Goal: Task Accomplishment & Management: Manage account settings

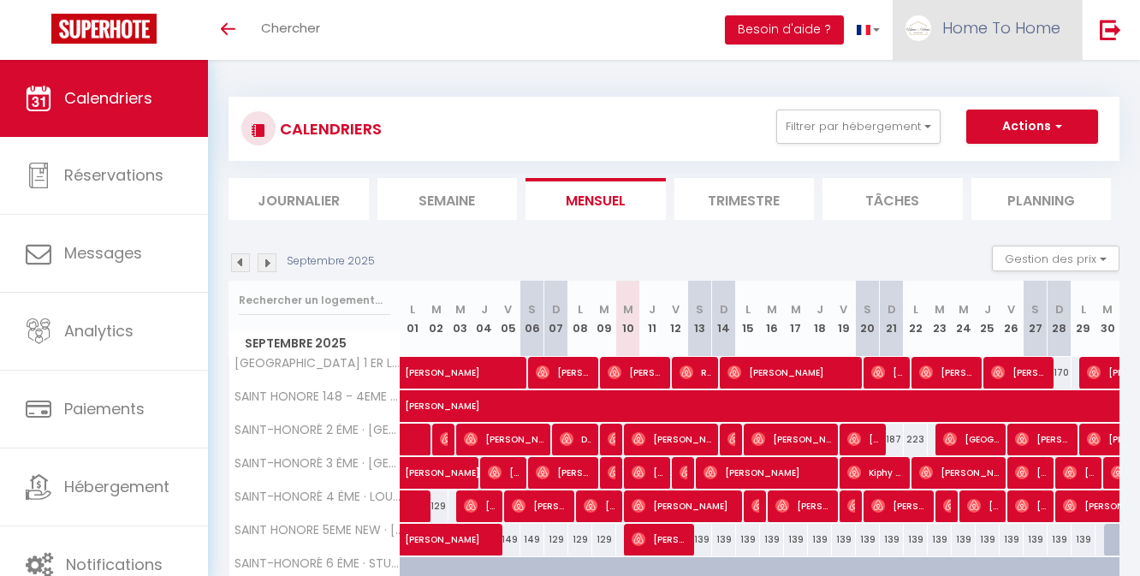
click at [972, 32] on span "Home To Home" at bounding box center [1001, 27] width 118 height 21
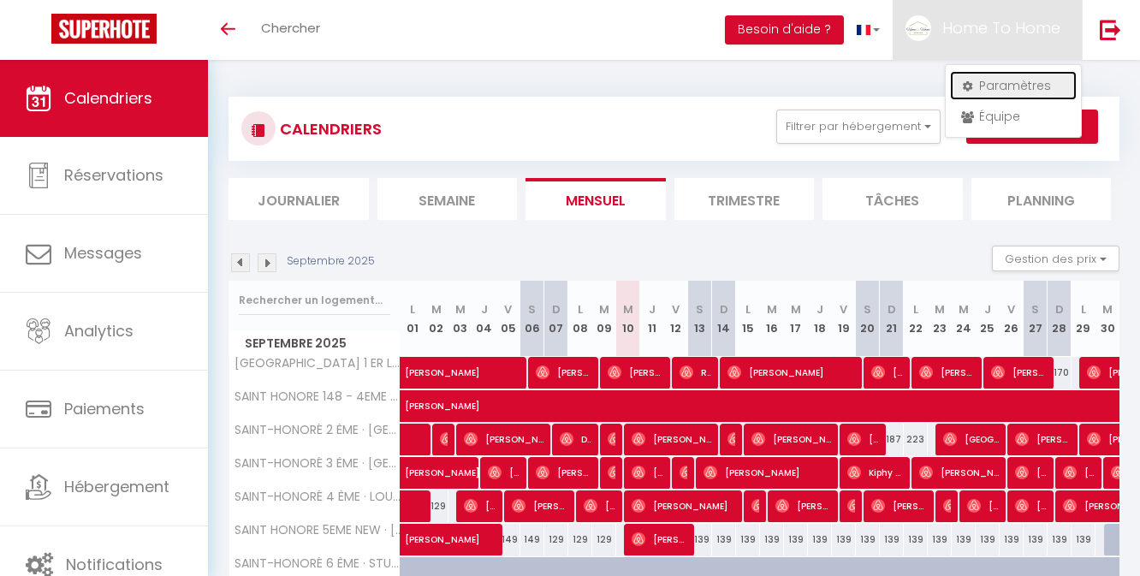
click at [977, 85] on link "Paramètres" at bounding box center [1013, 85] width 127 height 29
select select "28"
select select "fr"
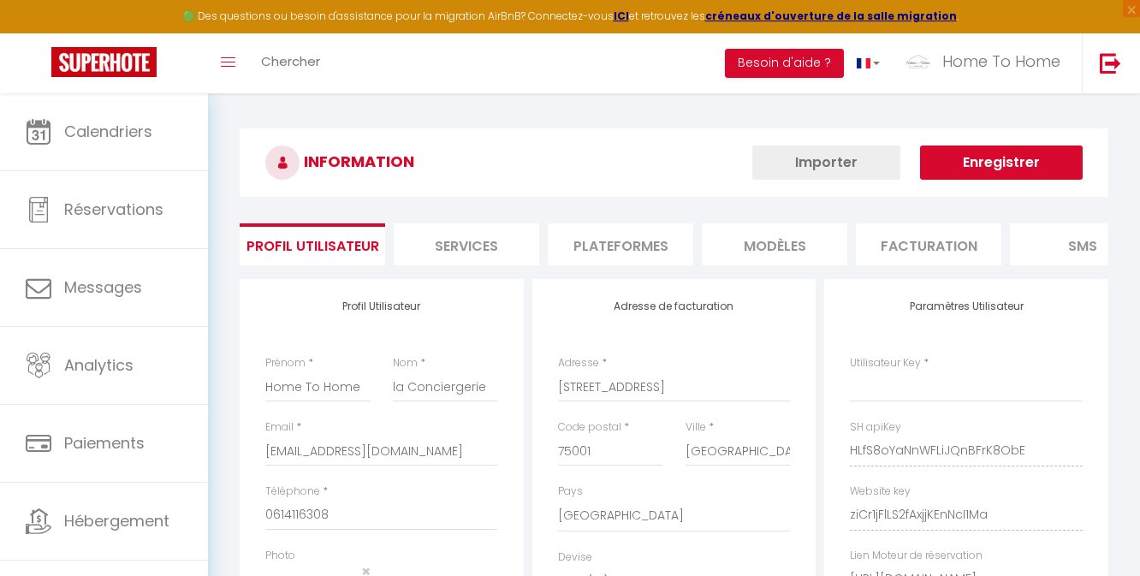
type input "HLfS8oYaNnWFLiJQnBFrK8ObE"
type input "ziCr1jFlLS2fAxjjKEnNcI1Ma"
type input "[URL][DOMAIN_NAME]"
select select "fr"
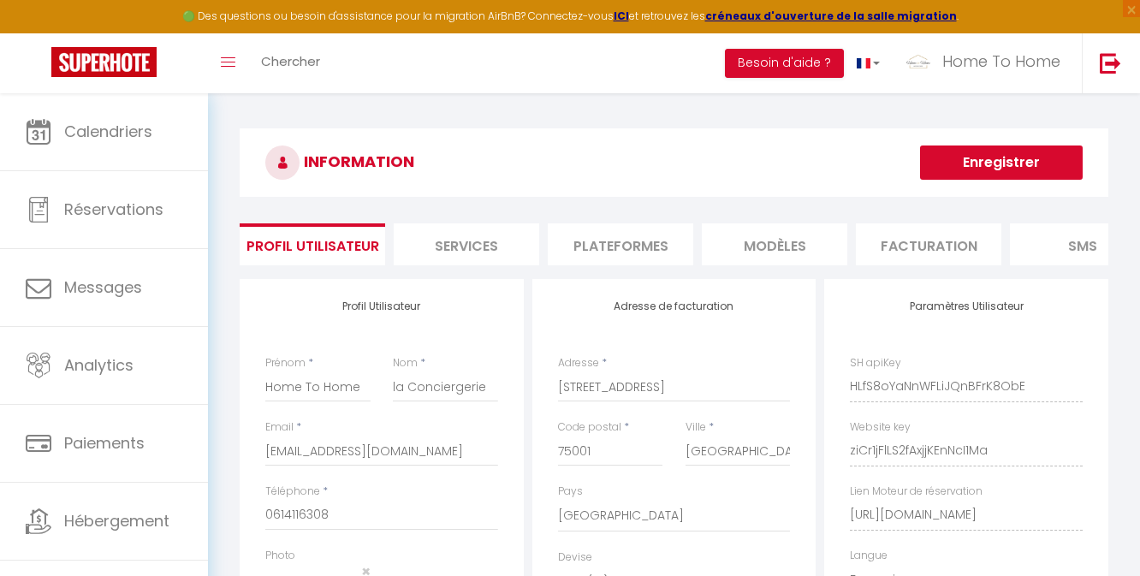
click at [615, 246] on li "Plateformes" at bounding box center [621, 244] width 146 height 42
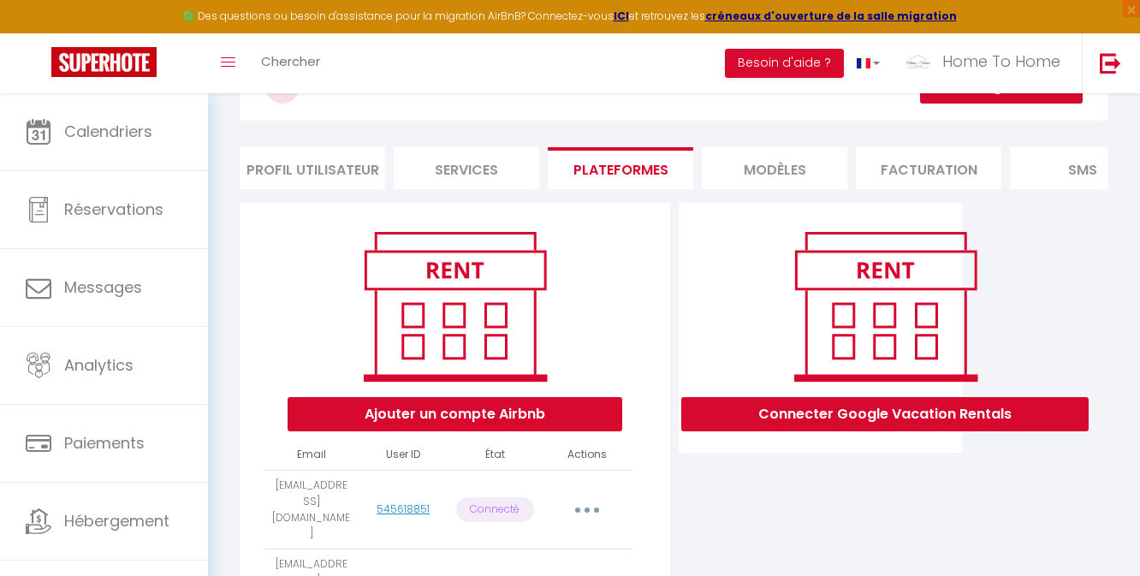
scroll to position [110, 0]
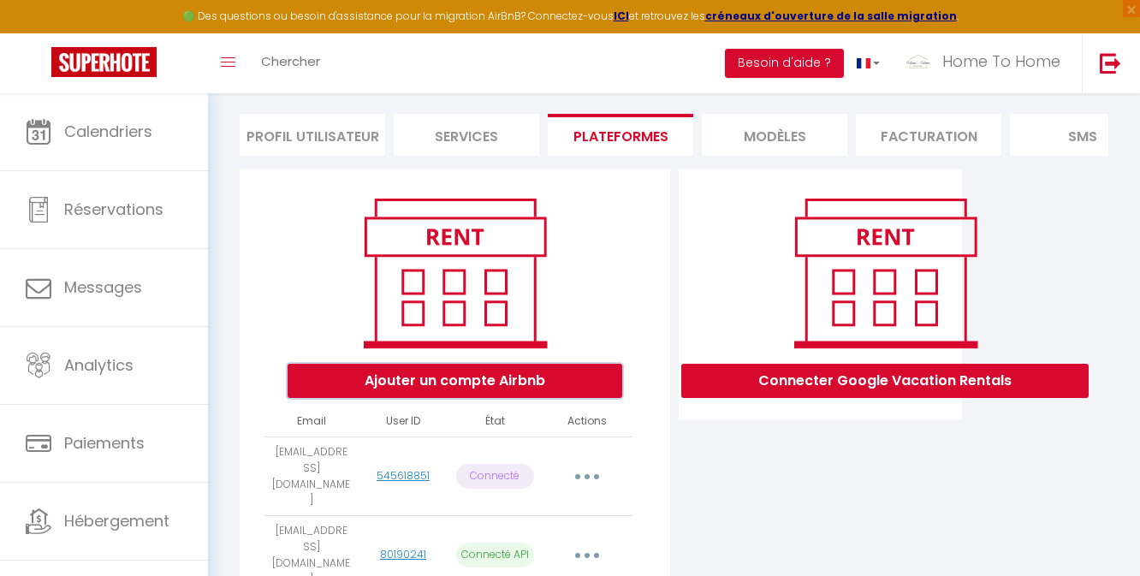
click at [521, 391] on button "Ajouter un compte Airbnb" at bounding box center [455, 381] width 335 height 34
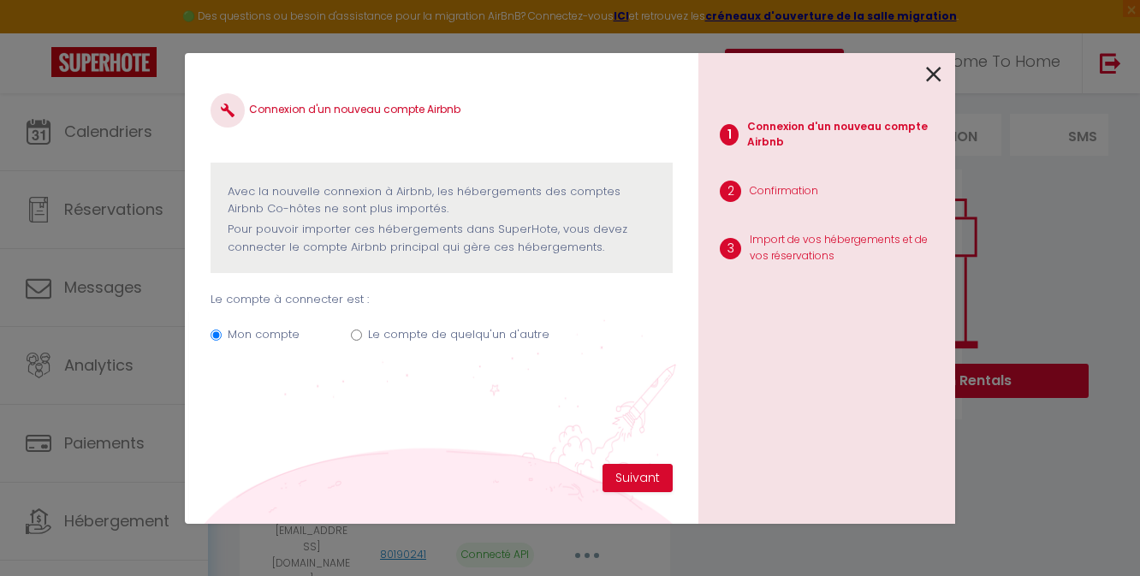
click at [476, 330] on label "Le compte de quelqu'un d'autre" at bounding box center [458, 334] width 181 height 17
click at [362, 330] on input "Le compte de quelqu'un d'autre" at bounding box center [356, 335] width 11 height 11
radio input "true"
radio input "false"
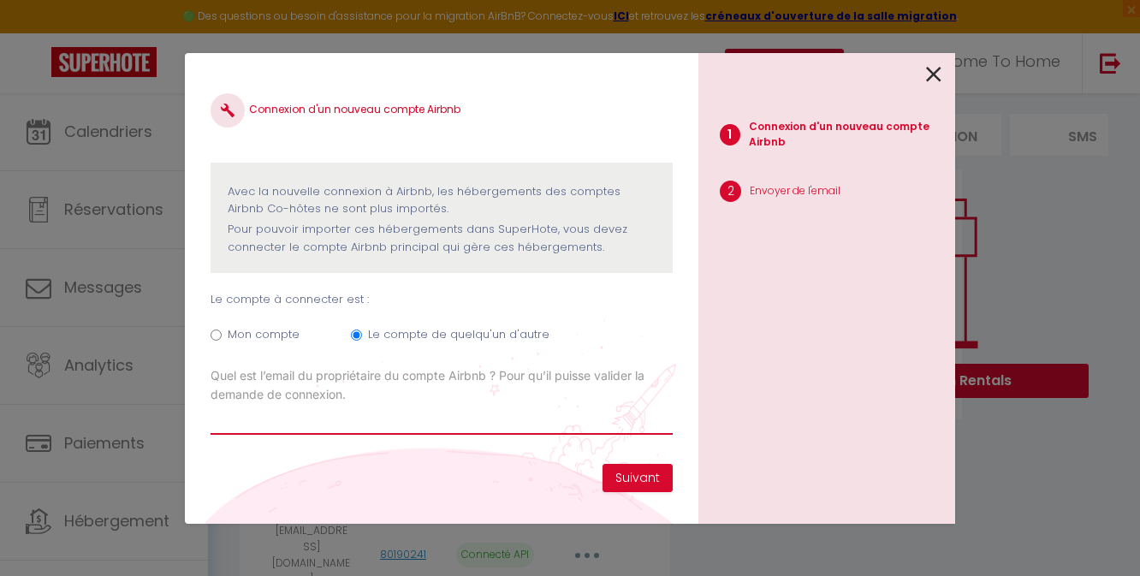
click at [490, 413] on input "Email connexion Airbnb" at bounding box center [442, 419] width 462 height 31
paste input "[EMAIL_ADDRESS][DOMAIN_NAME]"
type input "[EMAIL_ADDRESS][DOMAIN_NAME]"
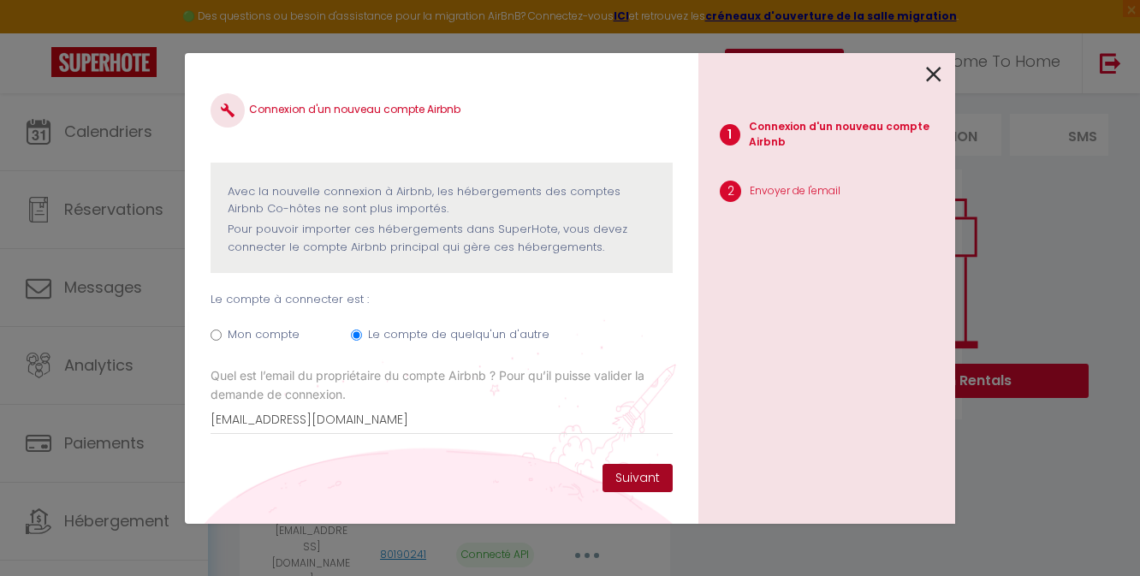
click at [622, 474] on button "Suivant" at bounding box center [638, 478] width 70 height 29
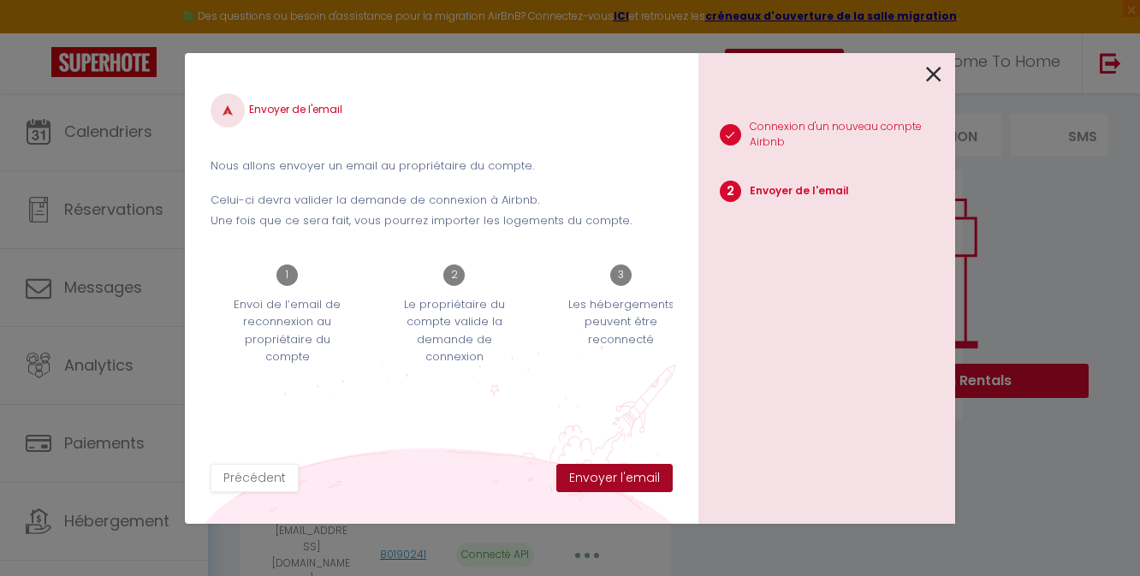
click at [622, 474] on button "Envoyer l'email" at bounding box center [614, 478] width 116 height 29
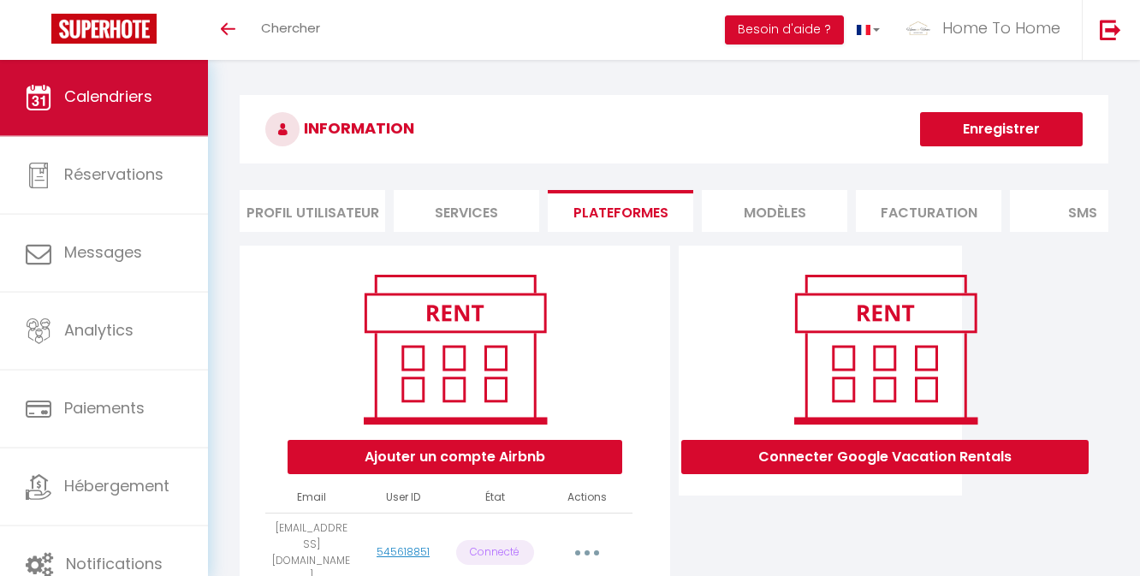
click at [148, 103] on span "Calendriers" at bounding box center [108, 96] width 88 height 21
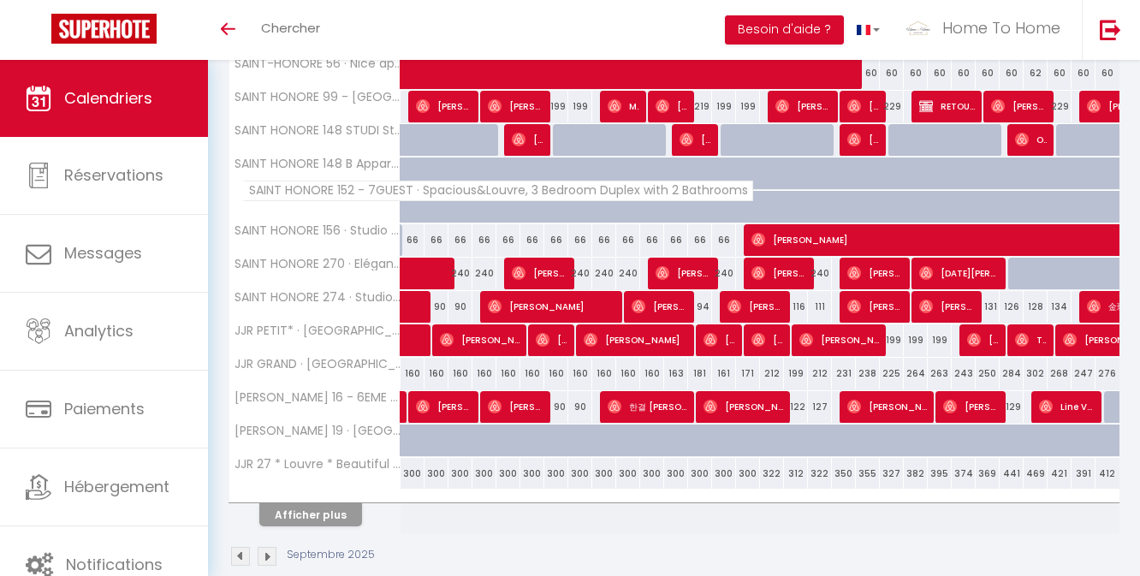
scroll to position [561, 0]
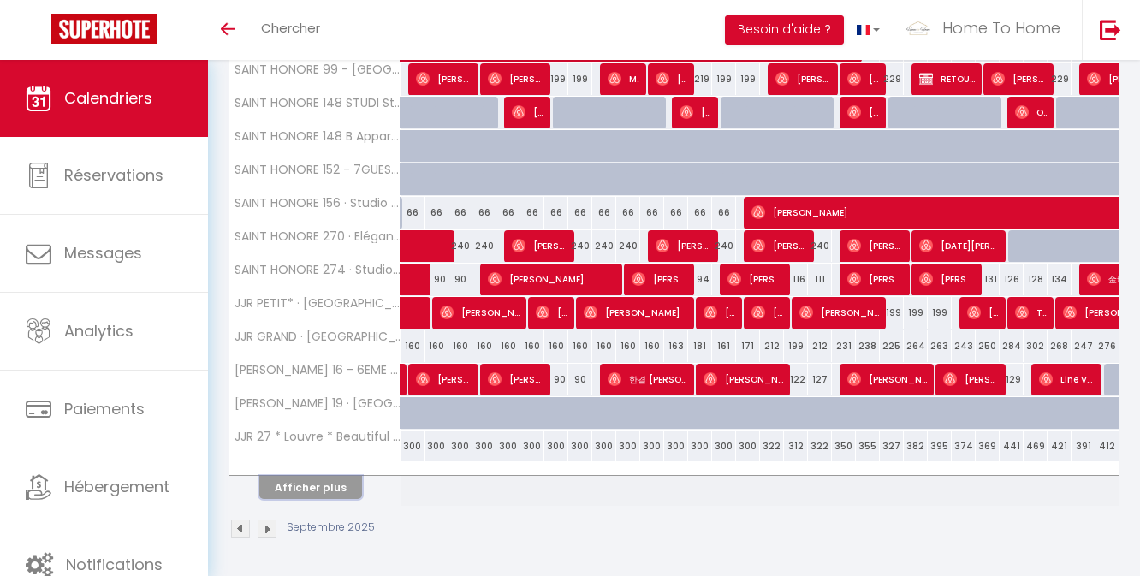
click at [318, 497] on button "Afficher plus" at bounding box center [310, 487] width 103 height 23
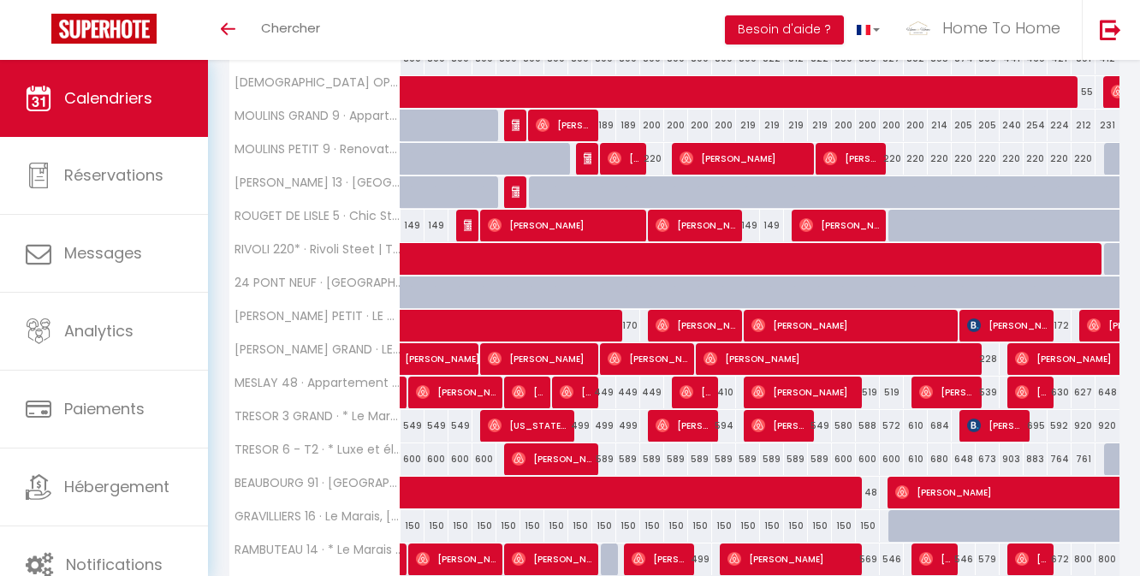
scroll to position [1228, 0]
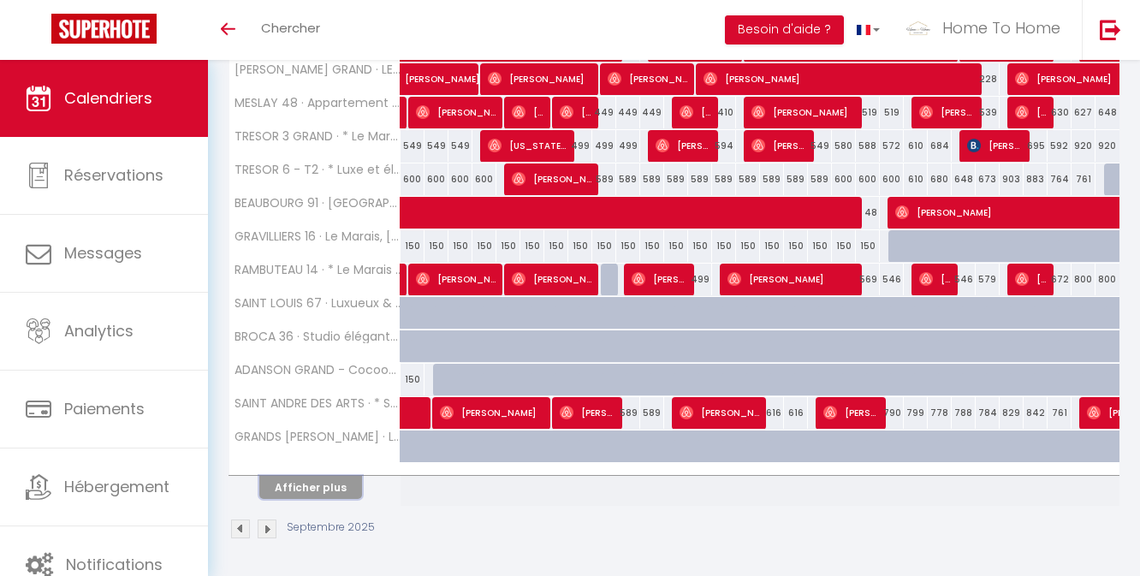
click at [318, 497] on button "Afficher plus" at bounding box center [310, 487] width 103 height 23
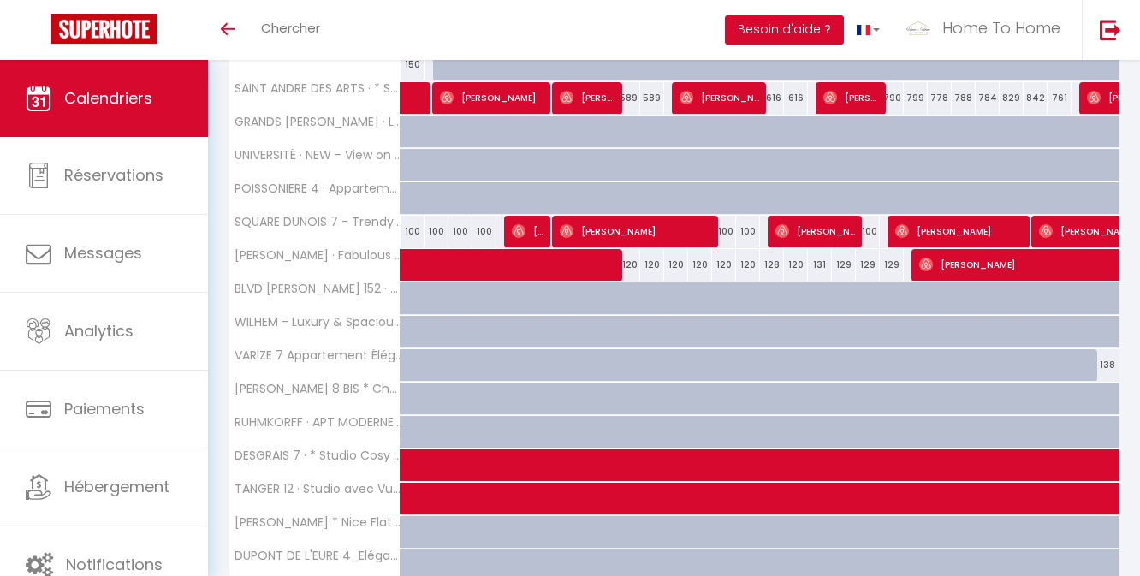
scroll to position [1896, 0]
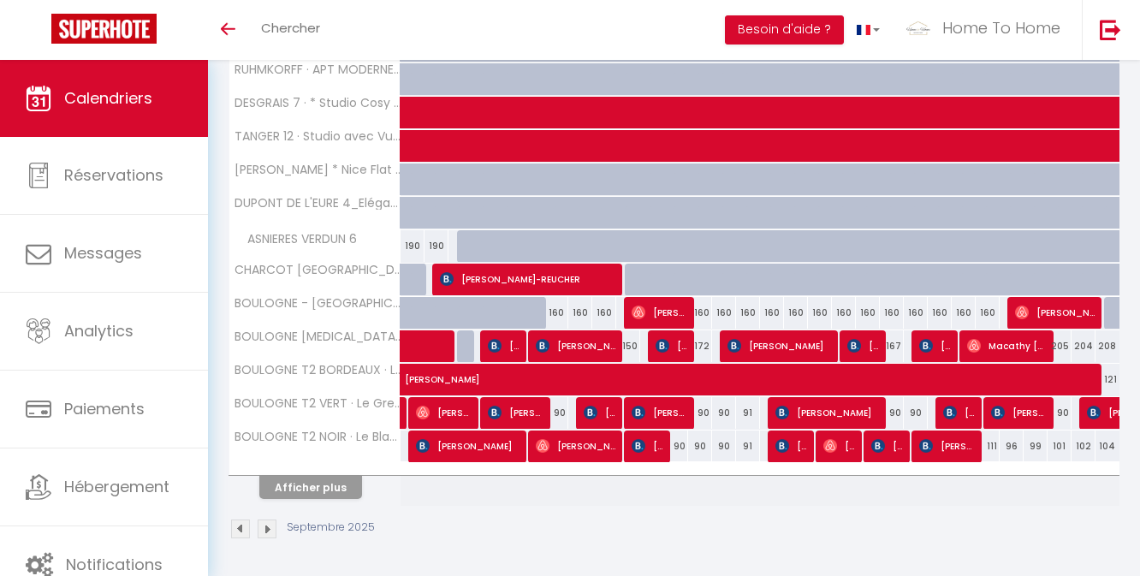
click at [318, 497] on th "Afficher plus" at bounding box center [314, 484] width 171 height 43
click at [318, 492] on button "Afficher plus" at bounding box center [310, 487] width 103 height 23
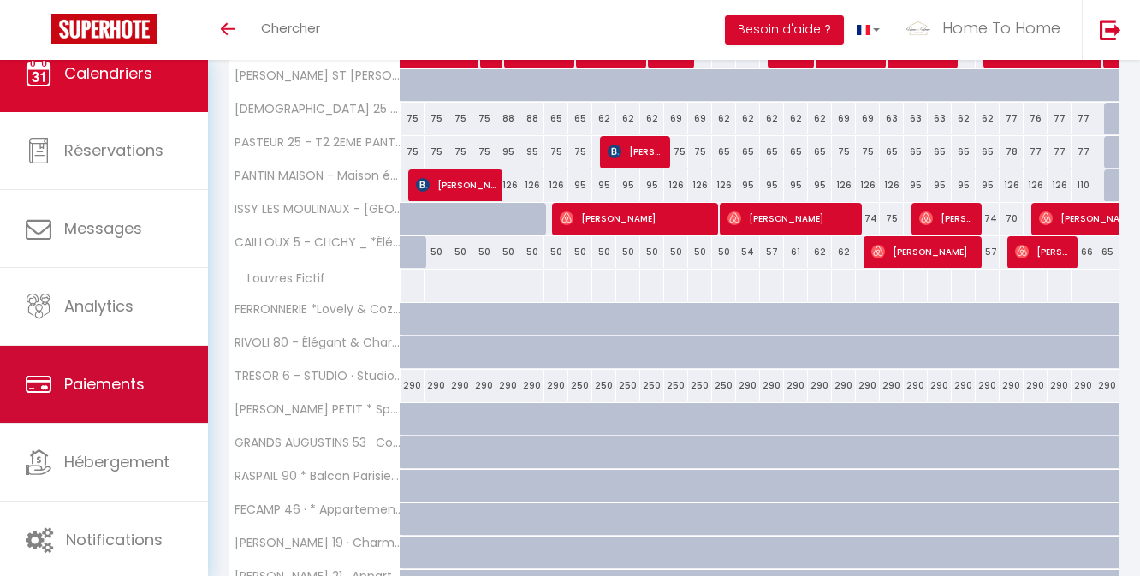
scroll to position [2353, 0]
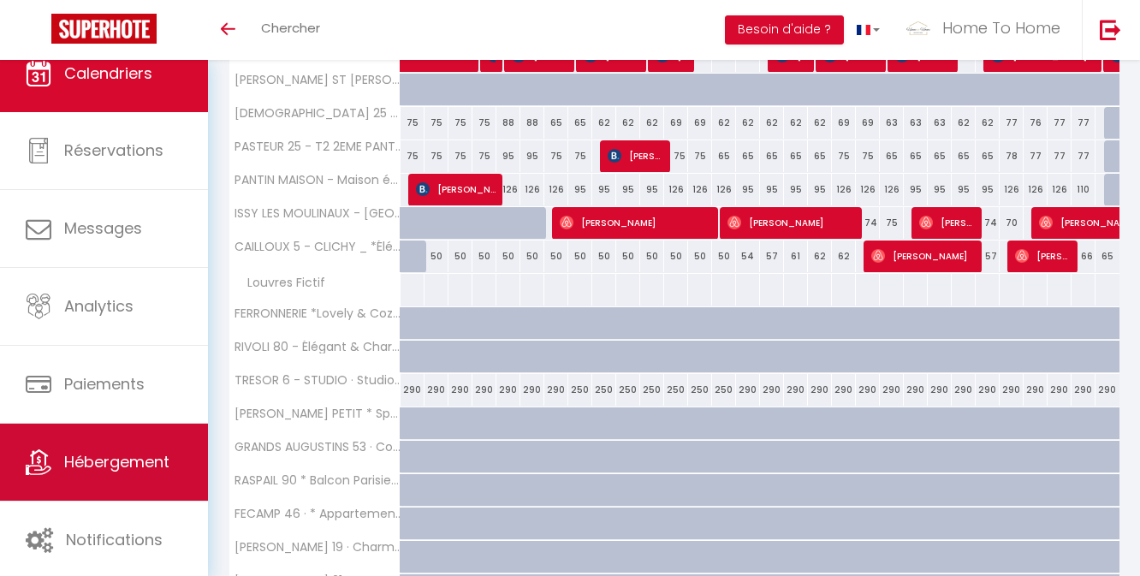
click at [138, 457] on span "Hébergement" at bounding box center [116, 461] width 105 height 21
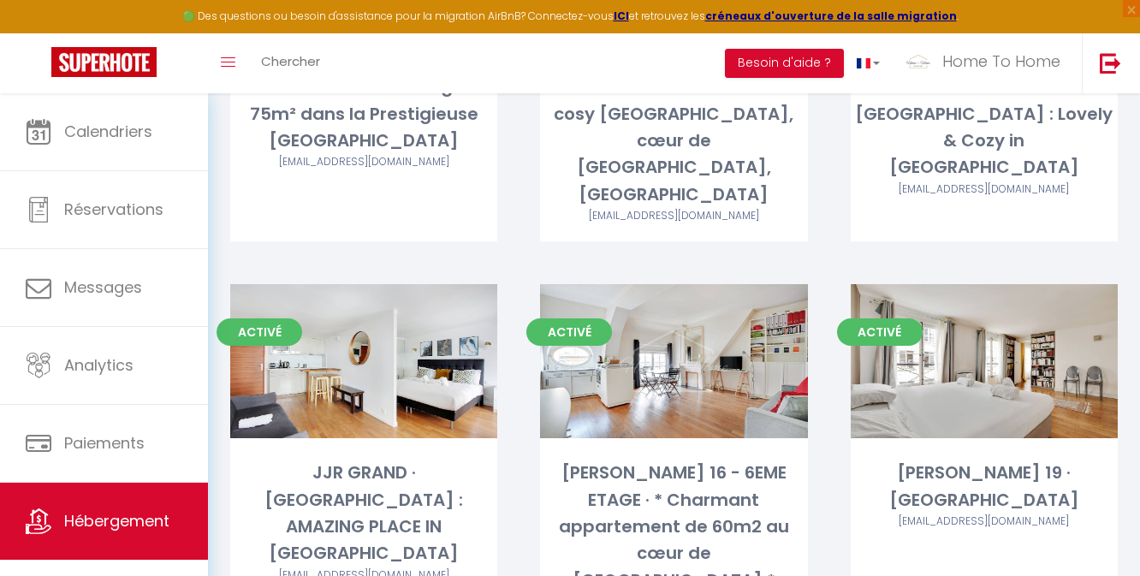
scroll to position [1770, 0]
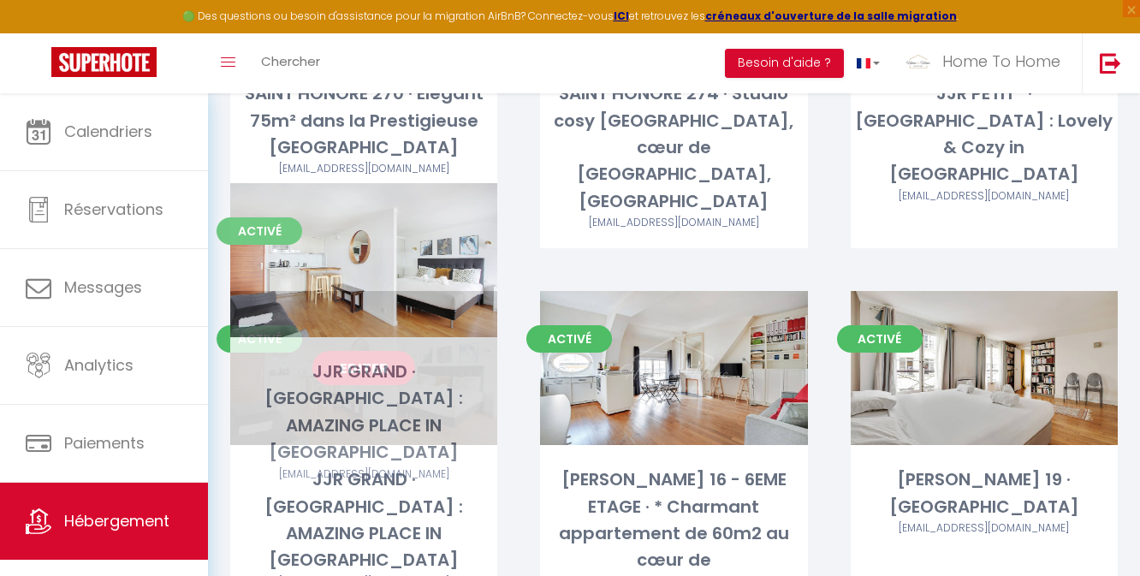
click at [389, 351] on link "Editer" at bounding box center [363, 368] width 103 height 34
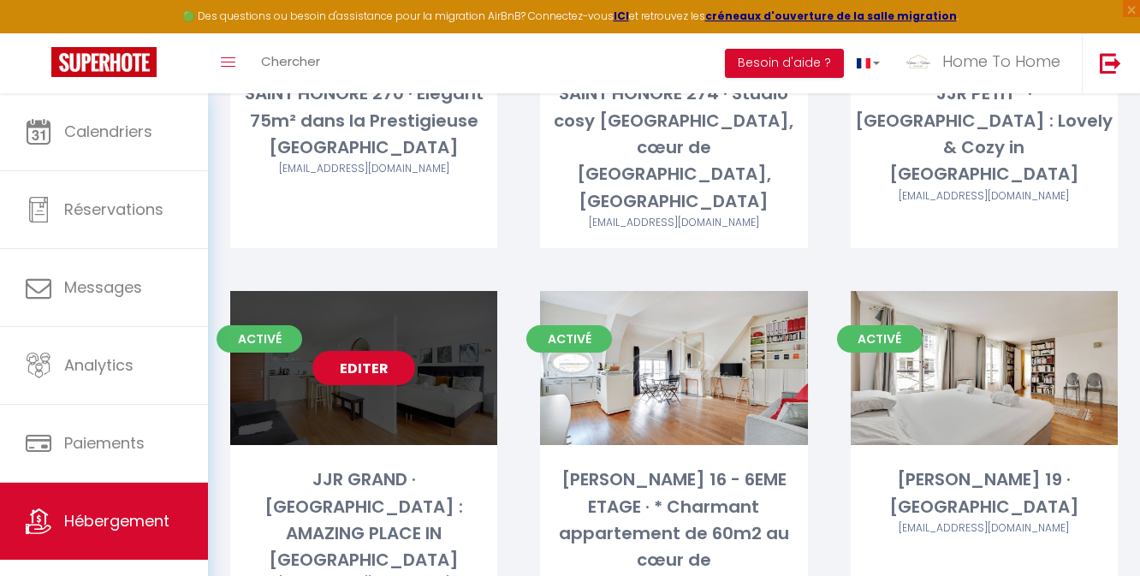
click at [370, 351] on link "Editer" at bounding box center [363, 368] width 103 height 34
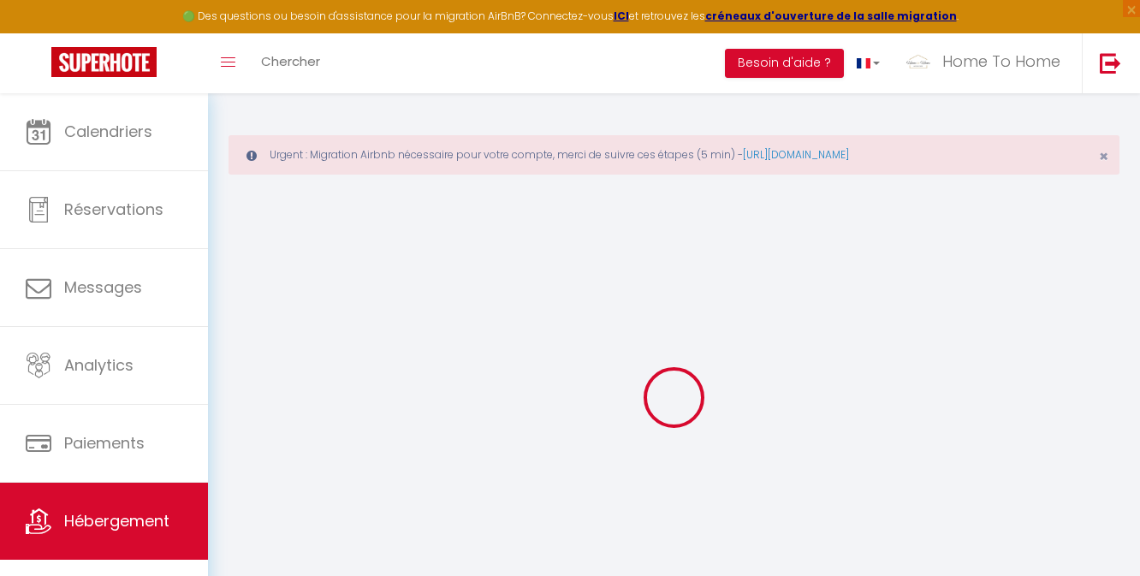
select select
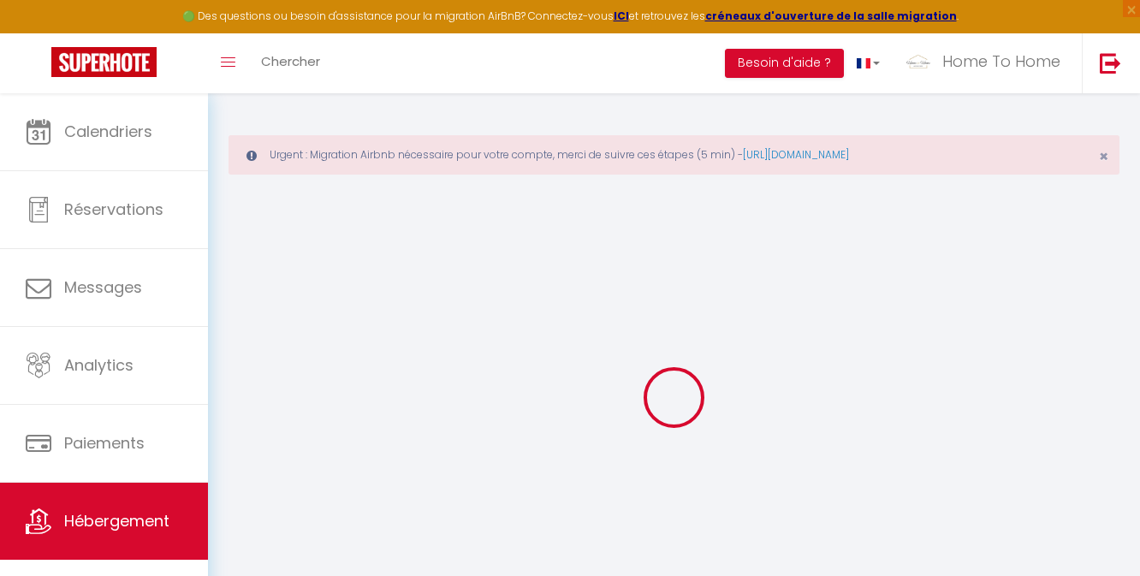
select select
checkbox input "false"
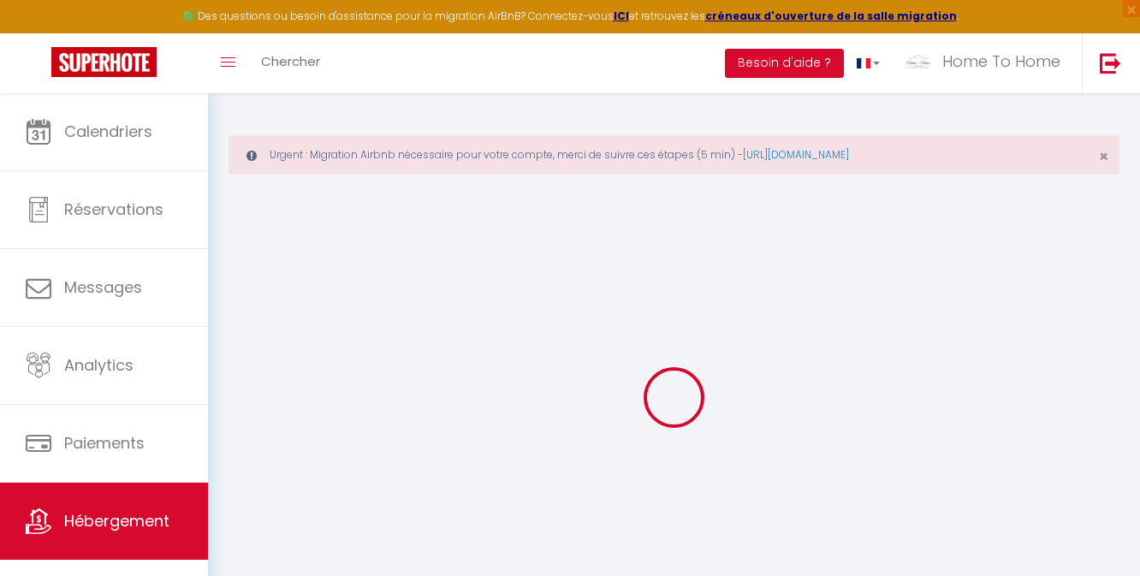
select select
type input "JJR GRAND · LOUVRE : AMAZING PLACE IN PARIS"
type input "Sophie"
type input "NEGROPONTES"
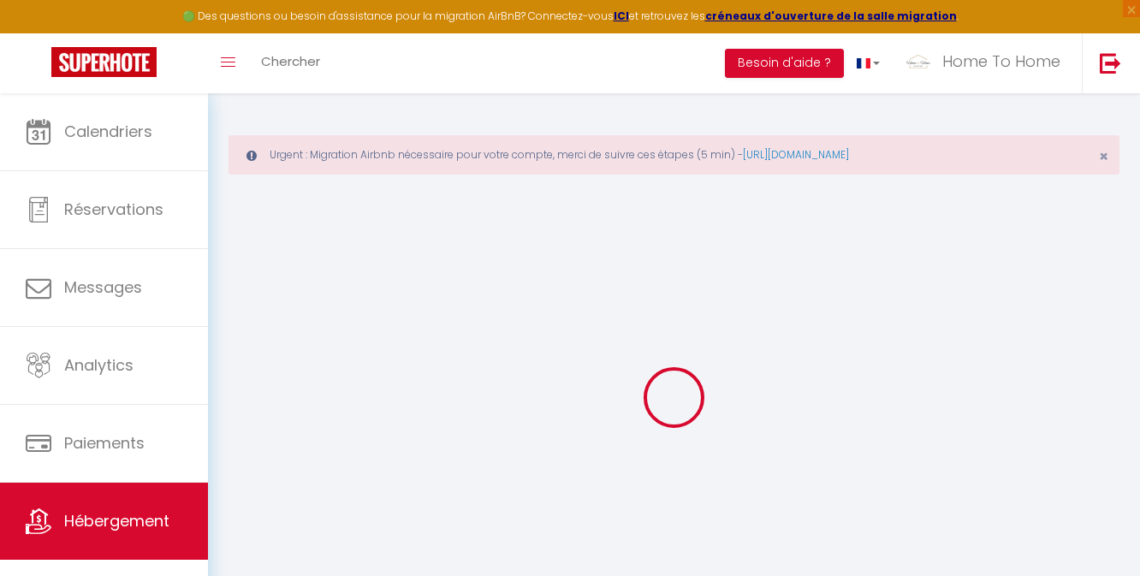
type input "105"
type input "82"
select select
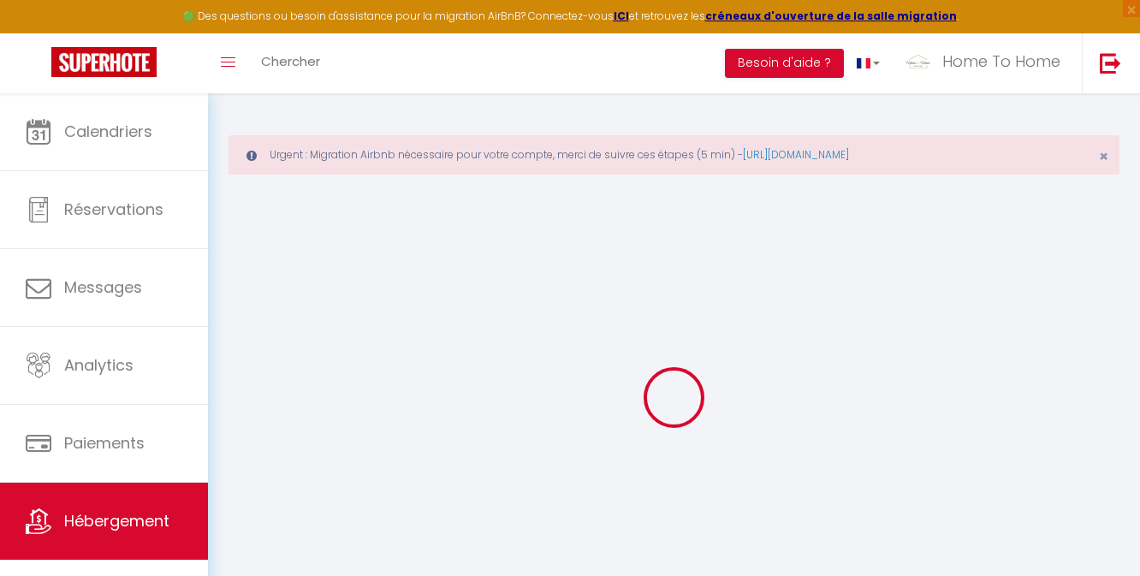
select select
type input "16 Rue Jean-Jacques Rousseau"
type input "75001"
type input "[GEOGRAPHIC_DATA]"
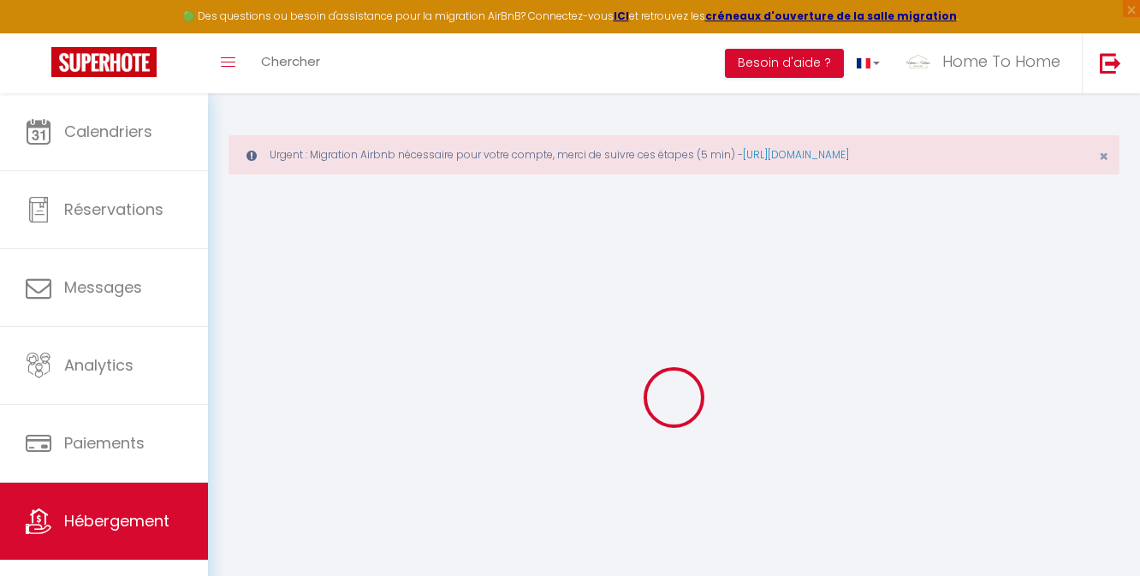
type input "[EMAIL_ADDRESS][DOMAIN_NAME]"
select select
checkbox input "false"
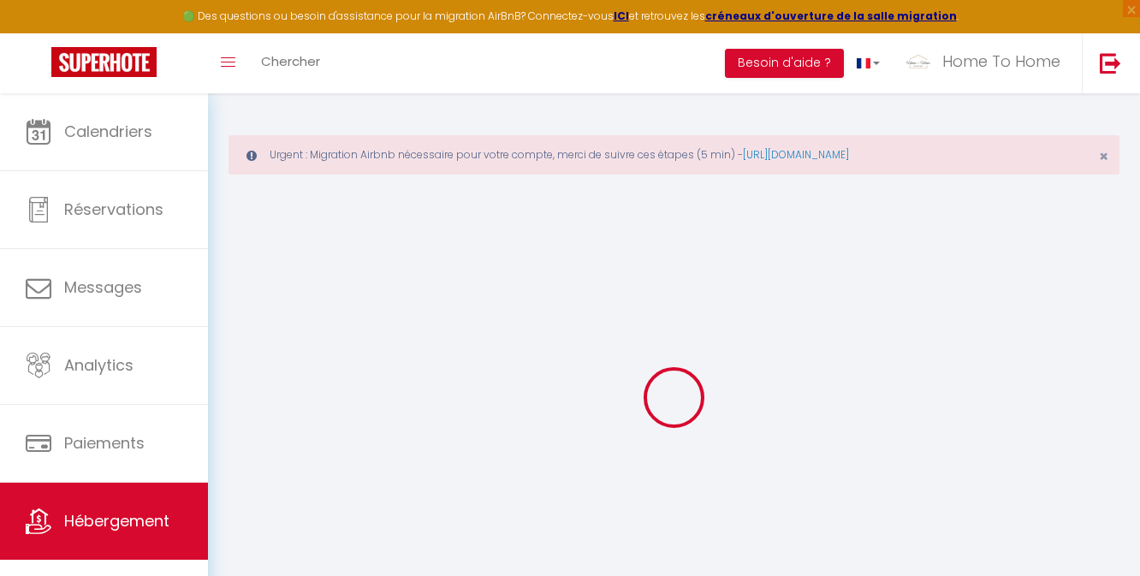
checkbox input "false"
type input "15"
type input "64.8"
type input "0"
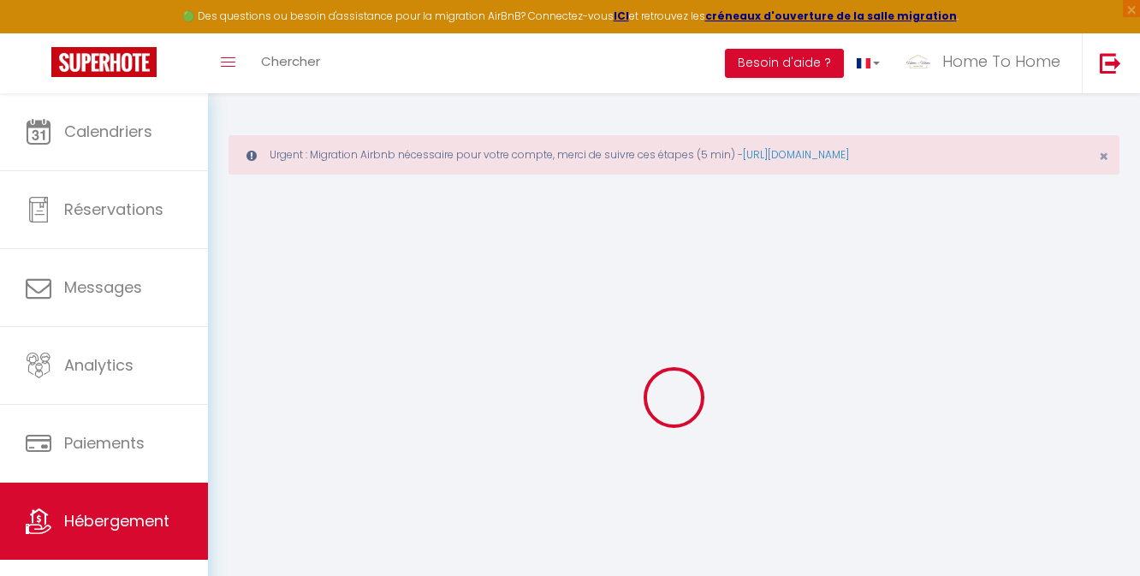
type input "0"
select select
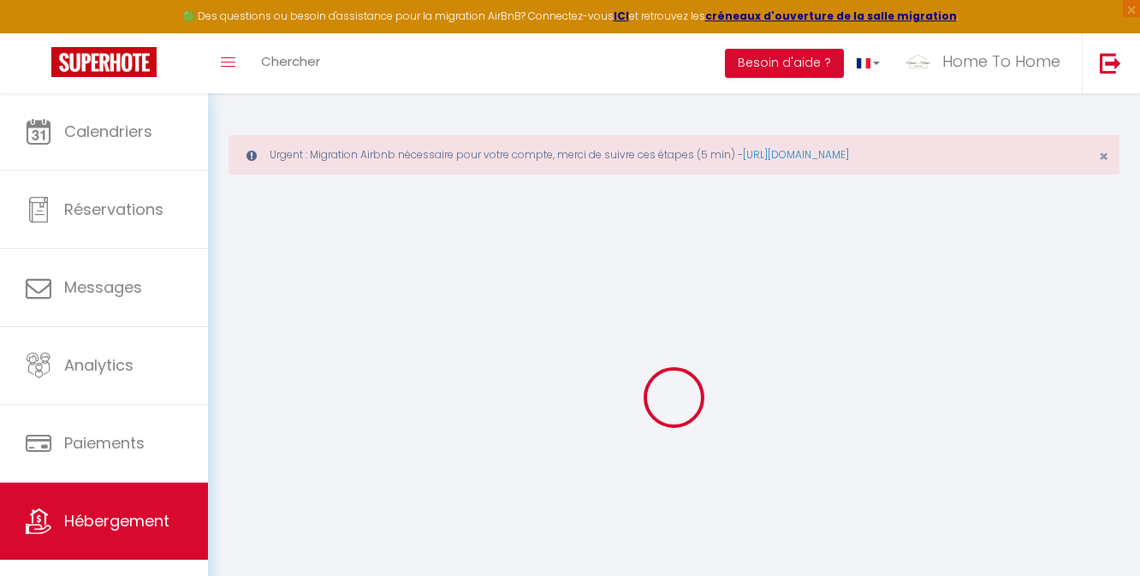
select select
checkbox input "false"
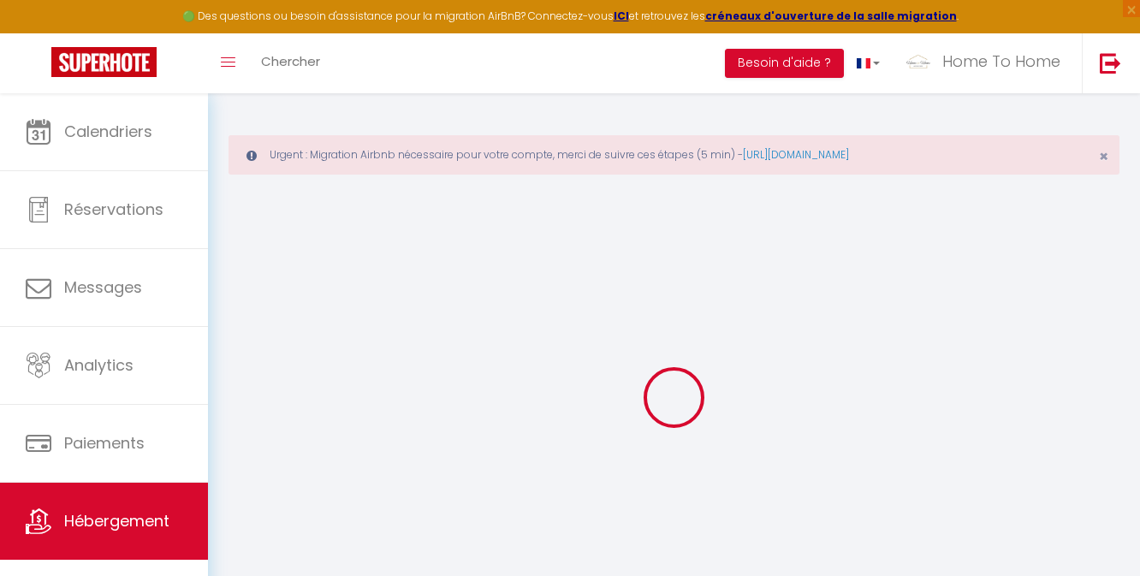
checkbox input "false"
select select
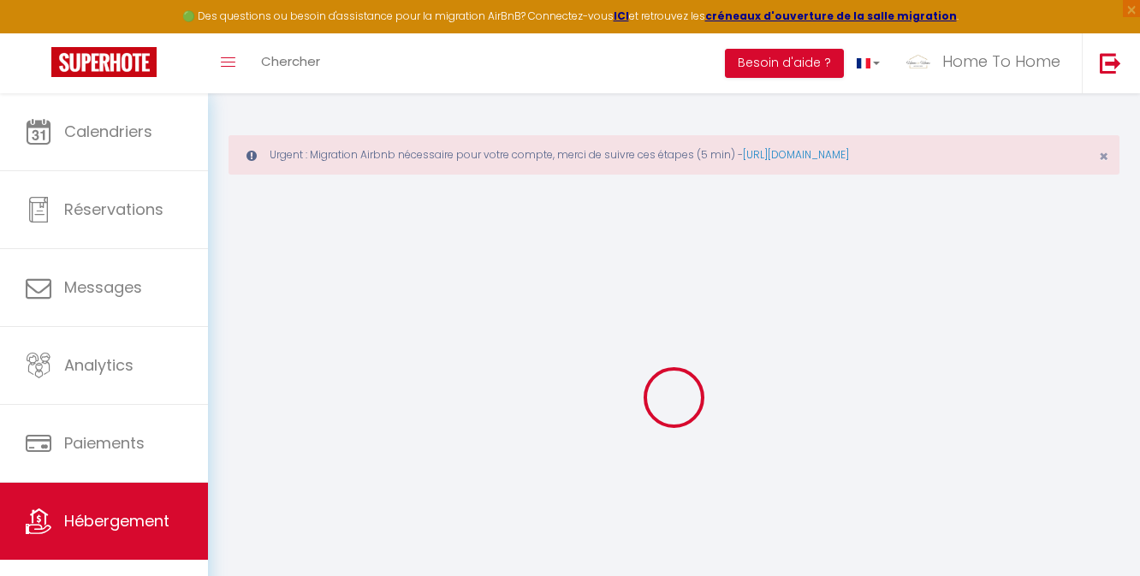
select select
checkbox input "false"
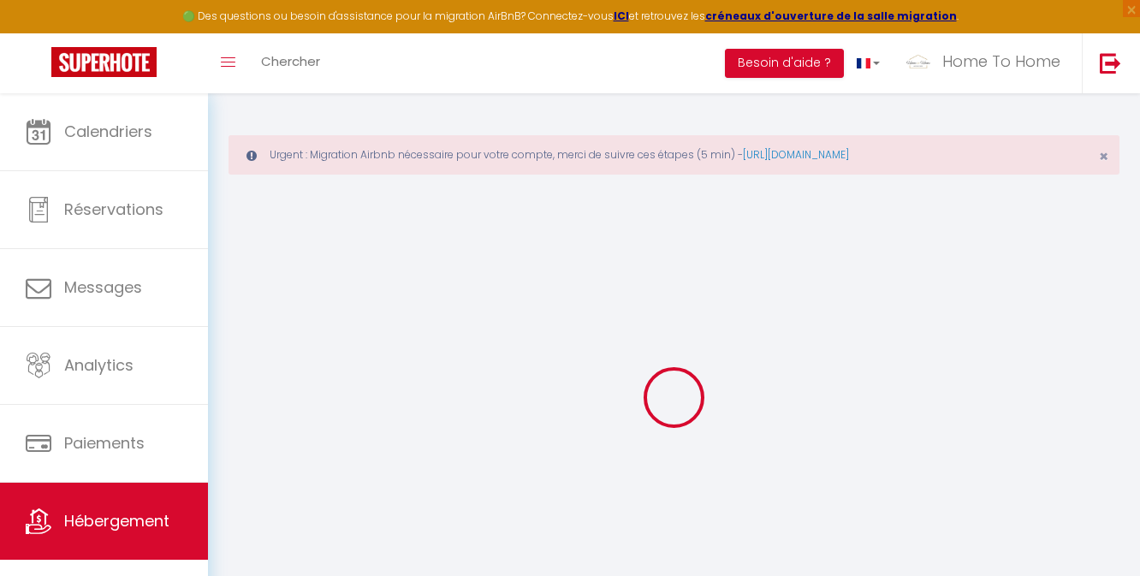
checkbox input "false"
select select
checkbox input "false"
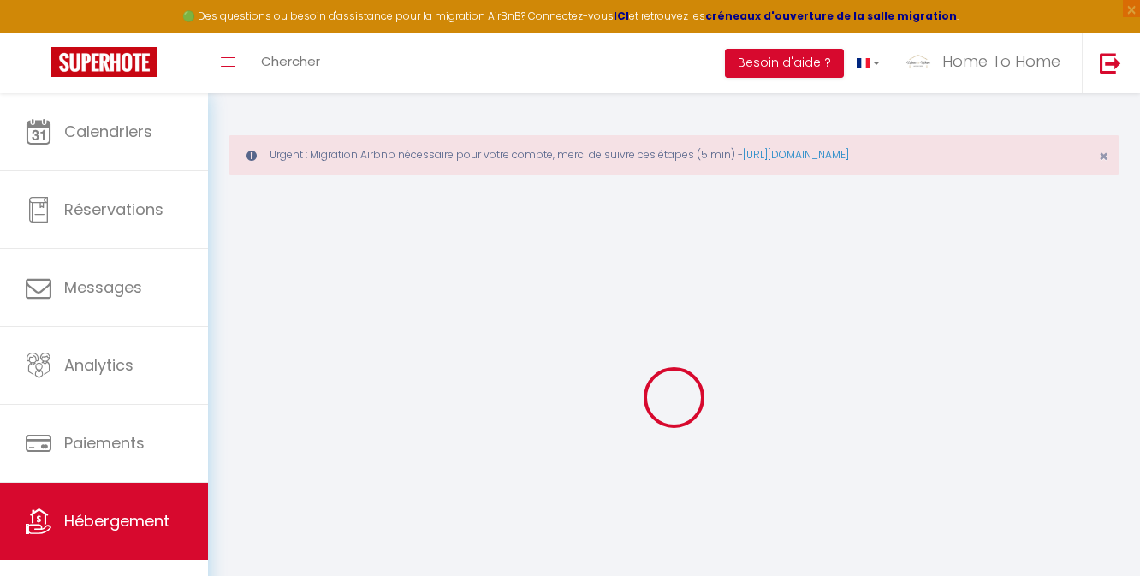
checkbox input "false"
select select "15:00"
select select "22:00"
select select "11:00"
select select "15"
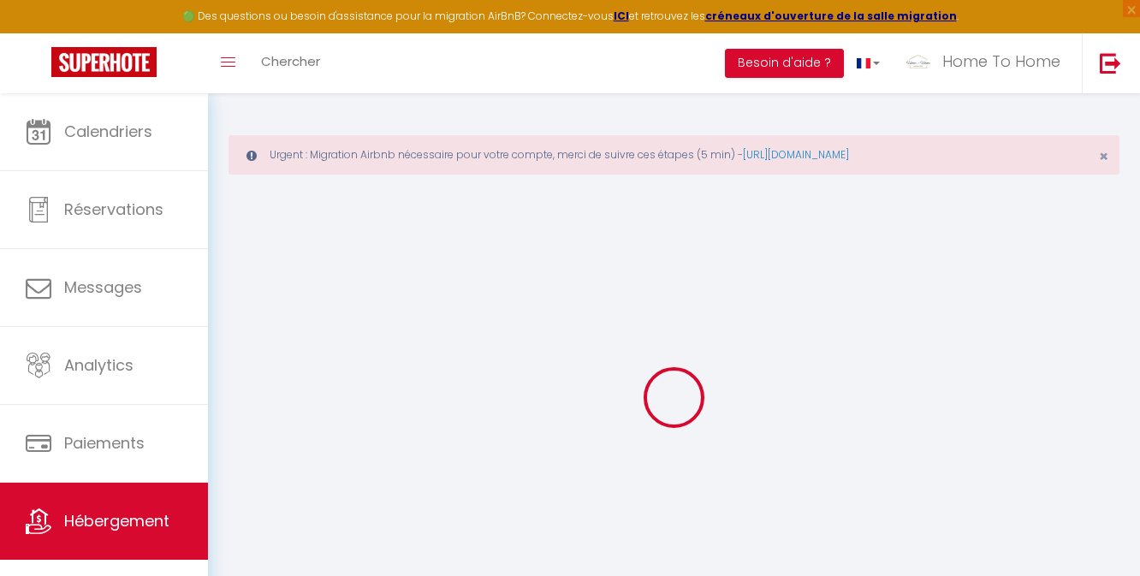
select select "15"
select select
checkbox input "false"
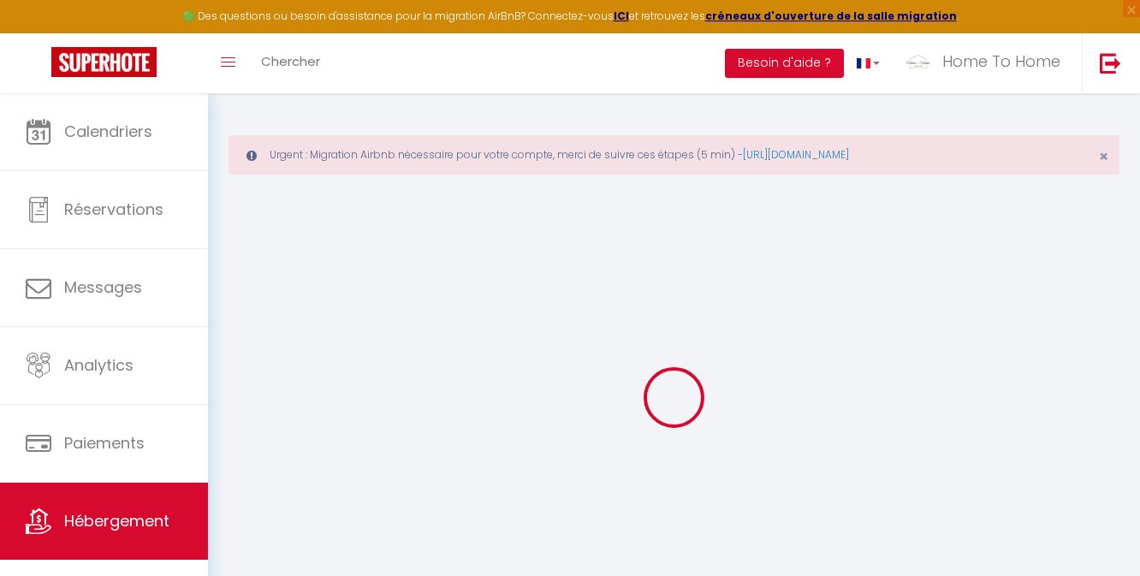
checkbox input "false"
select select
checkbox input "false"
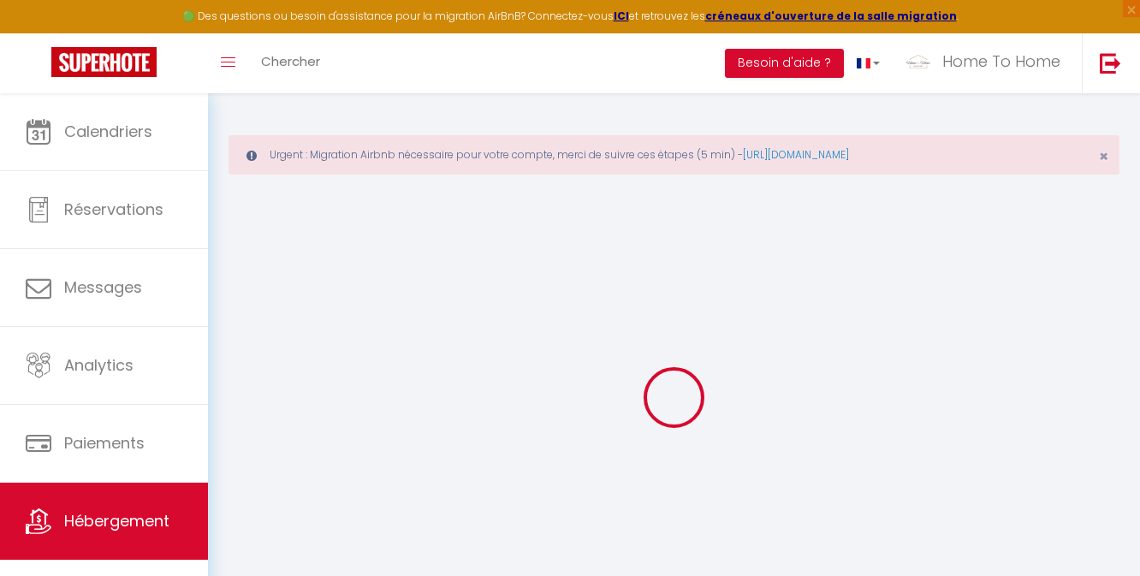
checkbox input "false"
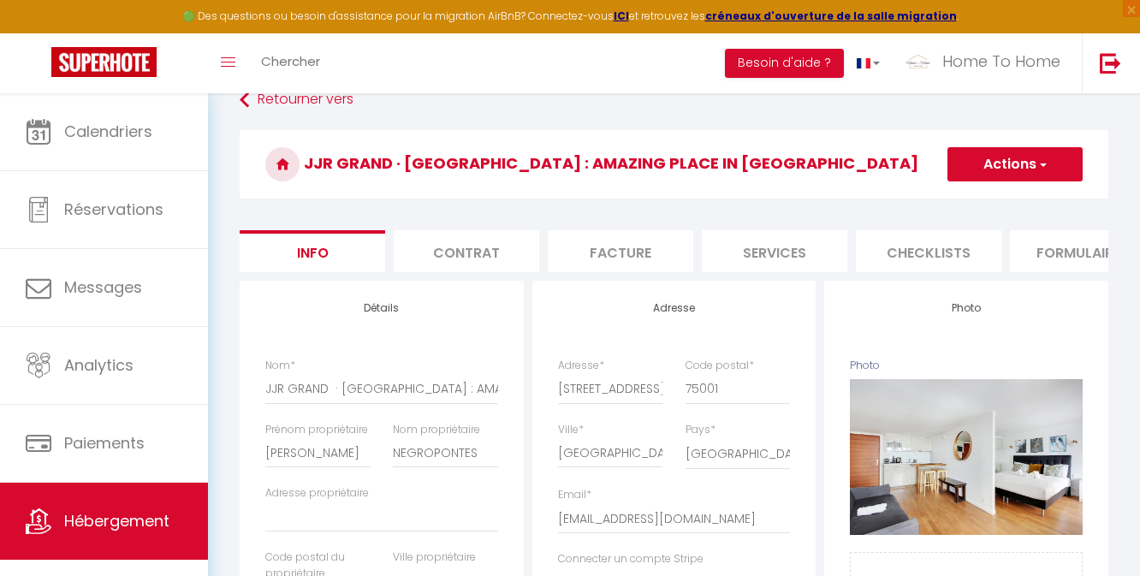
scroll to position [89, 0]
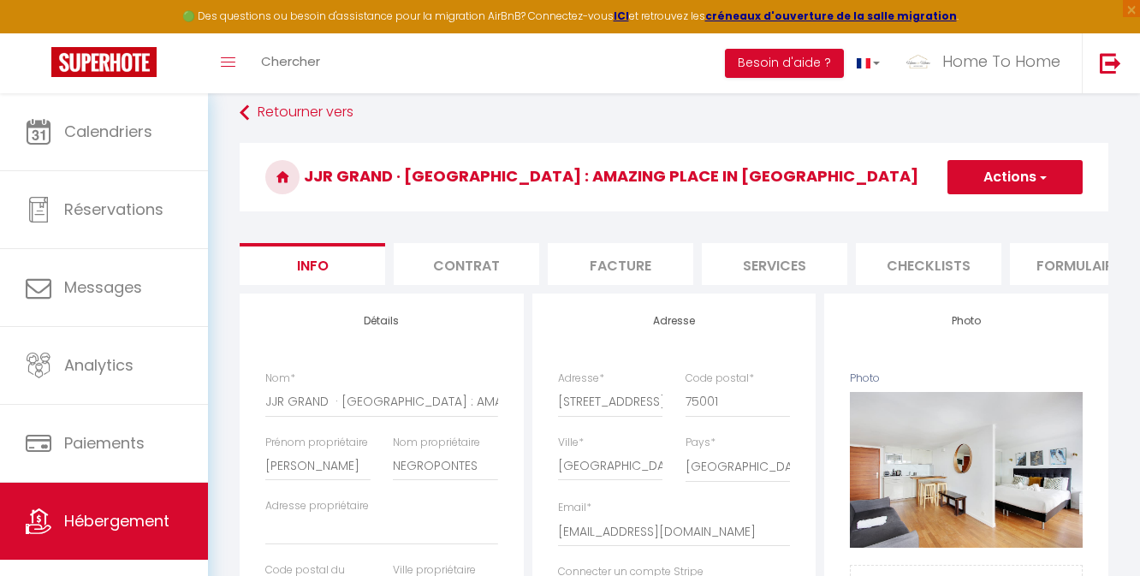
click at [1024, 188] on button "Actions" at bounding box center [1014, 177] width 135 height 34
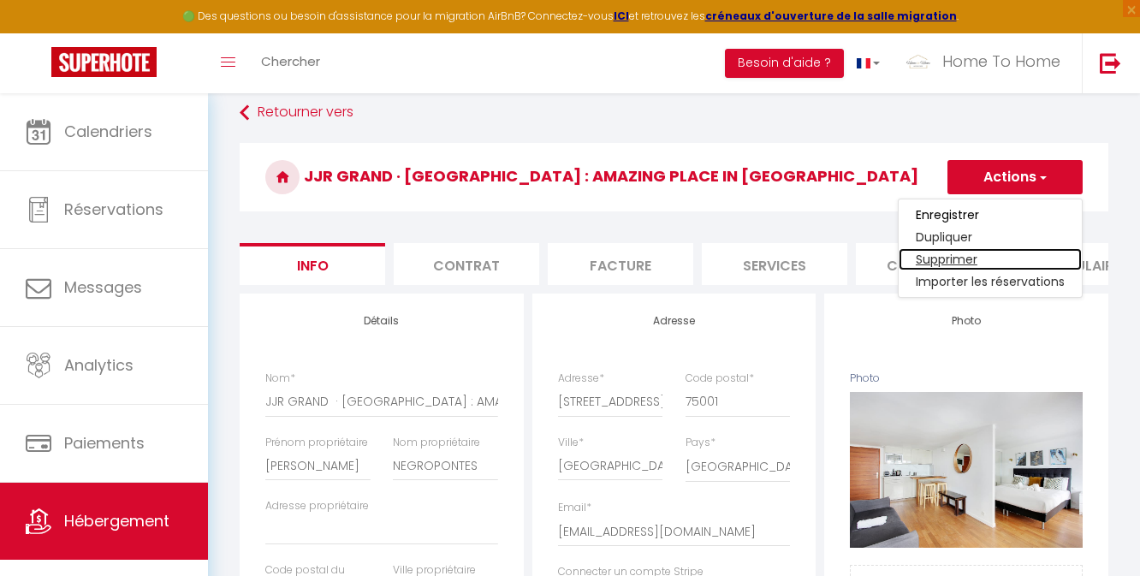
click at [965, 252] on link "Supprimer" at bounding box center [990, 259] width 183 height 22
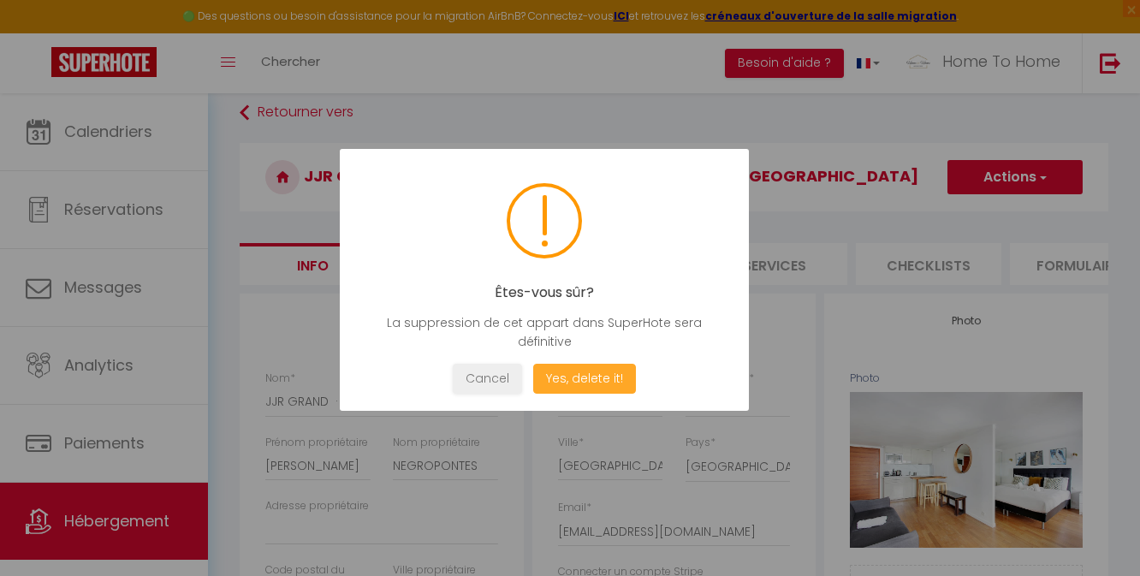
click at [603, 380] on button "Yes, delete it!" at bounding box center [584, 379] width 103 height 30
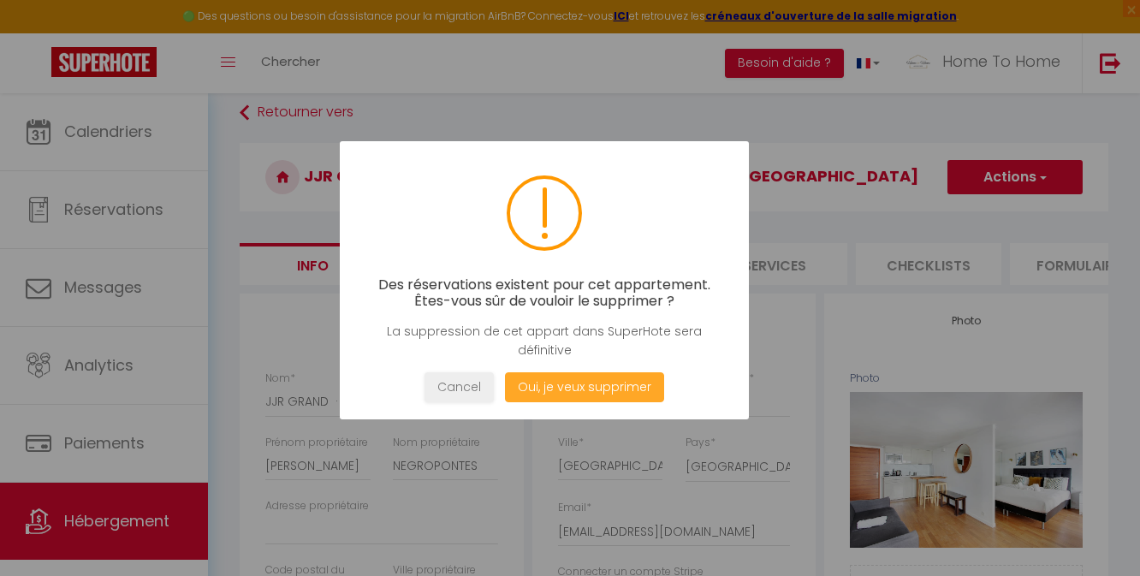
click at [603, 380] on button "Oui, je veux supprimer" at bounding box center [584, 387] width 159 height 30
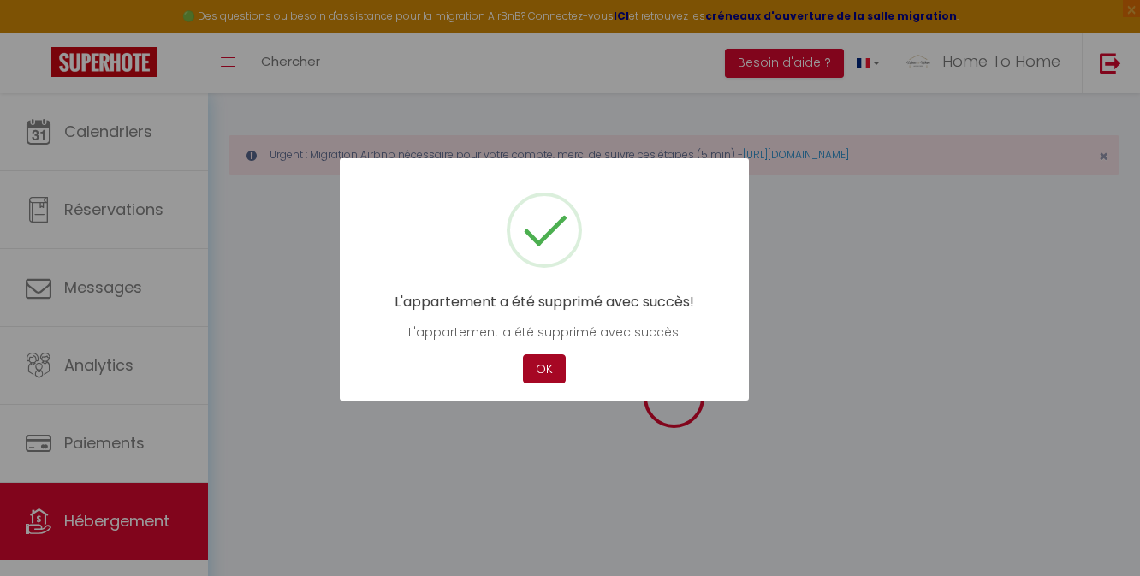
click at [546, 373] on button "OK" at bounding box center [544, 369] width 43 height 30
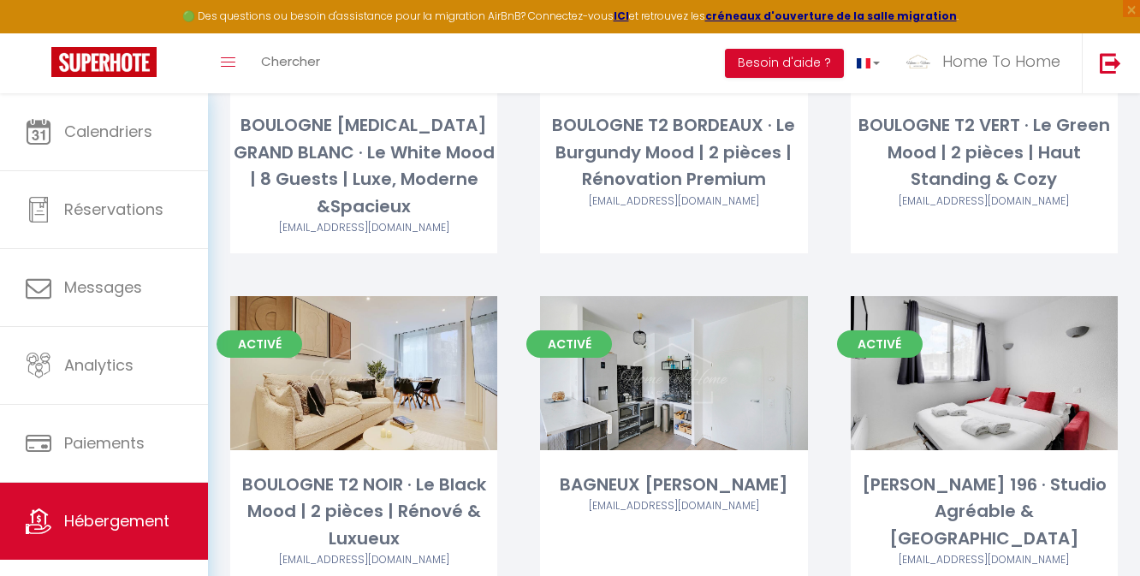
scroll to position [6736, 0]
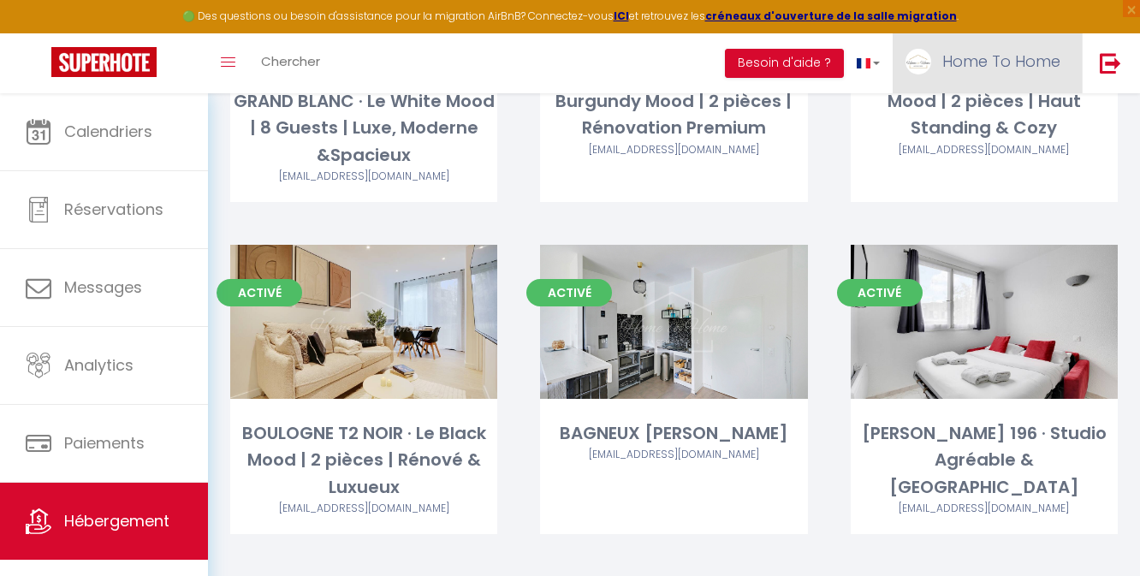
click at [963, 74] on link "Home To Home" at bounding box center [987, 63] width 189 height 60
click at [976, 113] on link "Paramètres" at bounding box center [1013, 118] width 127 height 29
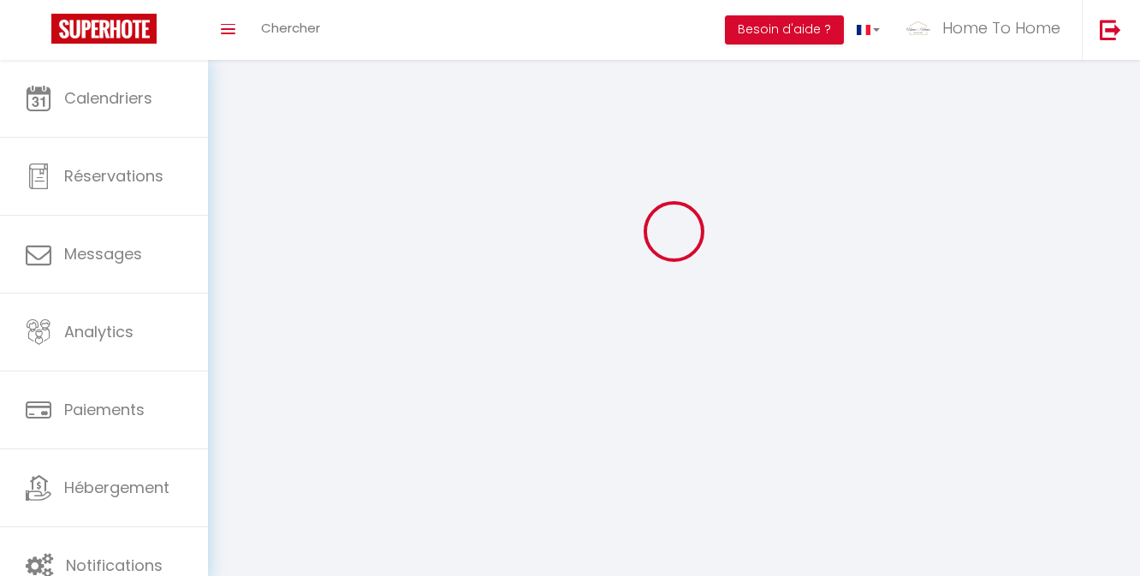
type input "Home To Home"
type input "la Conciergerie"
type input "0614116308"
type input "[STREET_ADDRESS]"
type input "75001"
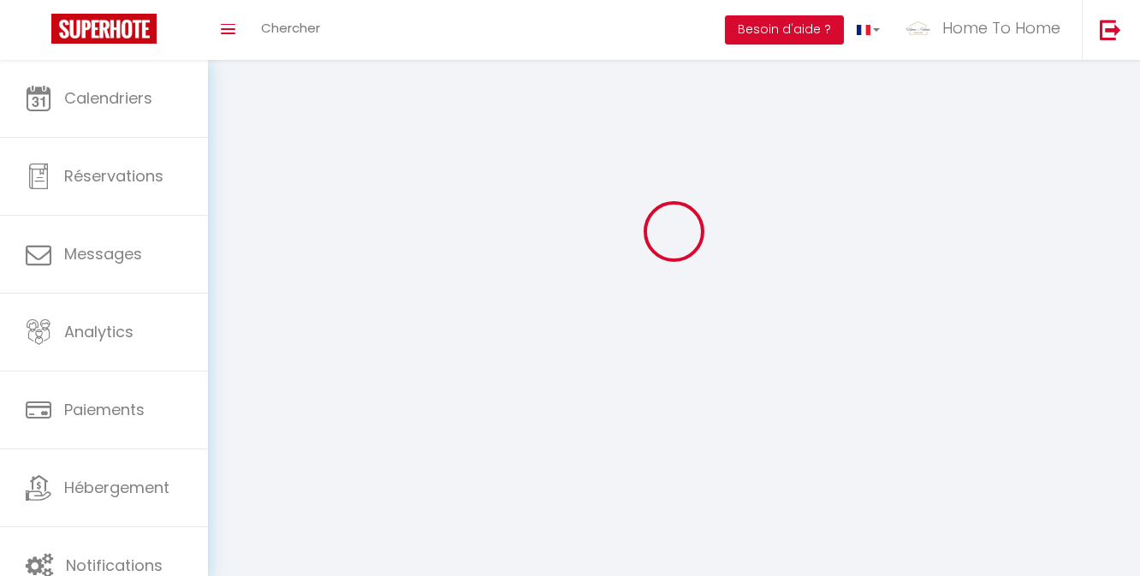
type input "[GEOGRAPHIC_DATA]"
type input "HLfS8oYaNnWFLiJQnBFrK8ObE"
type input "ziCr1jFlLS2fAxjjKEnNcI1Ma"
type input "[URL][DOMAIN_NAME]"
select select "28"
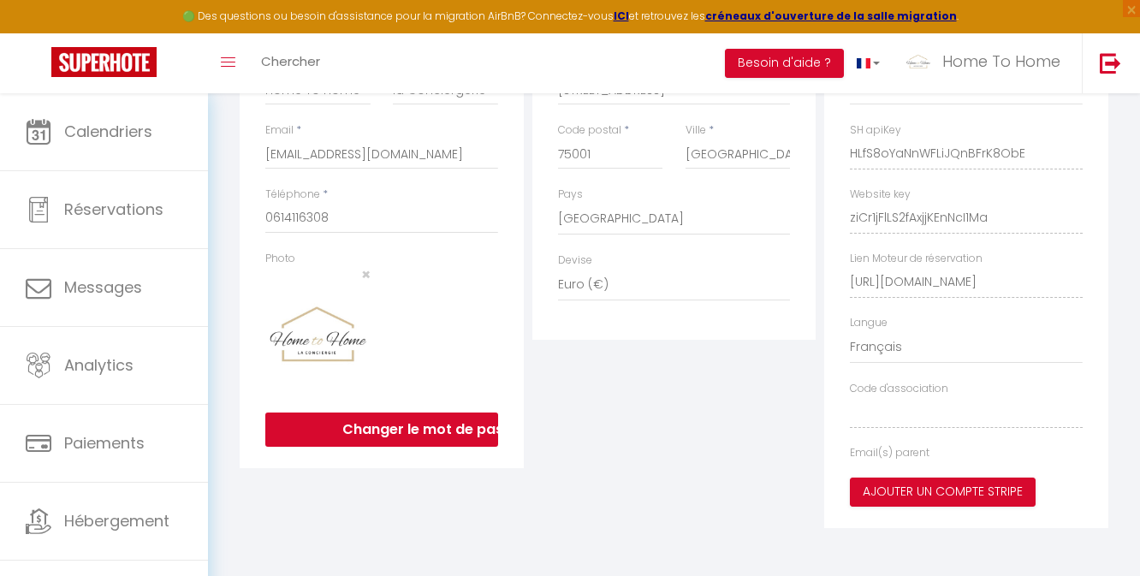
type input "HLfS8oYaNnWFLiJQnBFrK8ObE"
type input "ziCr1jFlLS2fAxjjKEnNcI1Ma"
type input "[URL][DOMAIN_NAME]"
select select "fr"
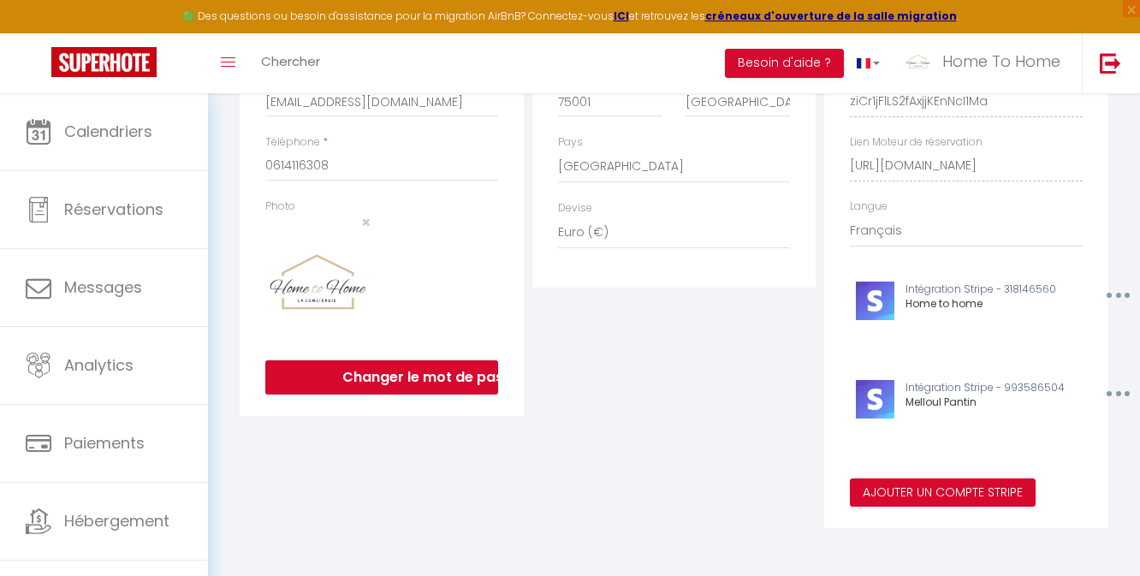
scroll to position [0, 0]
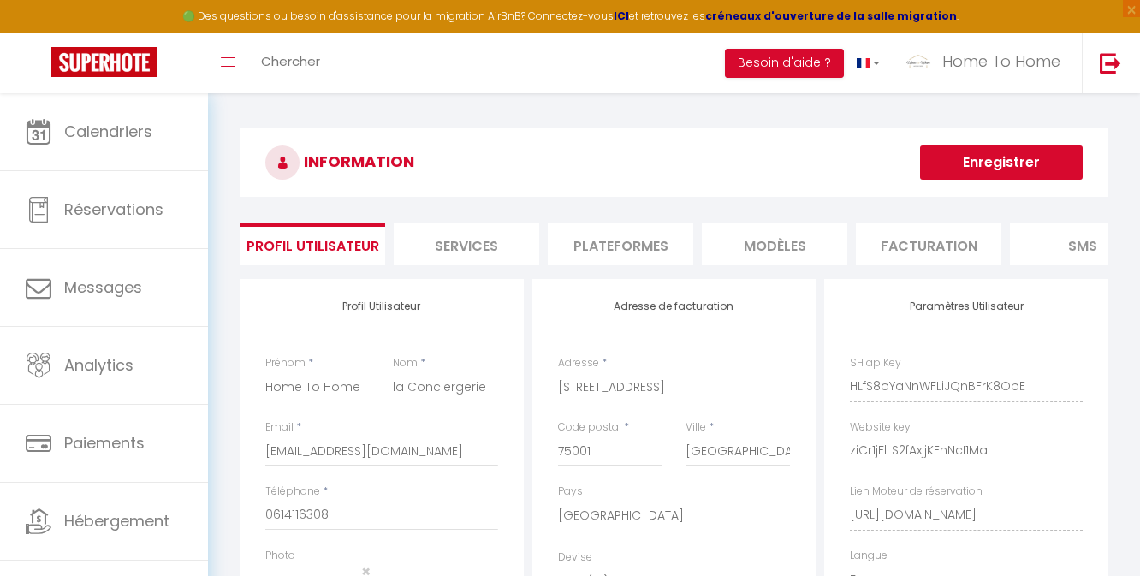
click at [643, 244] on li "Plateformes" at bounding box center [621, 244] width 146 height 42
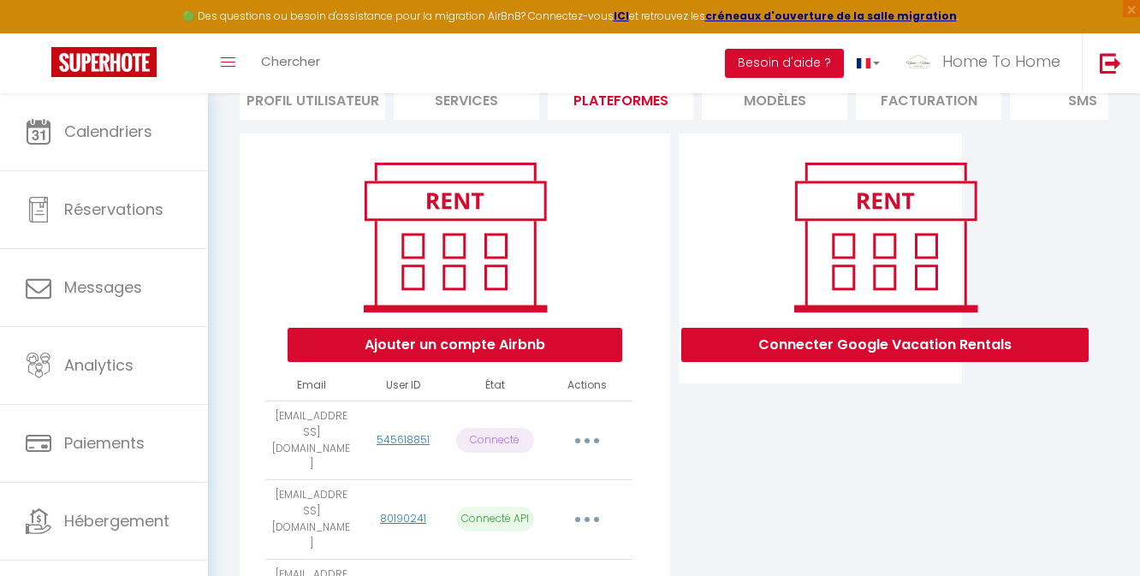
scroll to position [1095, 0]
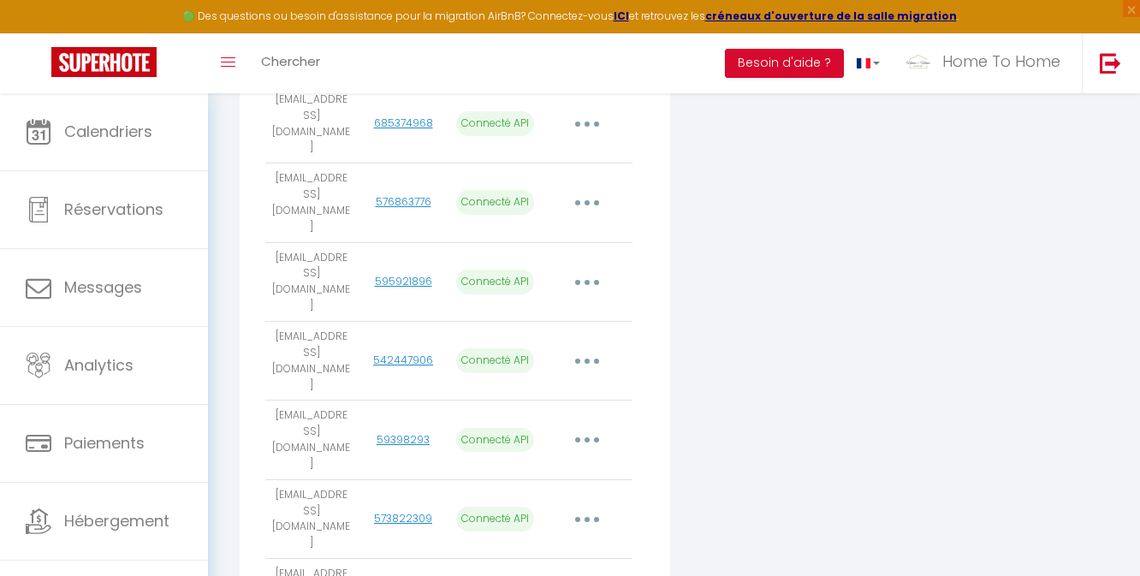
select select "53529"
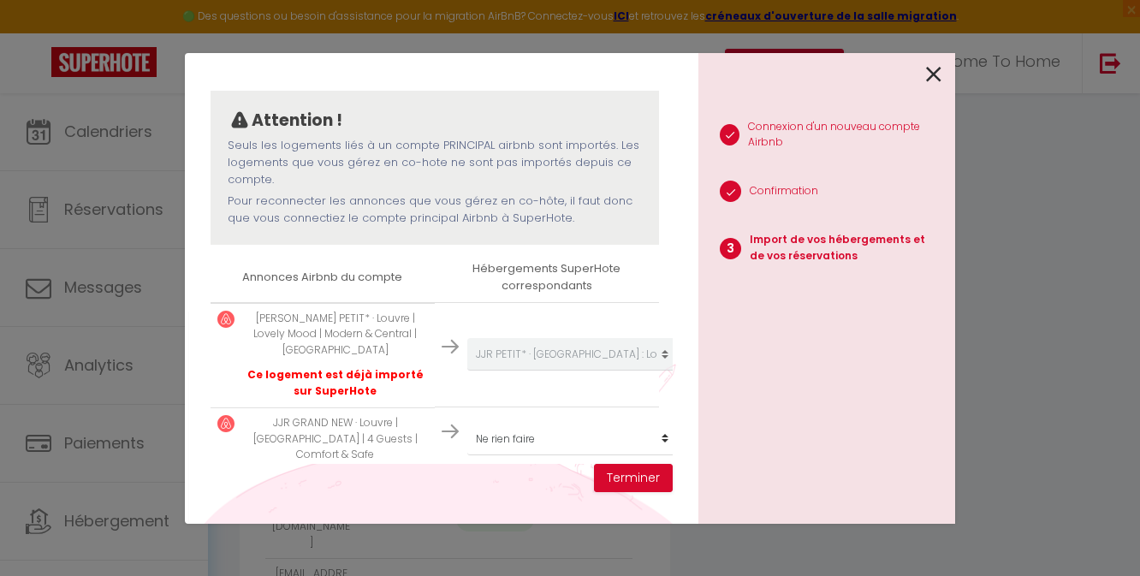
scroll to position [131, 0]
click at [539, 427] on select "Créer un nouvel hébergement Ne rien faire [GEOGRAPHIC_DATA] ER LOUVRE 1: [GEOGR…" at bounding box center [572, 435] width 211 height 33
click at [518, 427] on select "Créer un nouvel hébergement Ne rien faire [GEOGRAPHIC_DATA] ER LOUVRE 1: [GEOGR…" at bounding box center [572, 435] width 211 height 33
select select "create_new"
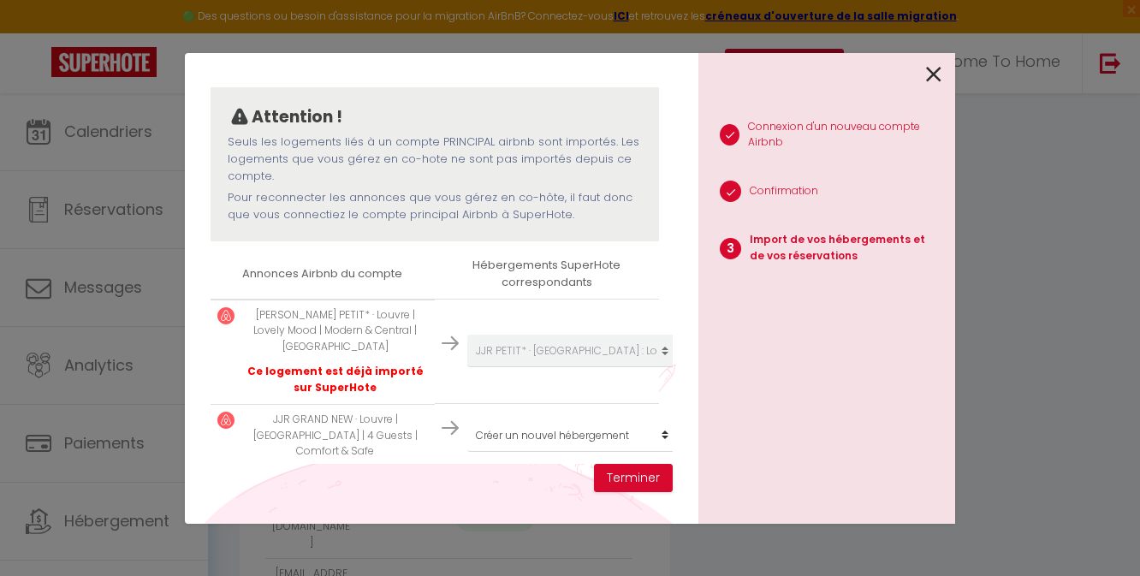
click at [543, 452] on div "Importer de vos hébergements et de vos réservations Veuillez sélectionner pour …" at bounding box center [442, 271] width 462 height 385
click at [652, 474] on button "Terminer" at bounding box center [633, 478] width 79 height 29
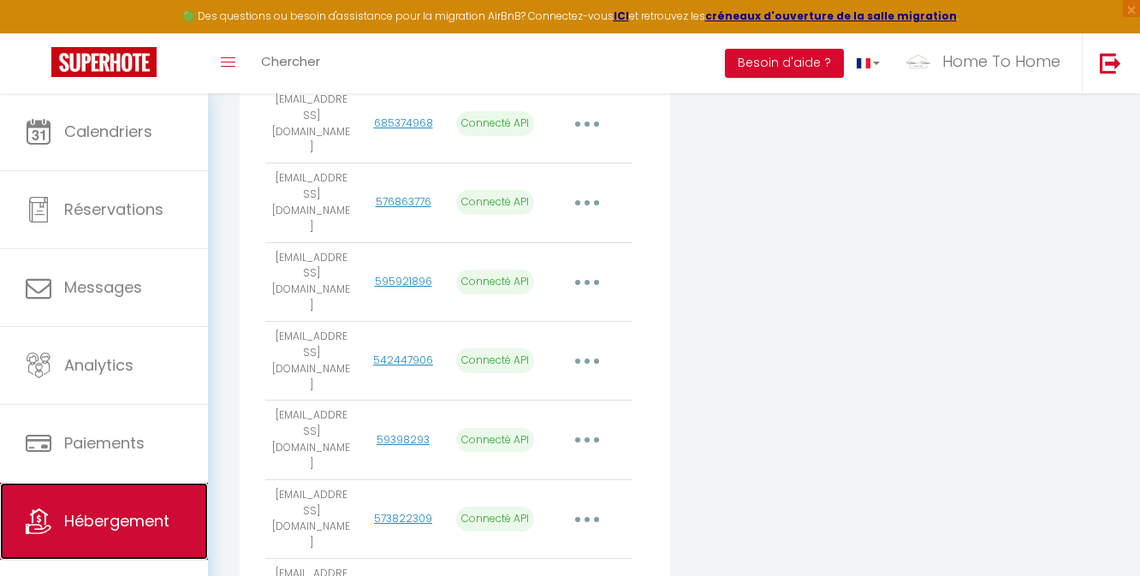
click at [146, 492] on link "Hébergement" at bounding box center [104, 521] width 208 height 77
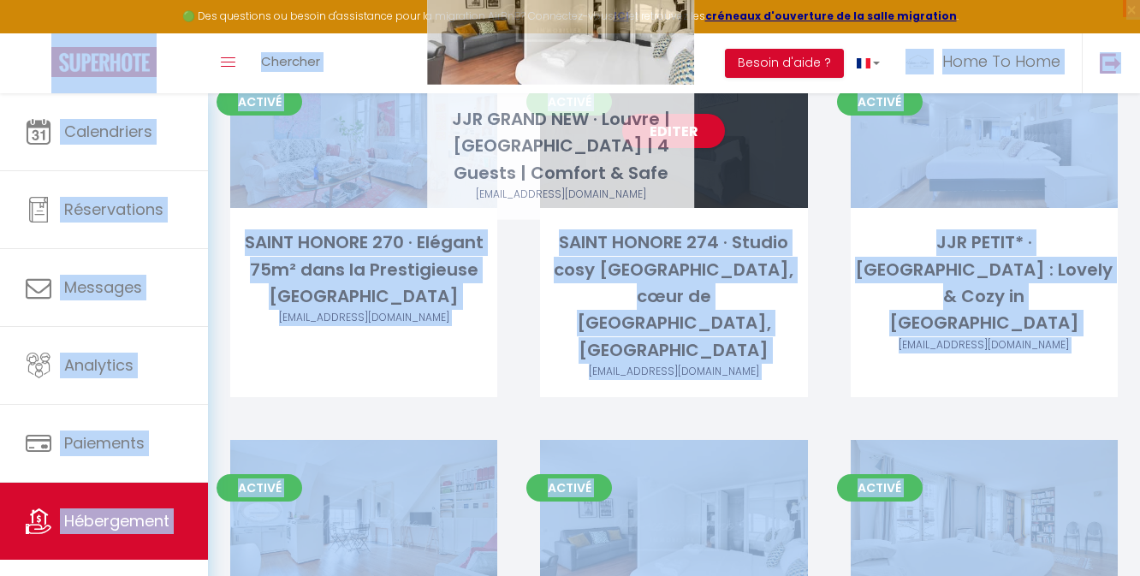
scroll to position [1612, 0]
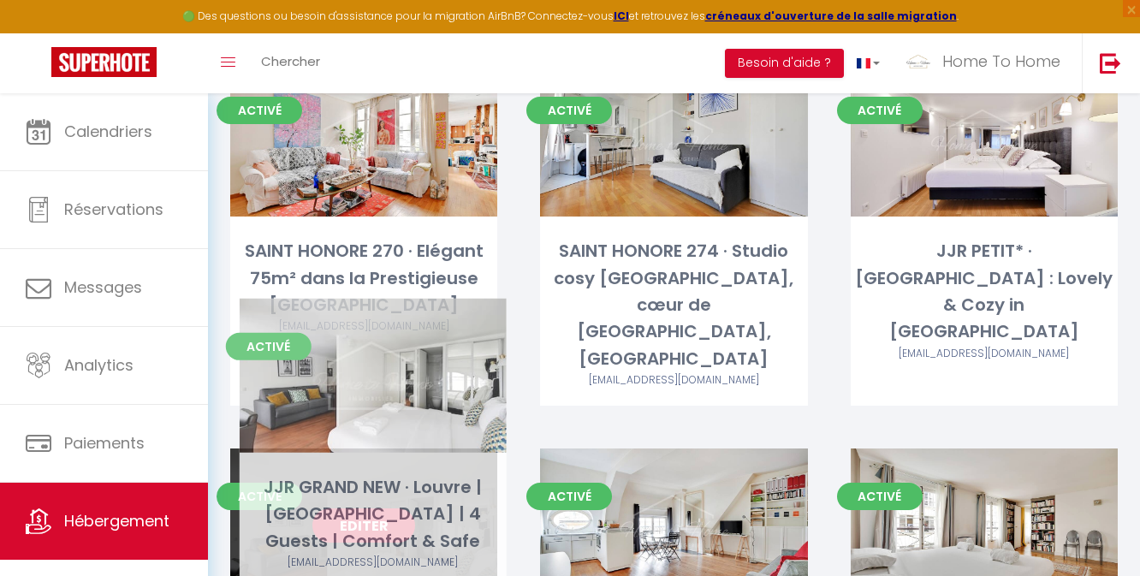
drag, startPoint x: 414, startPoint y: 353, endPoint x: 424, endPoint y: 394, distance: 42.1
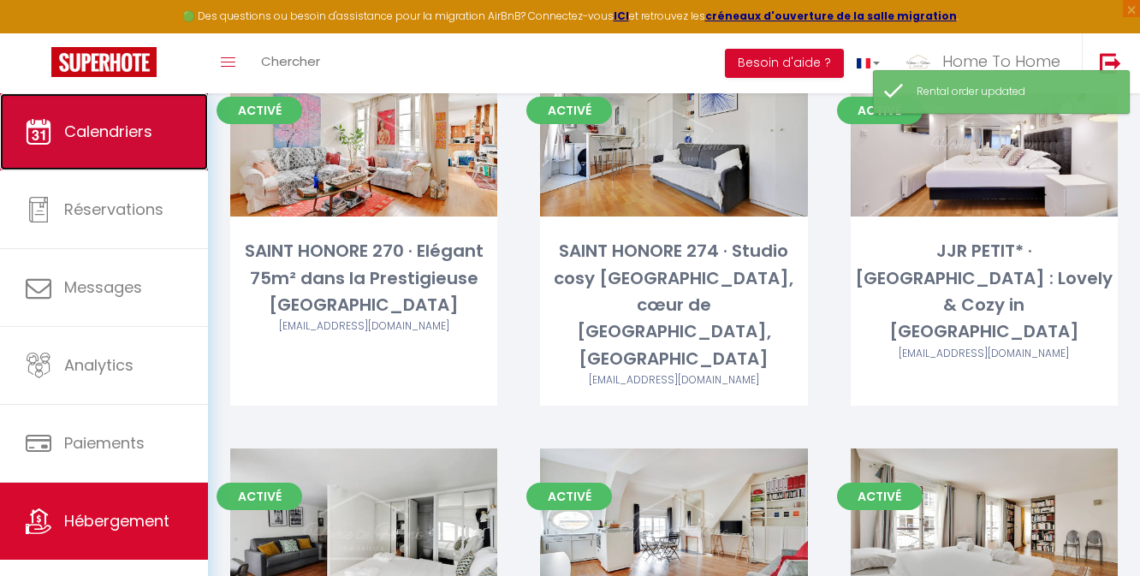
click at [104, 169] on link "Calendriers" at bounding box center [104, 131] width 208 height 77
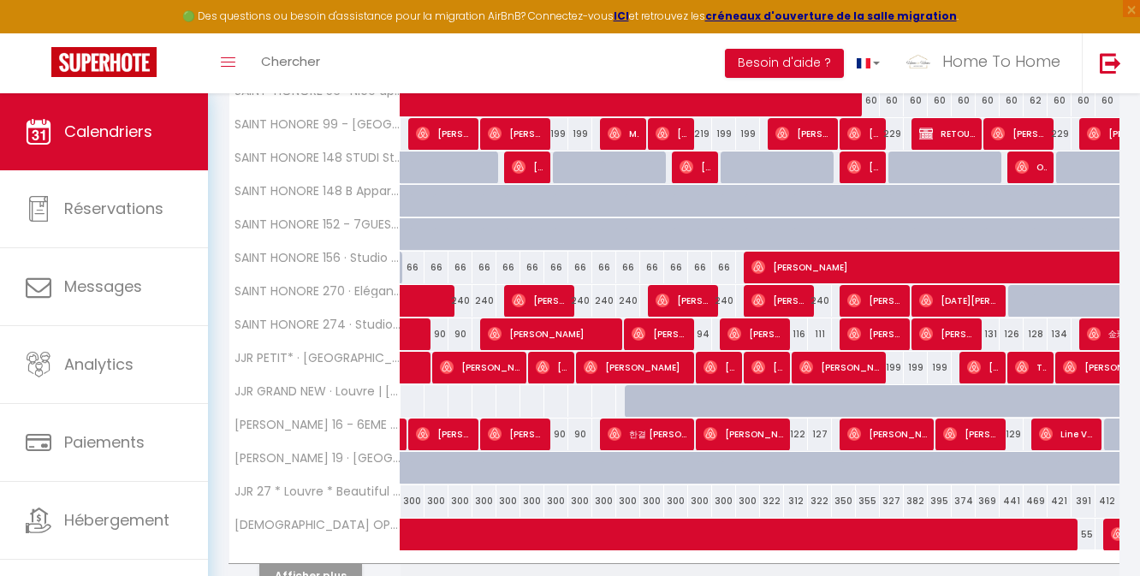
scroll to position [580, 0]
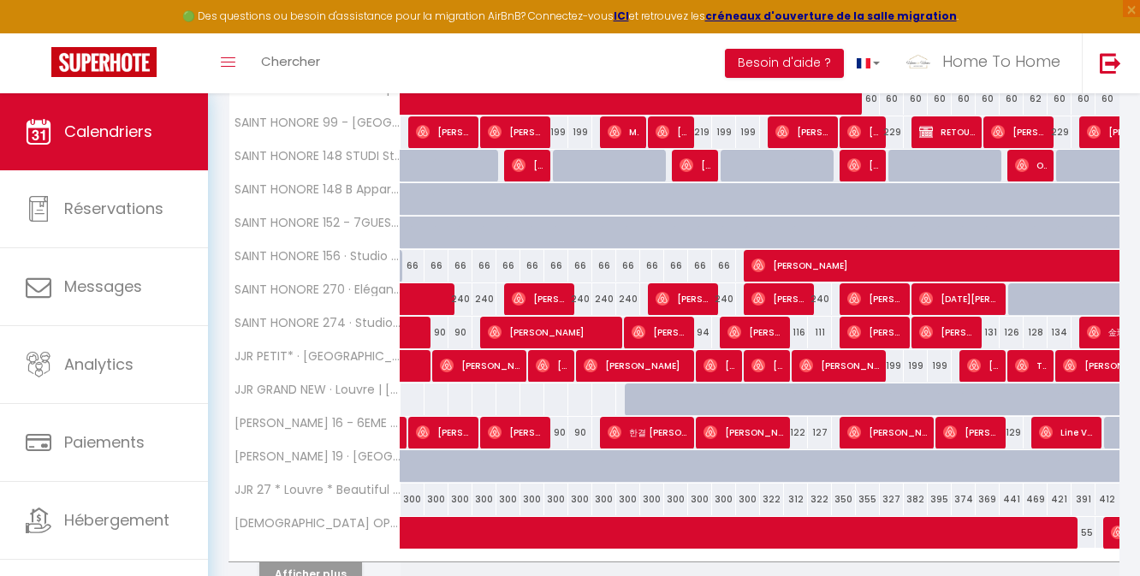
click at [644, 395] on div at bounding box center [652, 399] width 24 height 33
type input "150"
type input "Jeu 11 Septembre 2025"
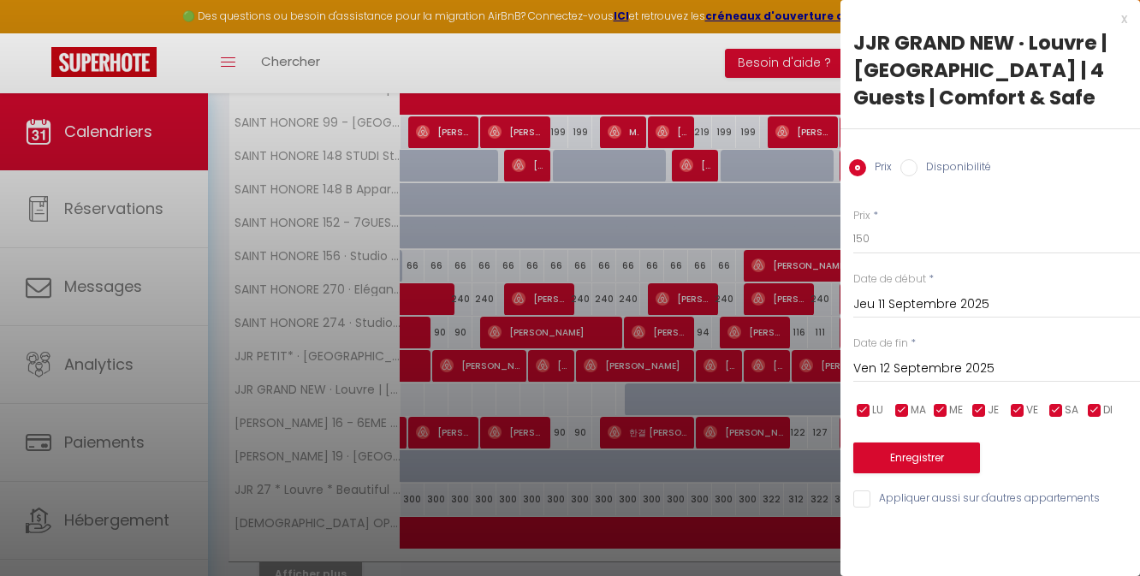
click at [925, 364] on input "Ven 12 Septembre 2025" at bounding box center [996, 369] width 287 height 22
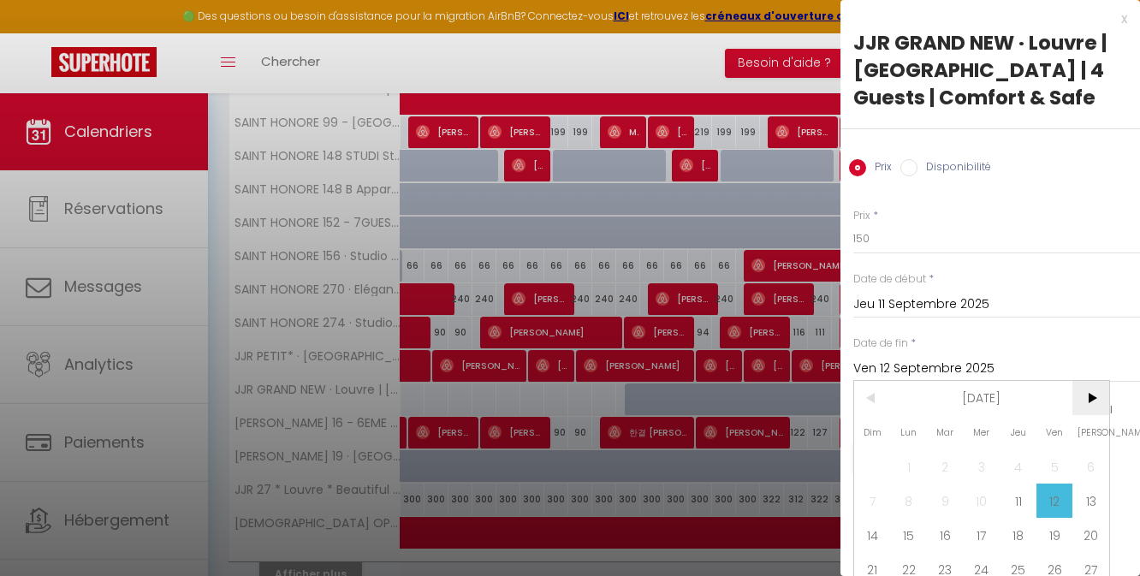
click at [1099, 395] on span ">" at bounding box center [1090, 398] width 37 height 34
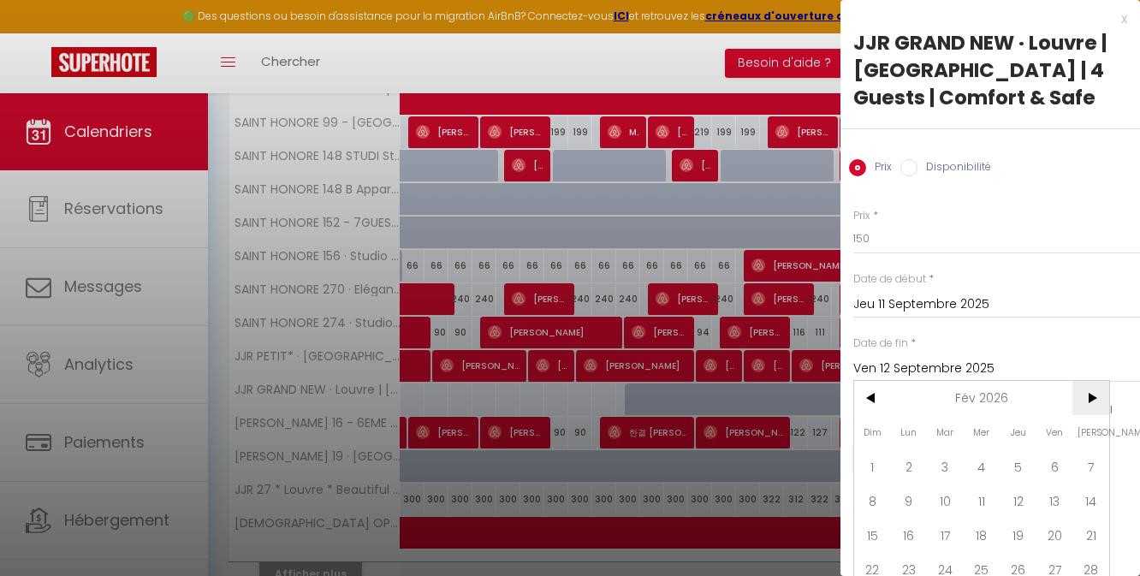
click at [1099, 395] on span ">" at bounding box center [1090, 398] width 37 height 34
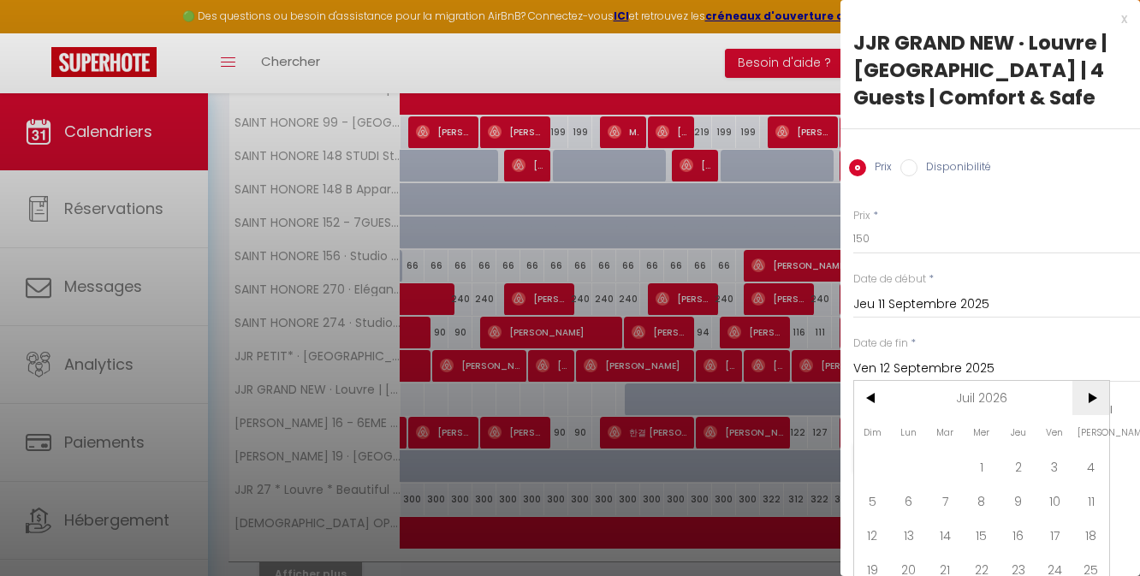
click at [1099, 395] on span ">" at bounding box center [1090, 398] width 37 height 34
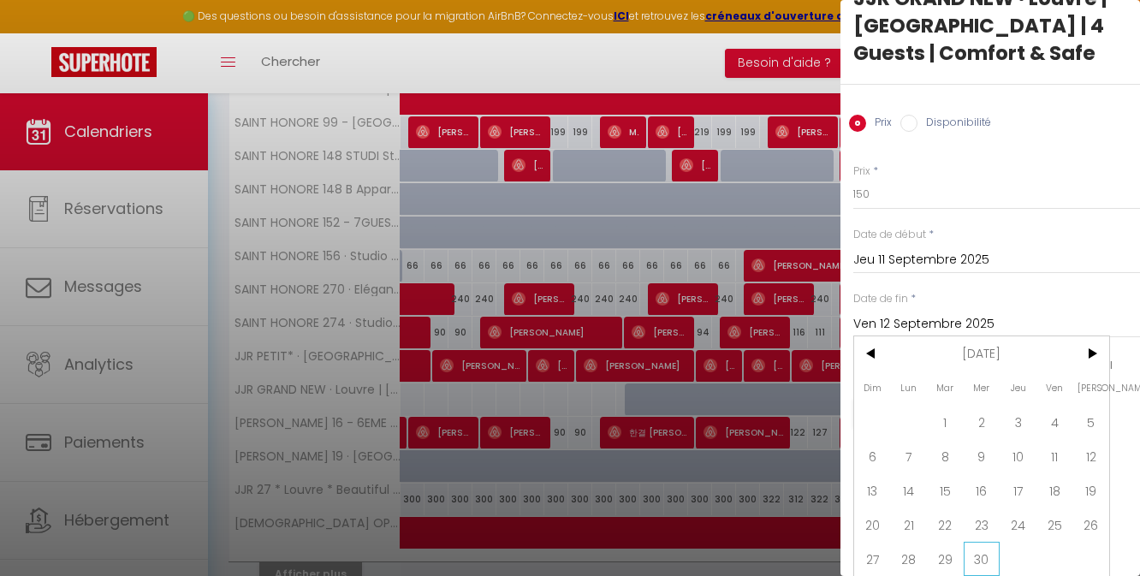
click at [989, 555] on span "30" at bounding box center [982, 559] width 37 height 34
type input "Mer 30 Septembre 2026"
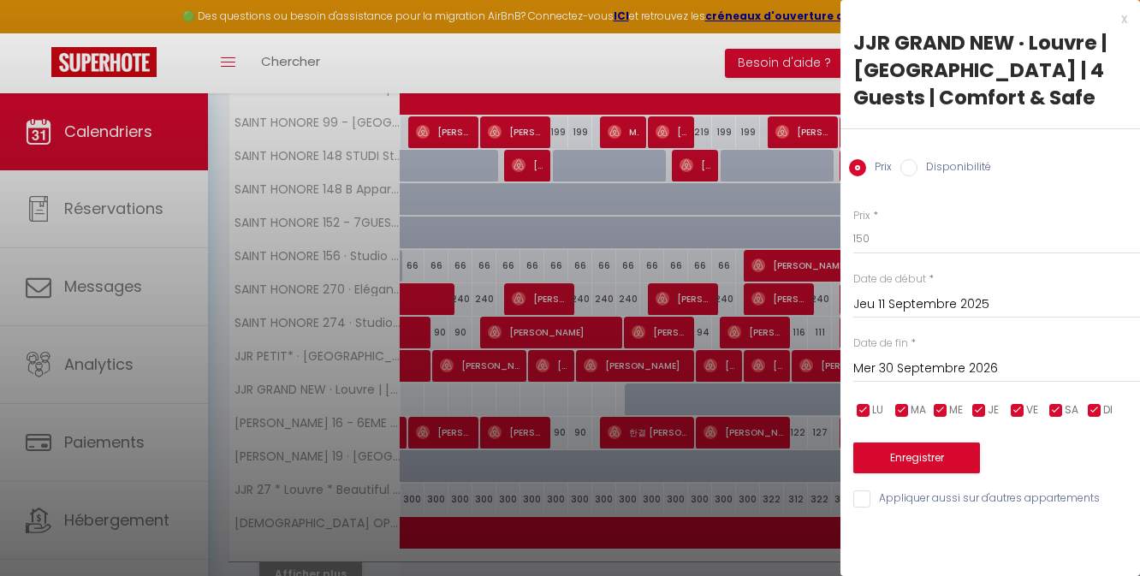
scroll to position [0, 0]
click at [933, 165] on label "Disponibilité" at bounding box center [955, 168] width 74 height 19
click at [918, 165] on input "Disponibilité" at bounding box center [908, 167] width 17 height 17
radio input "true"
radio input "false"
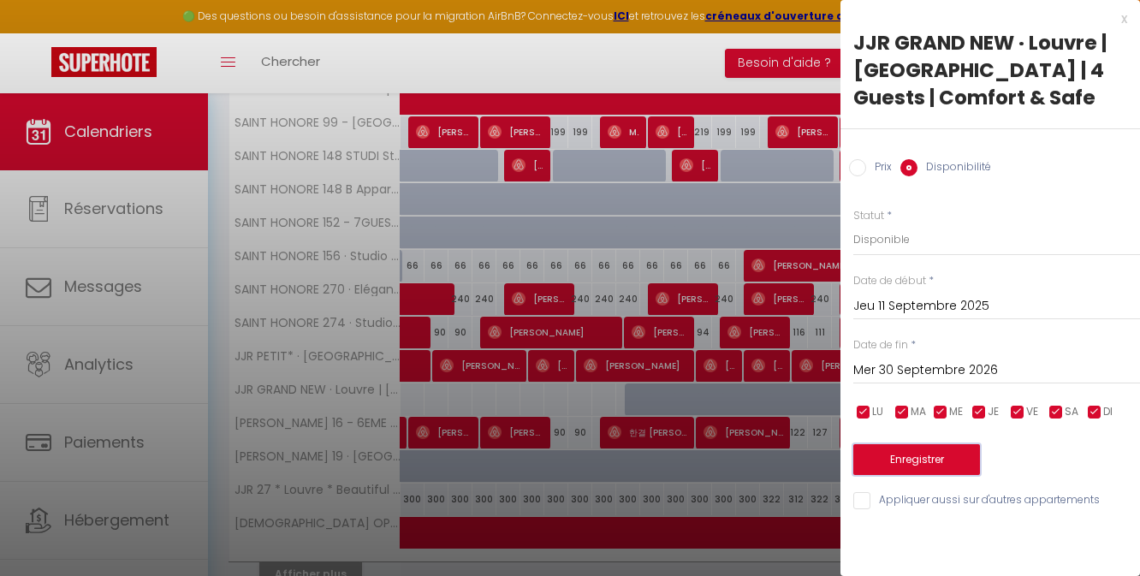
click at [935, 467] on button "Enregistrer" at bounding box center [916, 459] width 127 height 31
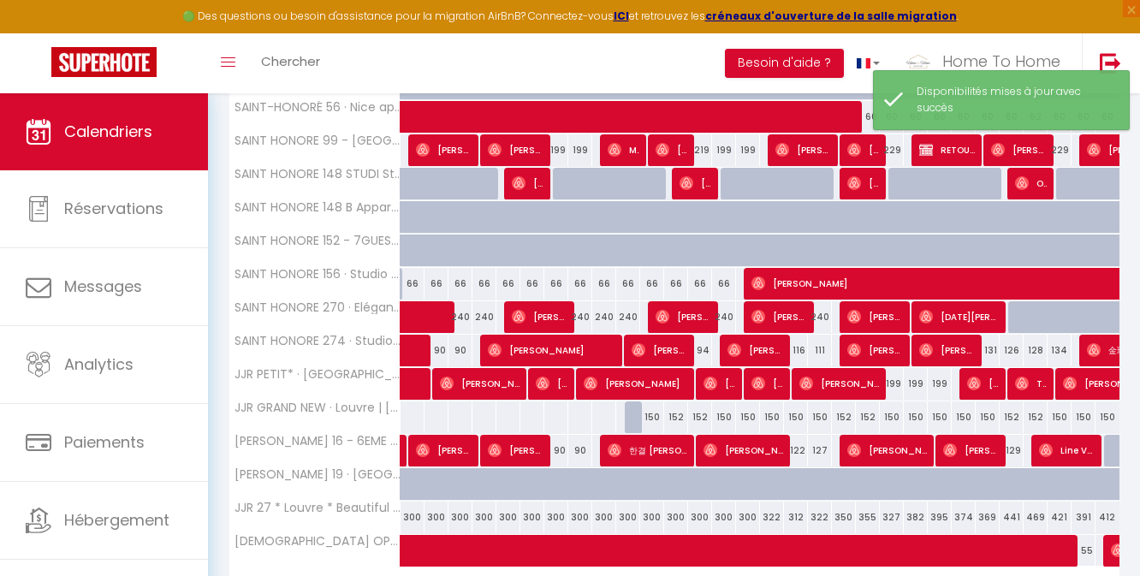
scroll to position [563, 0]
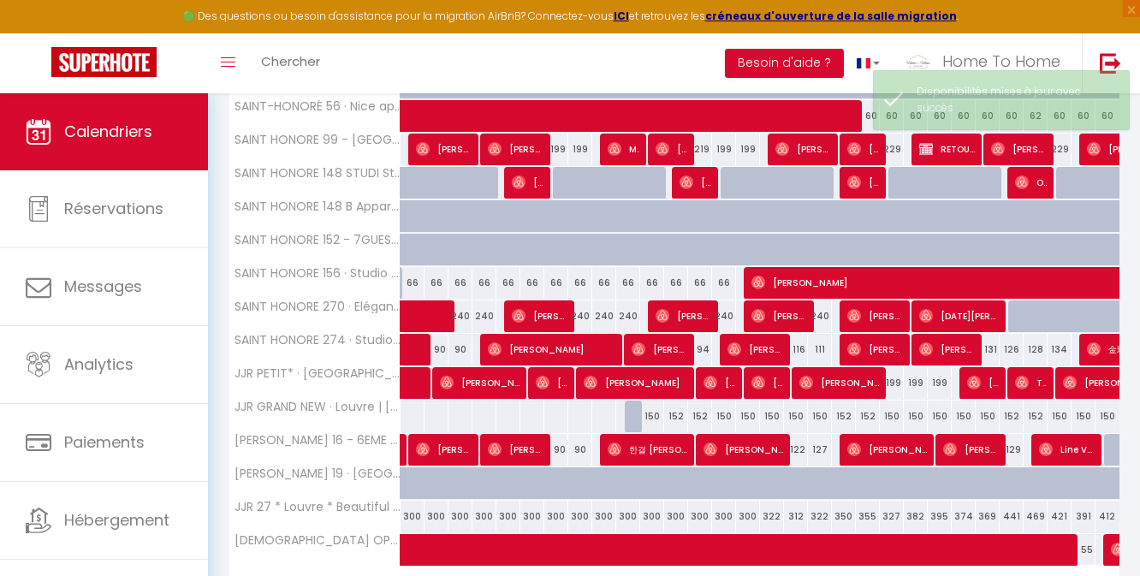
click at [653, 414] on div "150" at bounding box center [652, 417] width 24 height 32
select select "1"
type input "Jeu 11 Septembre 2025"
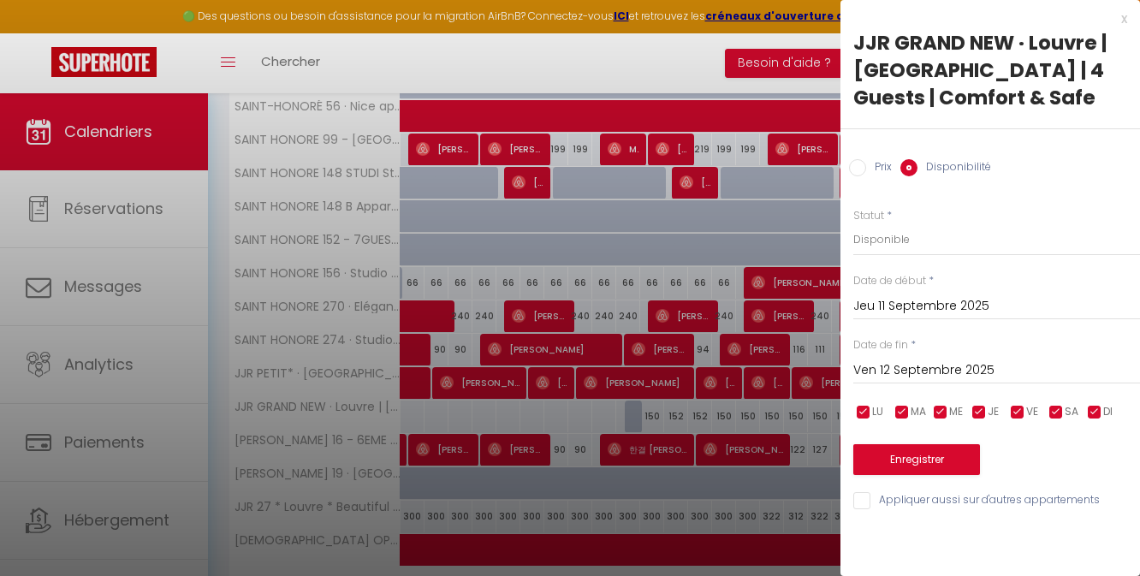
click at [963, 374] on input "Ven 12 Septembre 2025" at bounding box center [996, 370] width 287 height 22
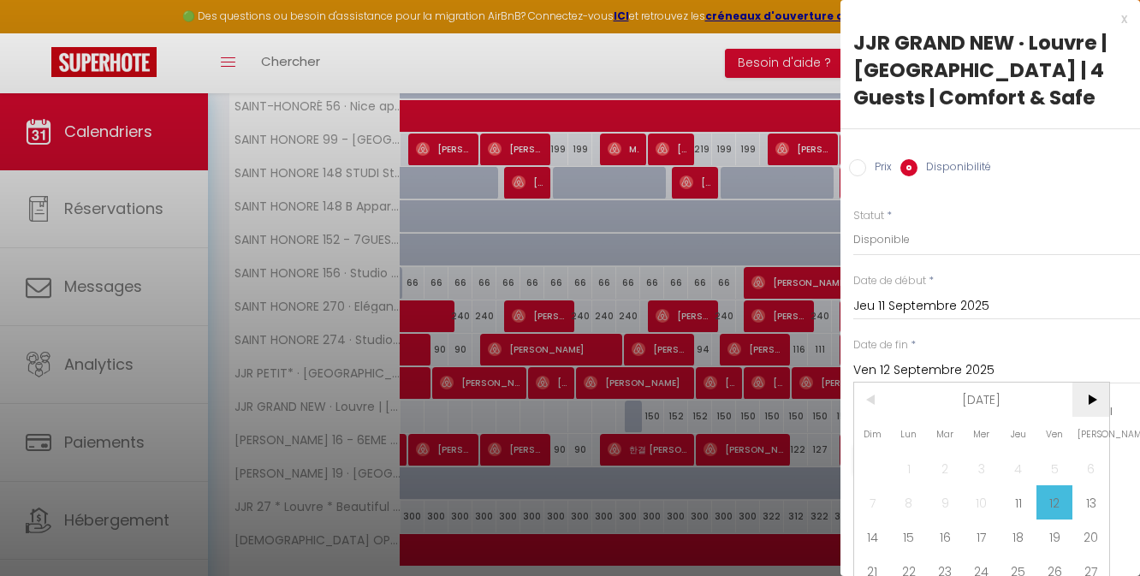
click at [1090, 400] on span ">" at bounding box center [1090, 400] width 37 height 34
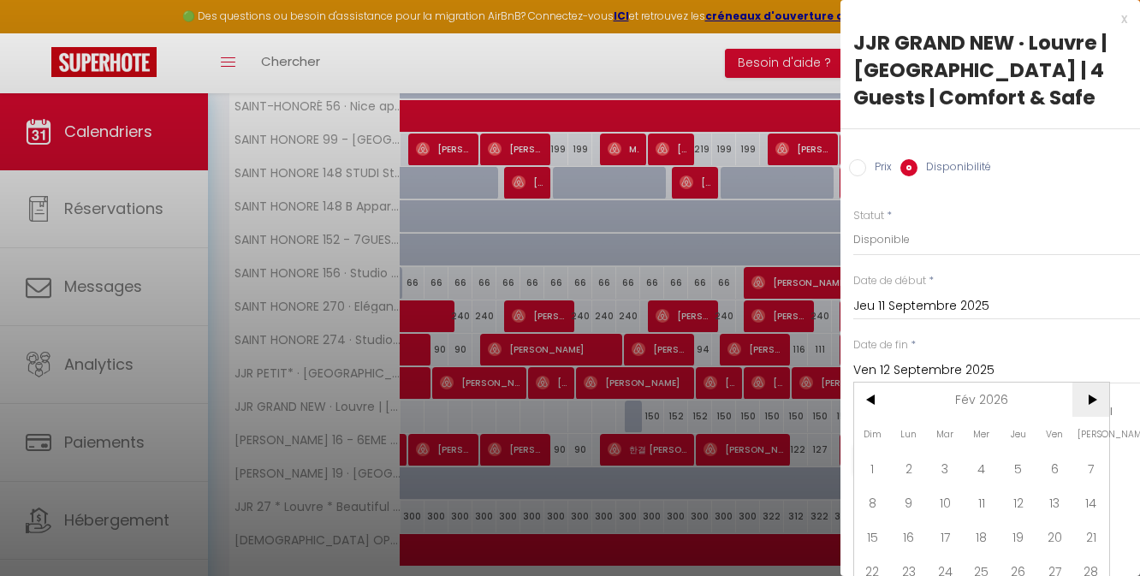
click at [1090, 400] on span ">" at bounding box center [1090, 400] width 37 height 34
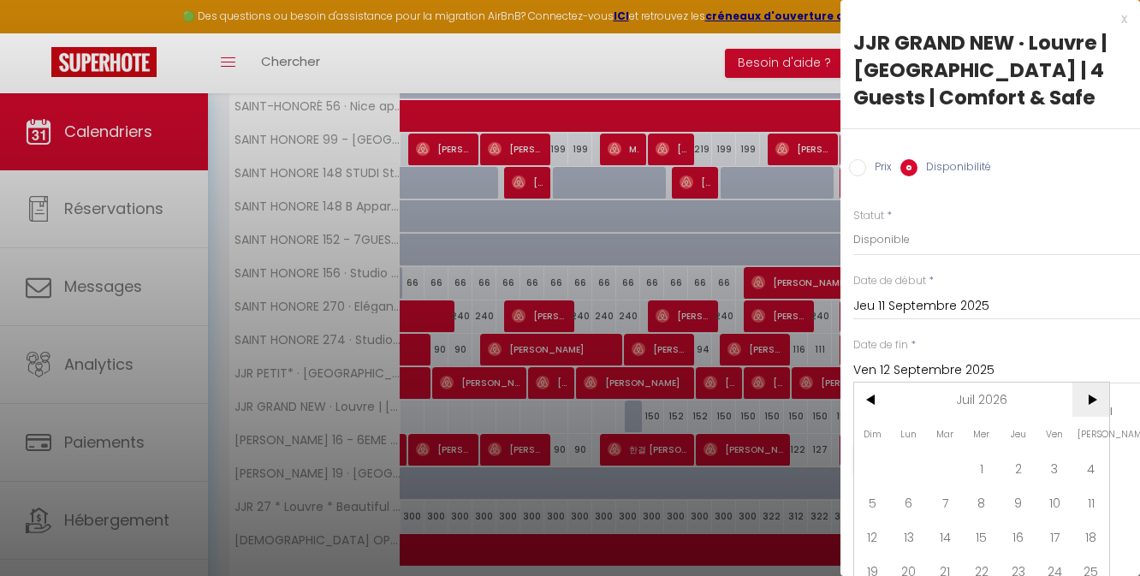
click at [1090, 400] on span ">" at bounding box center [1090, 400] width 37 height 34
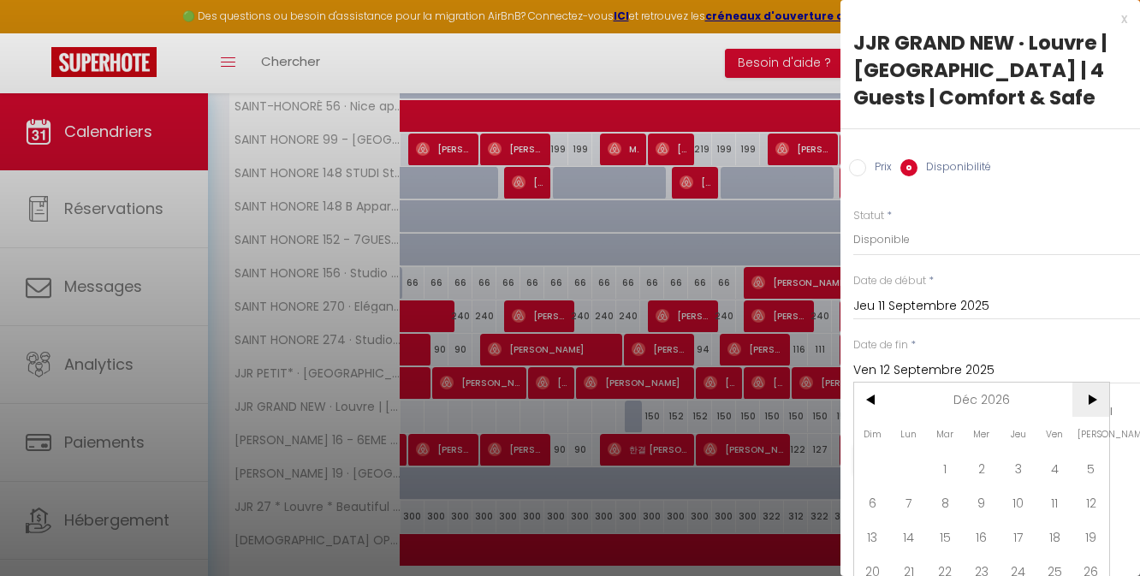
click at [1090, 400] on span ">" at bounding box center [1090, 400] width 37 height 34
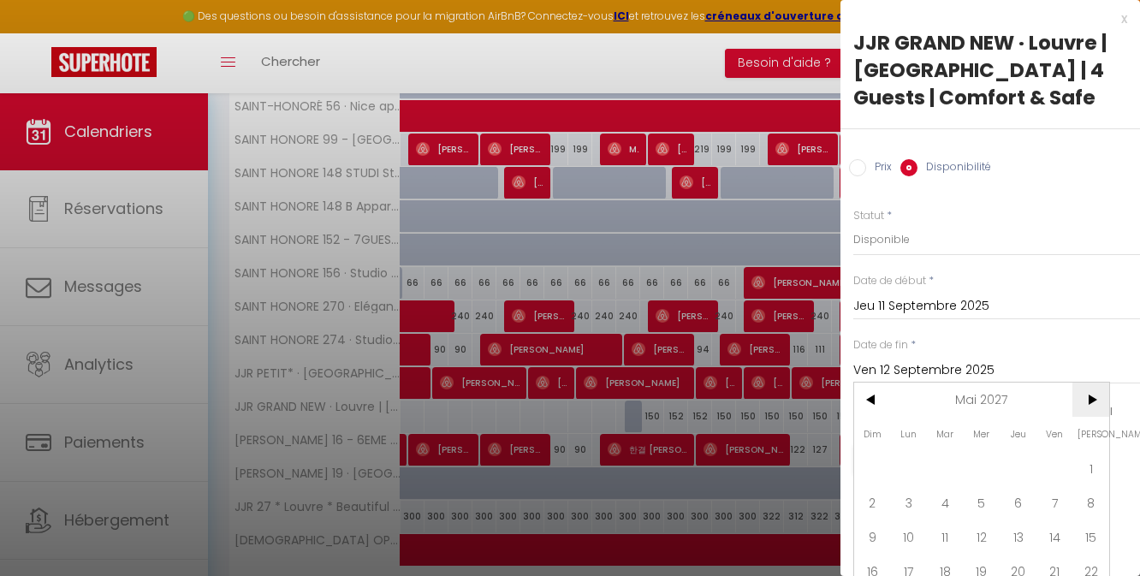
click at [1090, 400] on span ">" at bounding box center [1090, 400] width 37 height 34
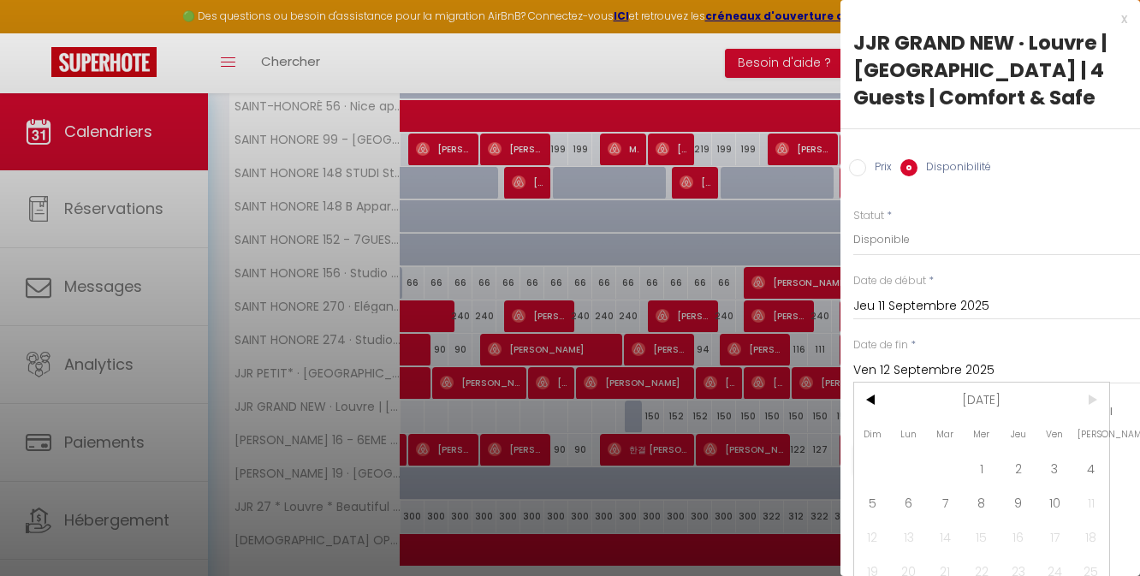
click at [1090, 400] on span ">" at bounding box center [1090, 400] width 37 height 34
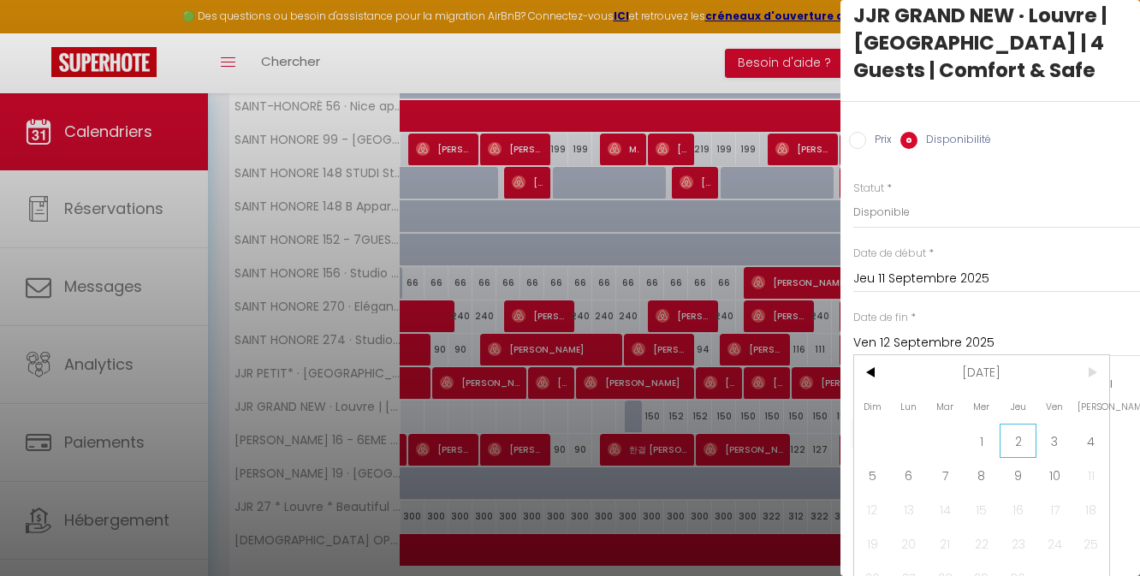
scroll to position [28, 0]
click at [1041, 471] on span "10" at bounding box center [1054, 474] width 37 height 34
type input "Ven 10 Septembre 2027"
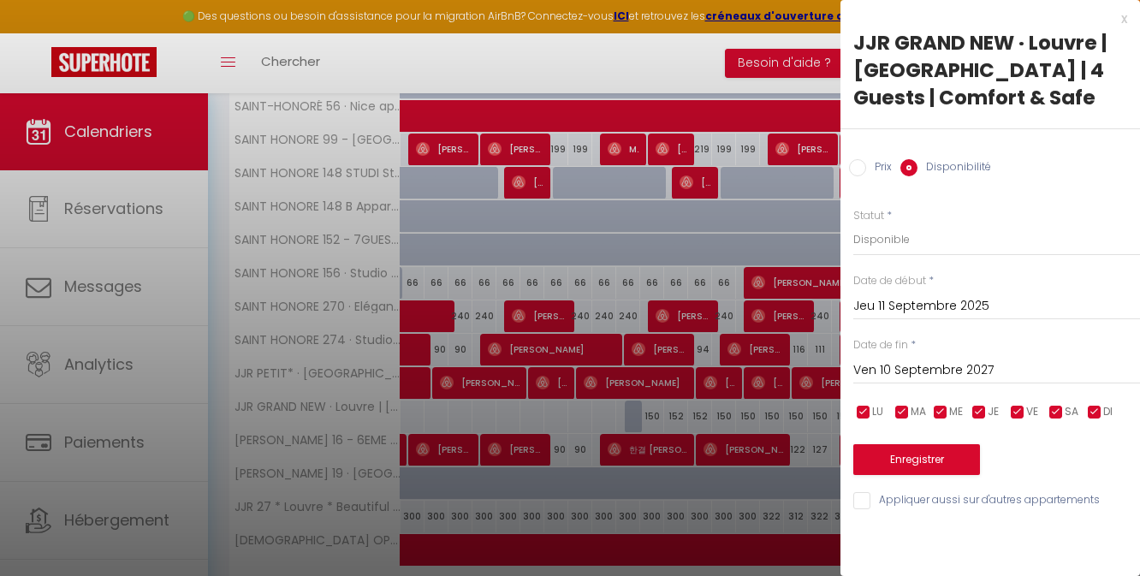
scroll to position [0, 0]
click at [870, 159] on label "Prix" at bounding box center [879, 168] width 26 height 19
click at [866, 159] on input "Prix" at bounding box center [857, 167] width 17 height 17
radio input "true"
radio input "false"
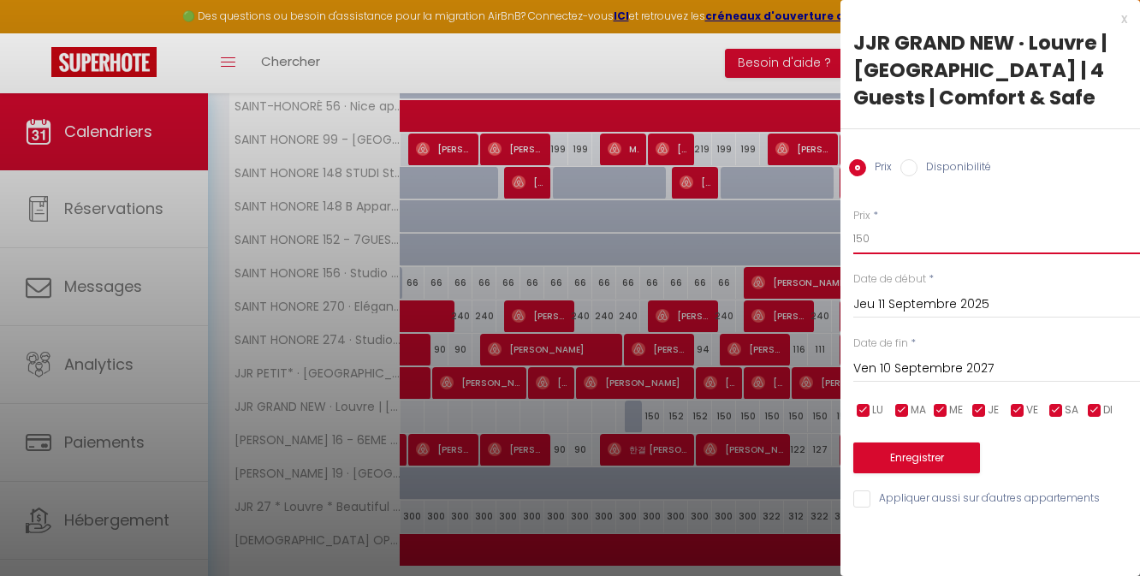
click at [883, 235] on input "150" at bounding box center [996, 238] width 287 height 31
type input "250"
click at [911, 453] on button "Enregistrer" at bounding box center [916, 457] width 127 height 31
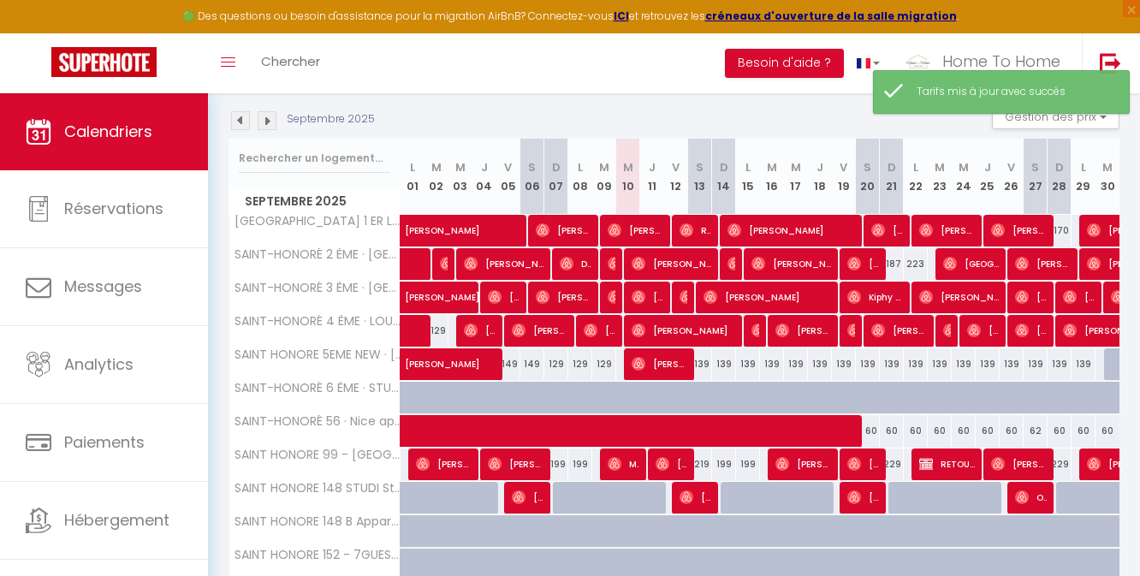
scroll to position [9, 0]
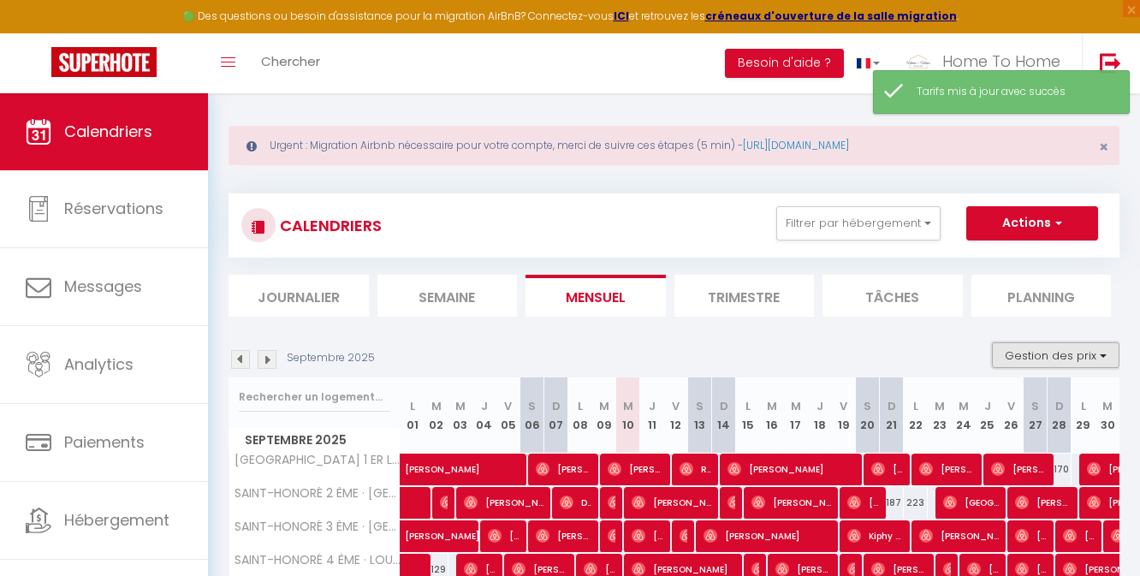
click at [1004, 346] on button "Gestion des prix" at bounding box center [1056, 355] width 128 height 26
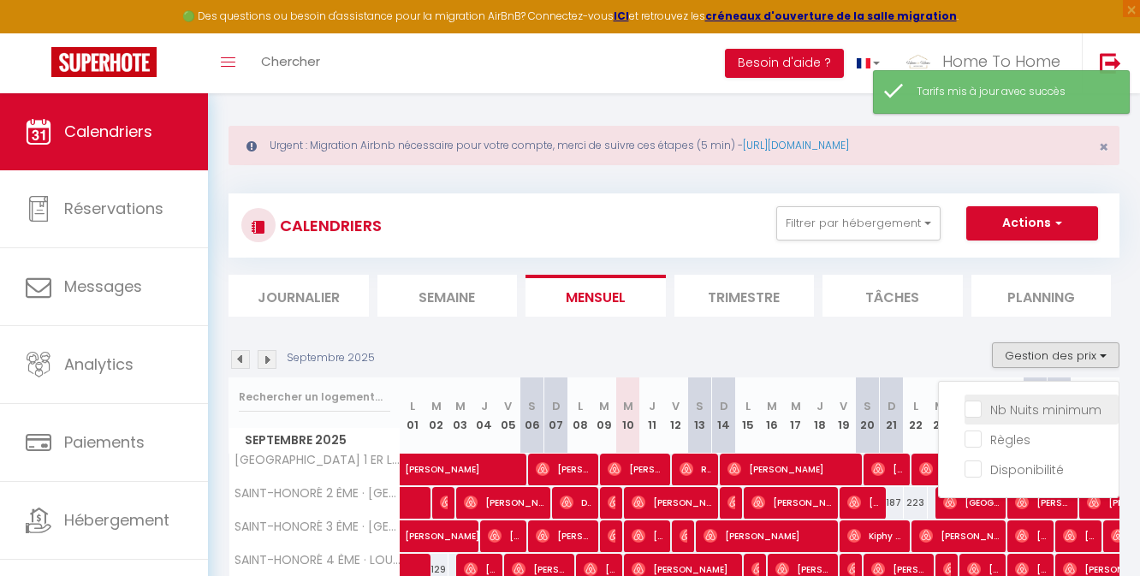
click at [1001, 408] on input "Nb Nuits minimum" at bounding box center [1042, 408] width 154 height 17
checkbox input "true"
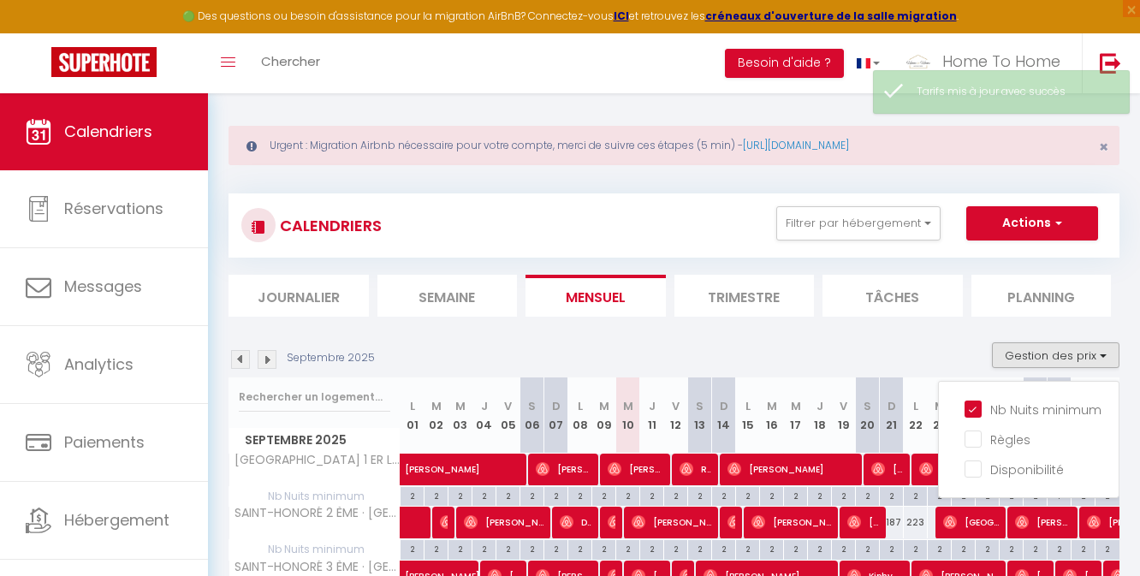
click at [913, 348] on div "Septembre 2025 Gestion des prix Nb Nuits minimum Règles Disponibilité" at bounding box center [674, 359] width 891 height 35
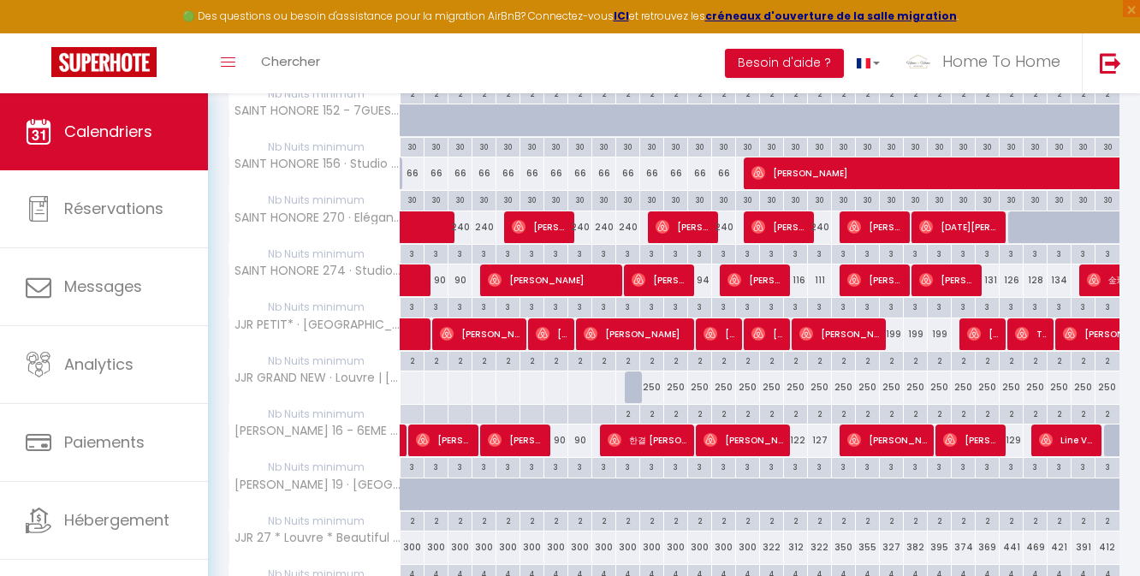
scroll to position [944, 0]
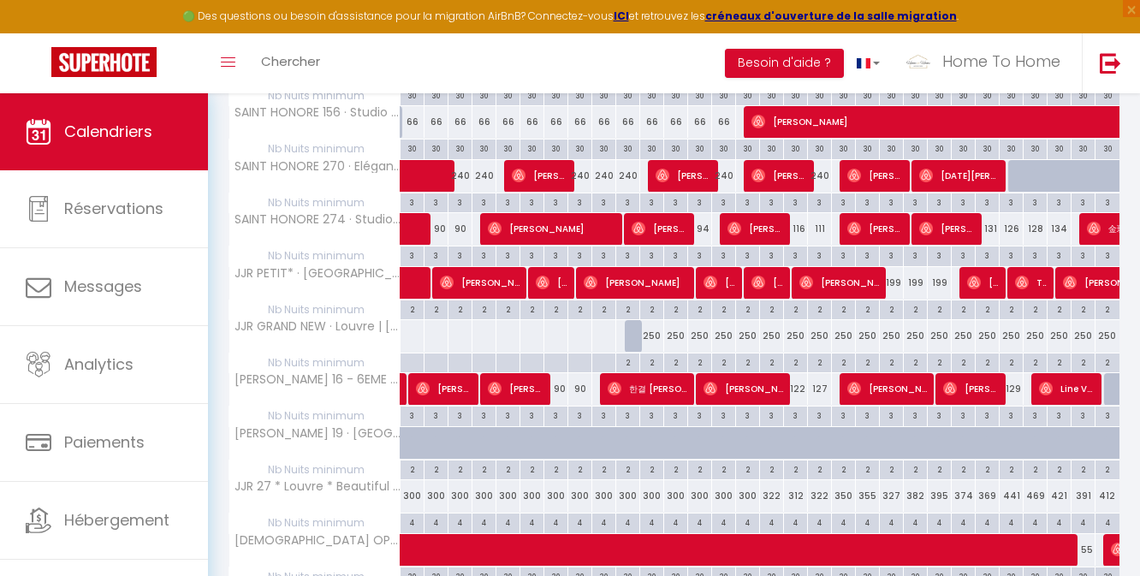
click at [653, 361] on div "2" at bounding box center [651, 361] width 23 height 16
type input "2"
type input "Jeu 11 Septembre 2025"
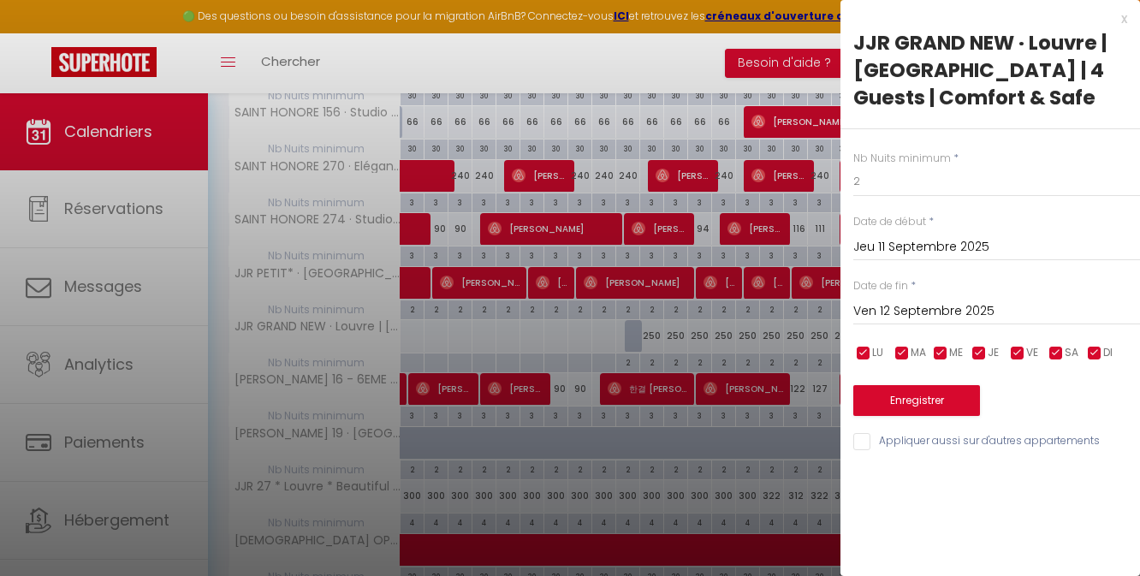
click at [995, 311] on input "Ven 12 Septembre 2025" at bounding box center [996, 311] width 287 height 22
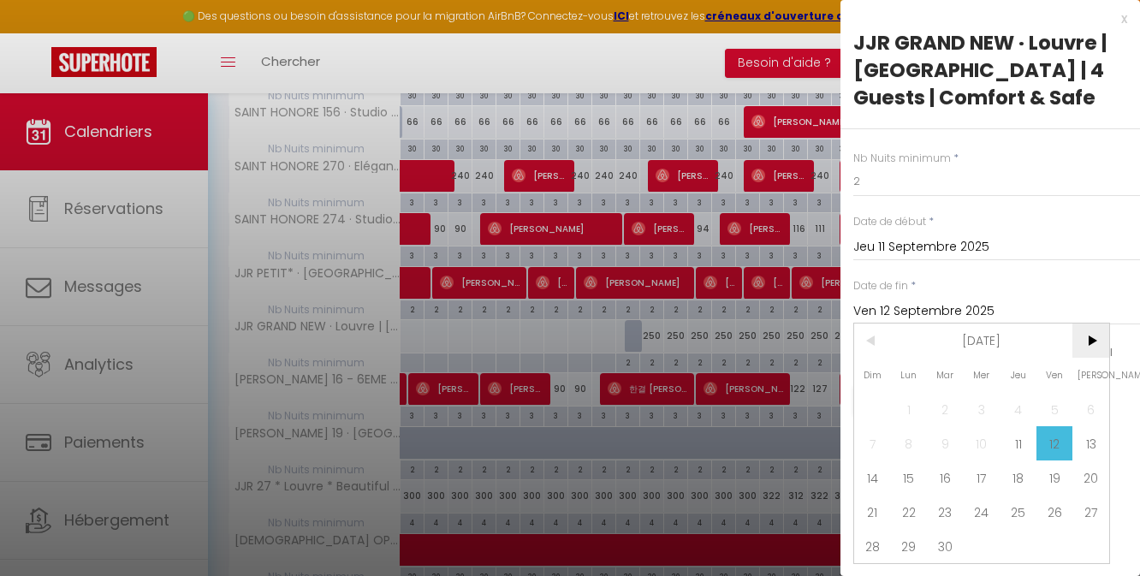
click at [1096, 341] on span ">" at bounding box center [1090, 341] width 37 height 34
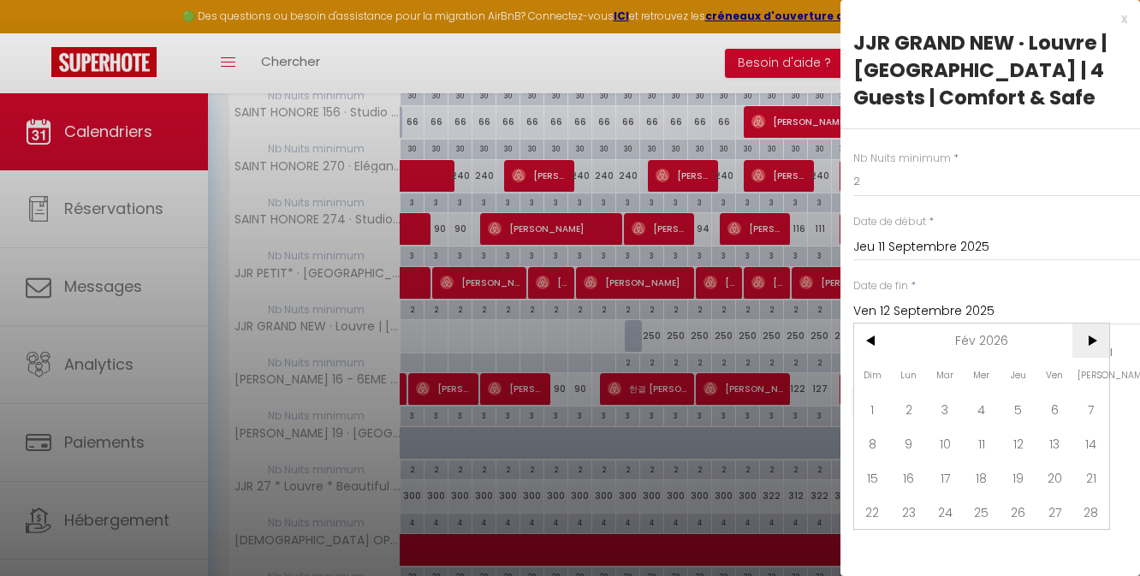
click at [1096, 341] on span ">" at bounding box center [1090, 341] width 37 height 34
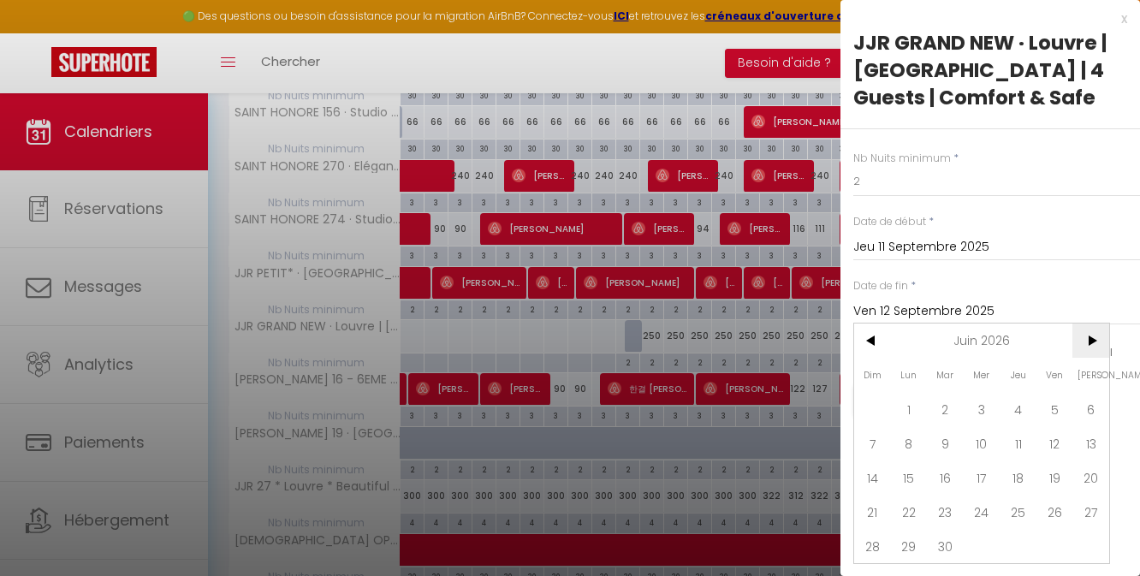
click at [1096, 341] on span ">" at bounding box center [1090, 341] width 37 height 34
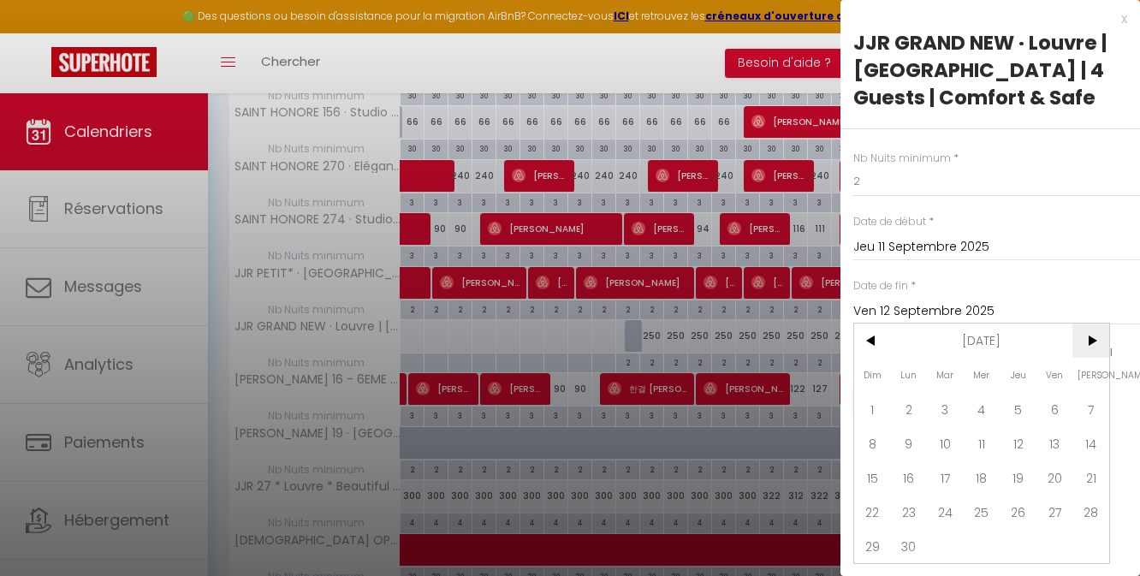
click at [1096, 341] on span ">" at bounding box center [1090, 341] width 37 height 34
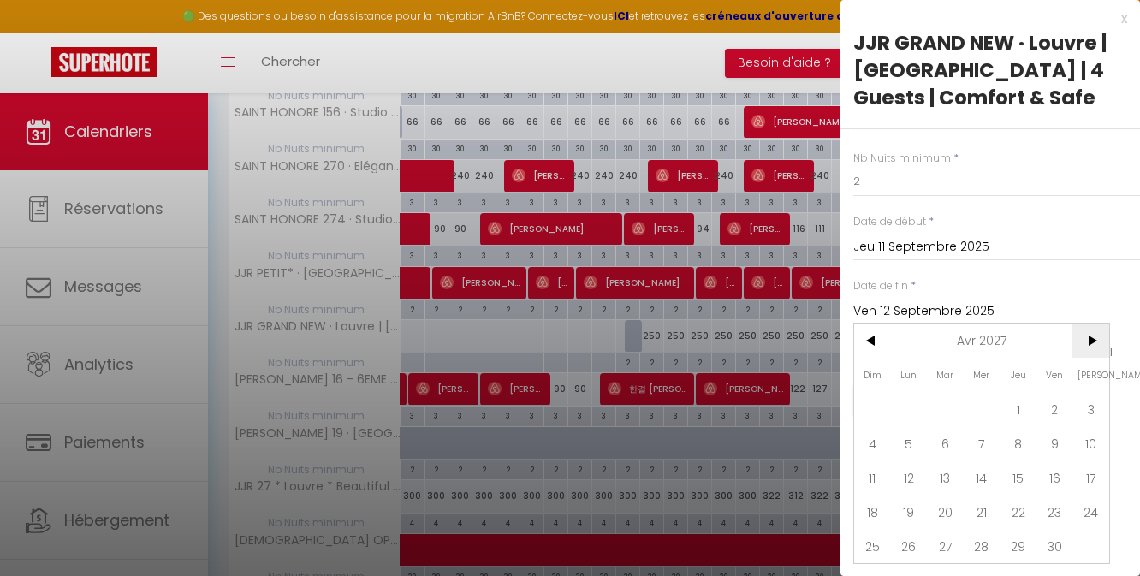
click at [1096, 341] on span ">" at bounding box center [1090, 341] width 37 height 34
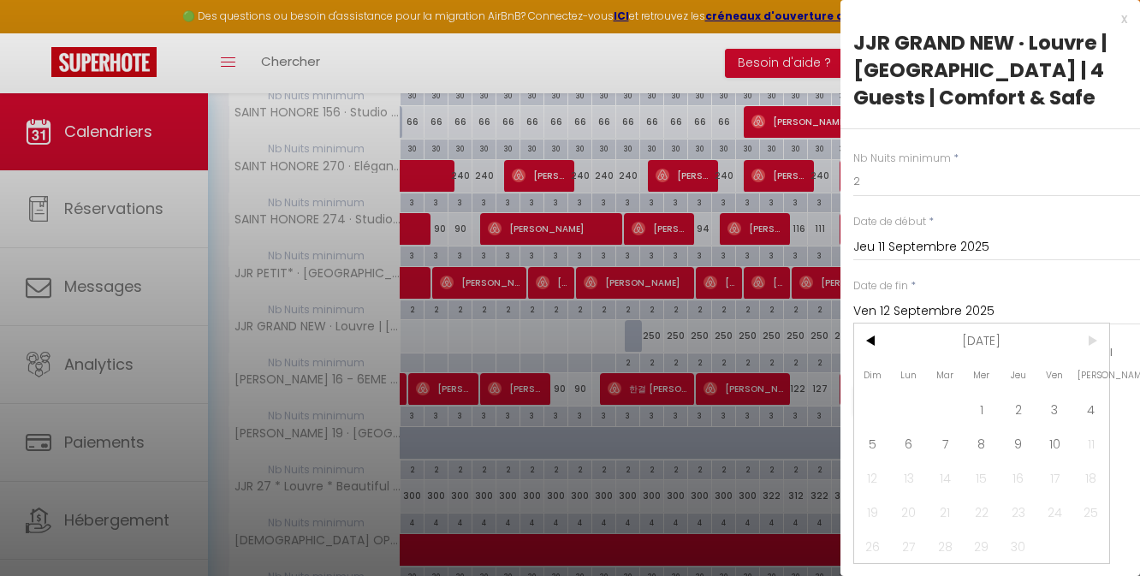
click at [1096, 341] on span ">" at bounding box center [1090, 341] width 37 height 34
click at [1051, 431] on span "10" at bounding box center [1054, 443] width 37 height 34
type input "Ven 10 Septembre 2027"
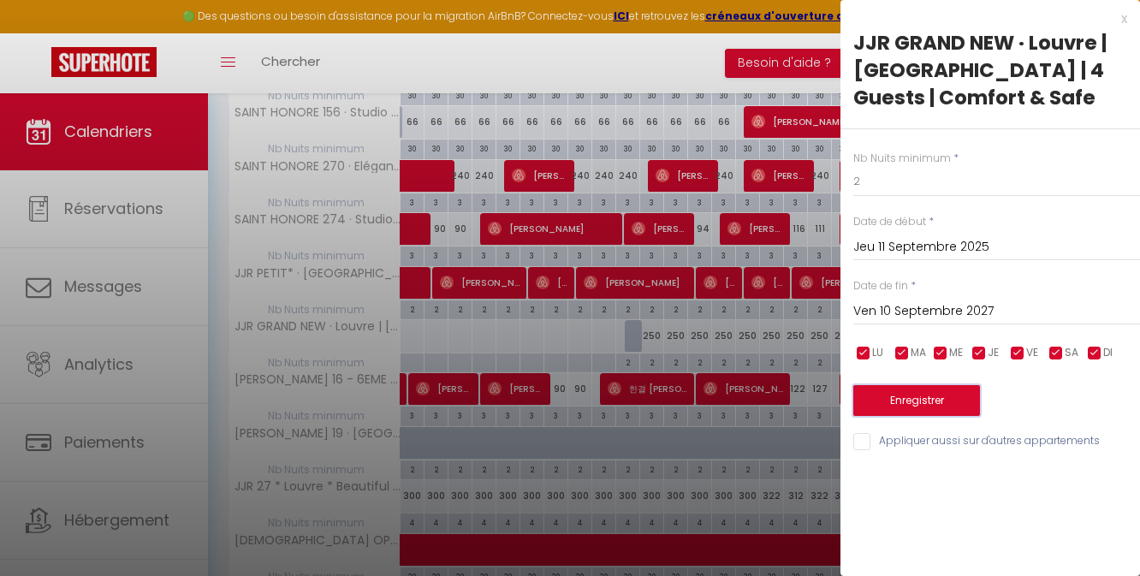
click at [936, 406] on button "Enregistrer" at bounding box center [916, 400] width 127 height 31
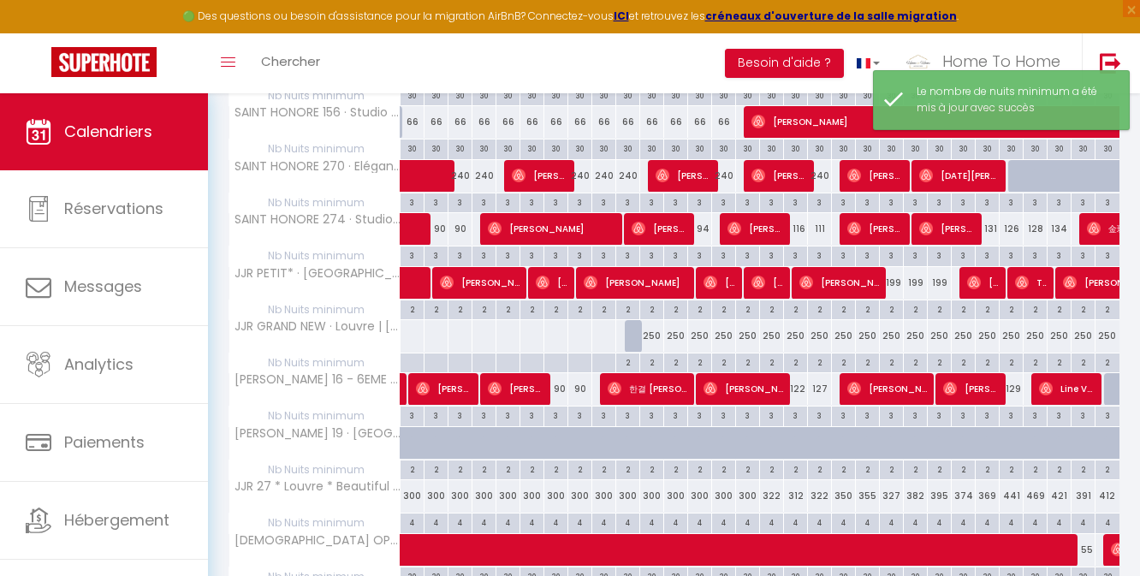
scroll to position [0, 0]
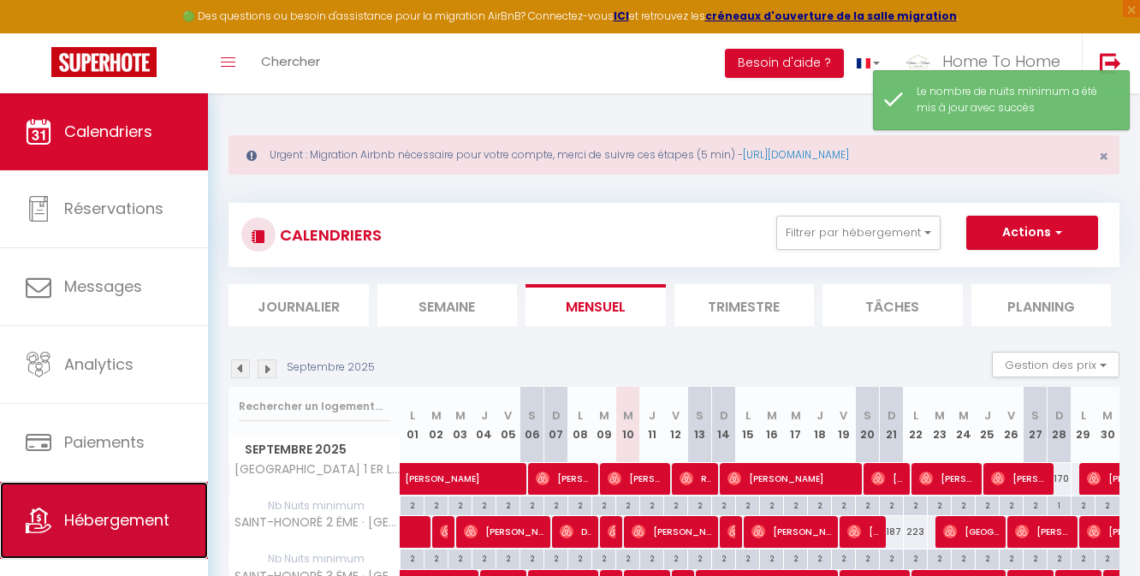
click at [122, 502] on link "Hébergement" at bounding box center [104, 520] width 208 height 77
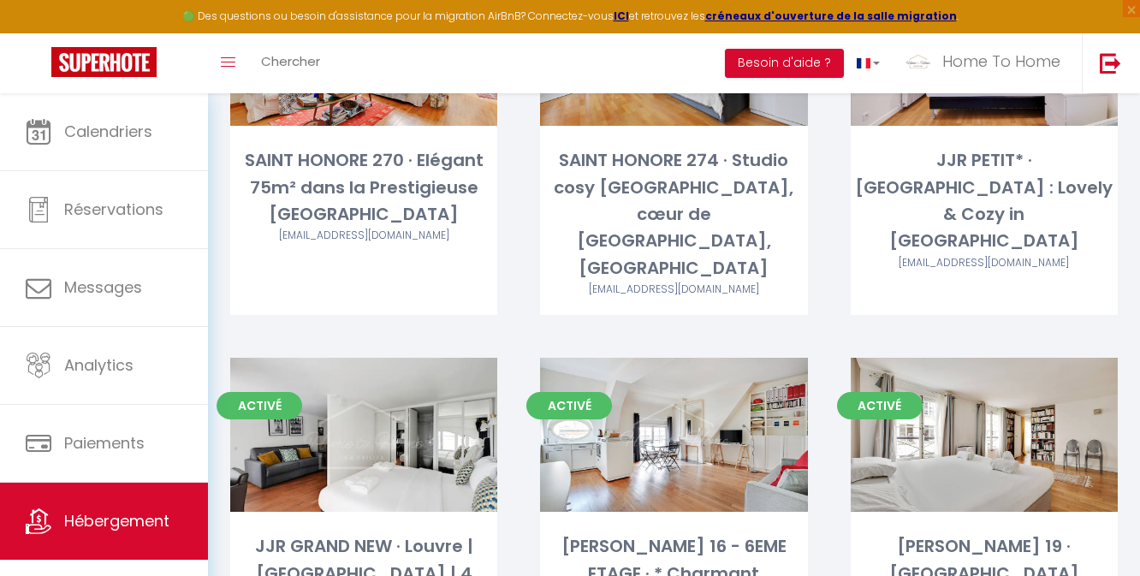
scroll to position [1708, 0]
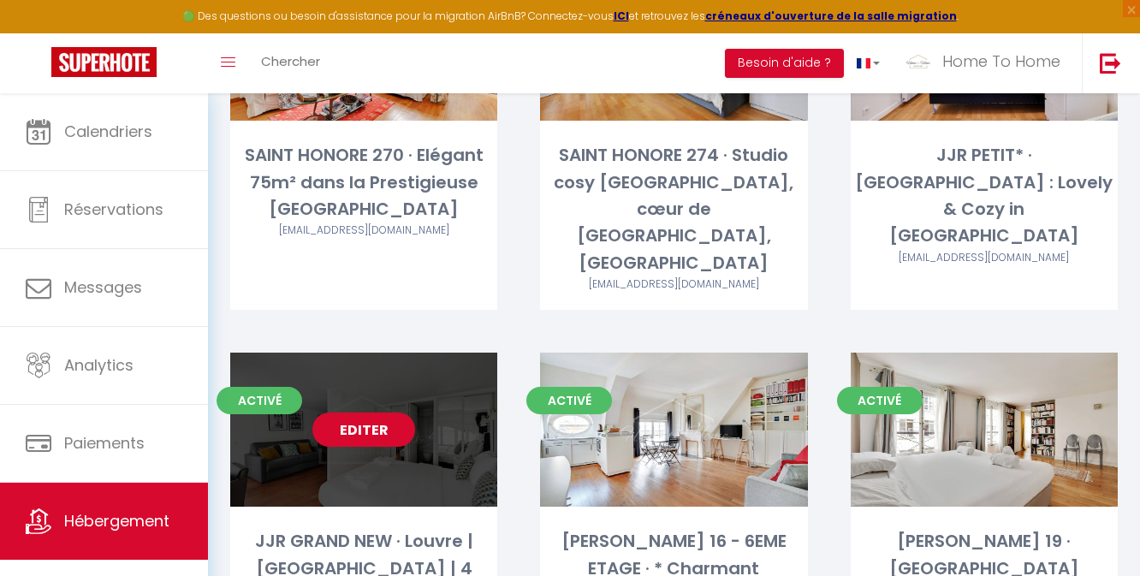
click at [373, 413] on link "Editer" at bounding box center [363, 430] width 103 height 34
select select "3"
select select "2"
select select "1"
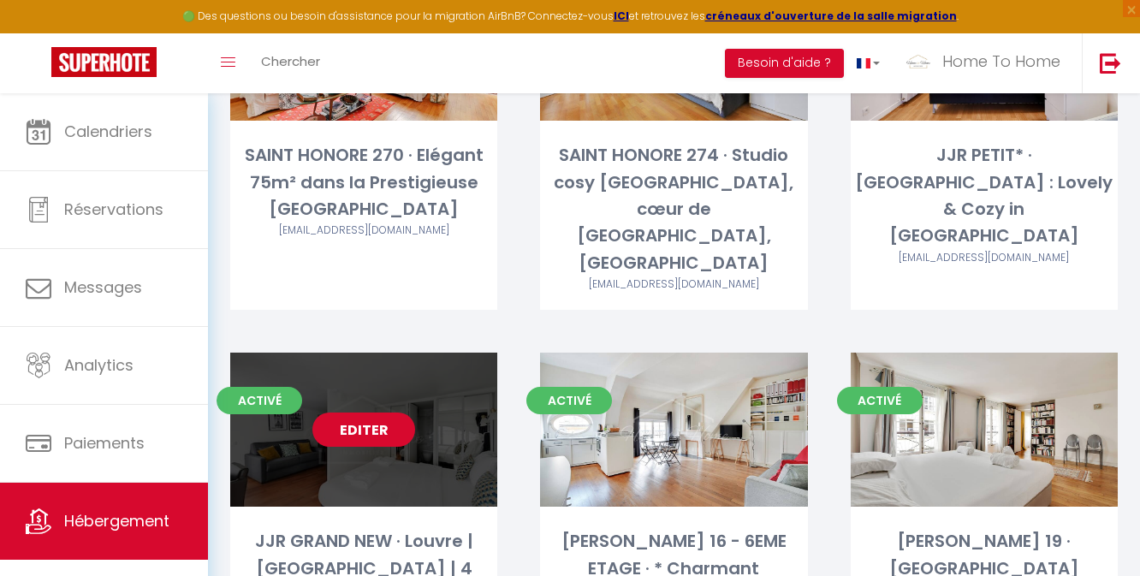
select select
select select "28"
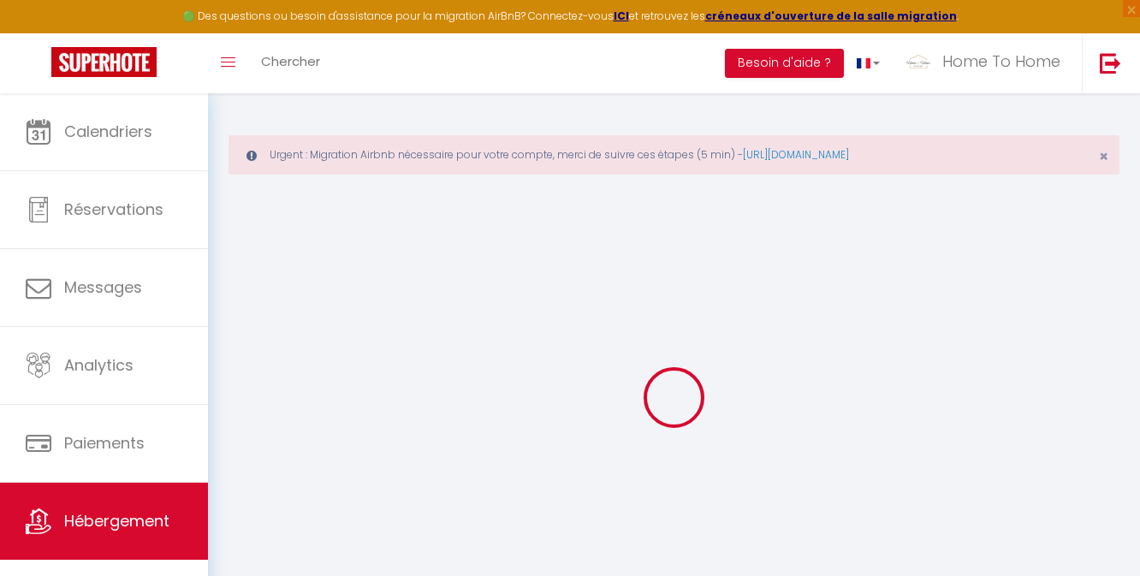
select select
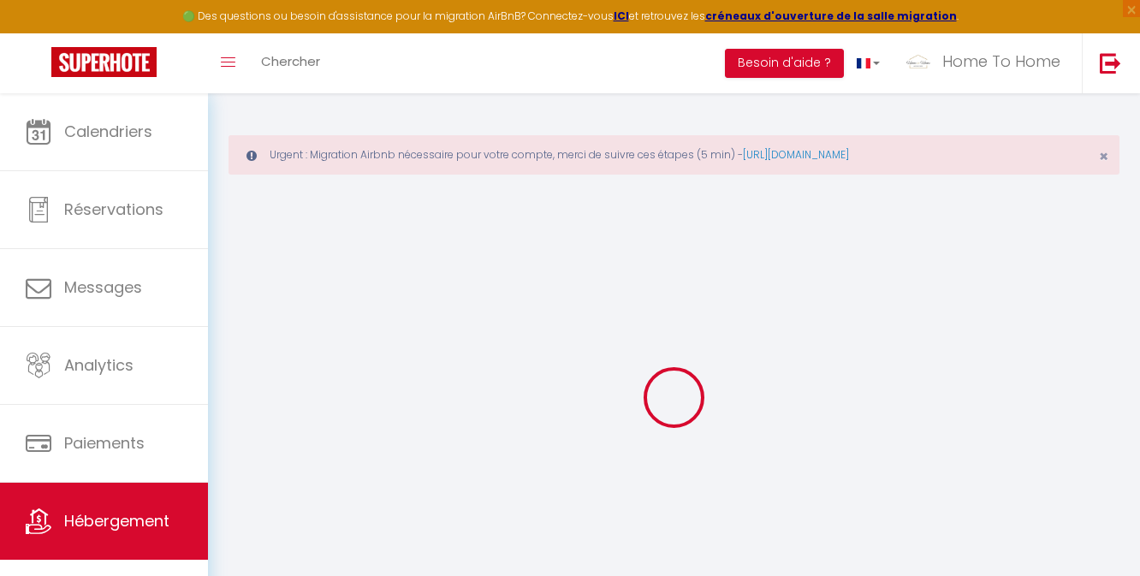
select select
checkbox input "false"
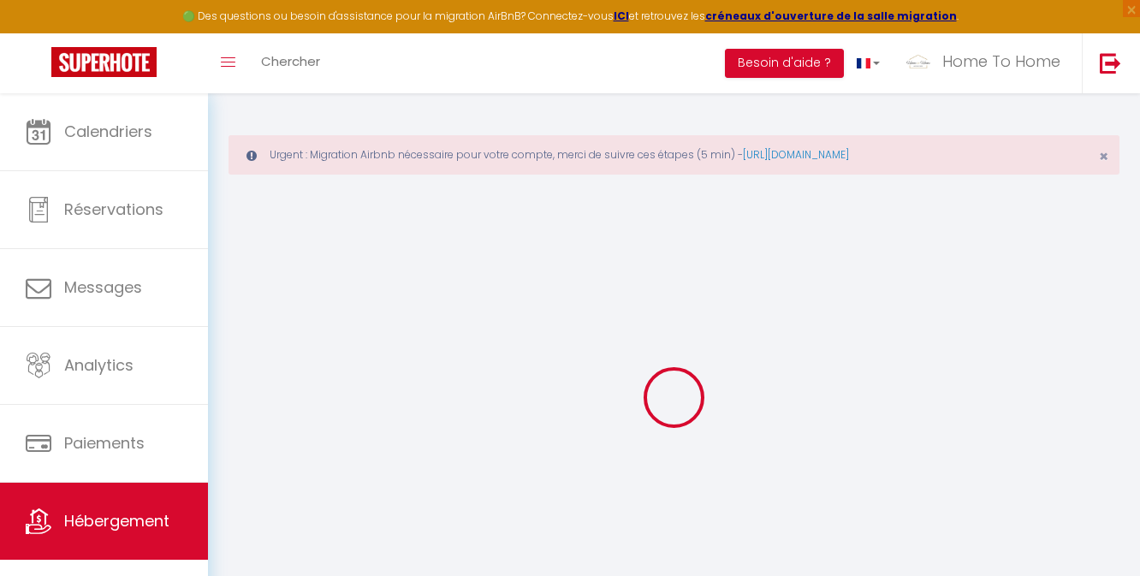
select select
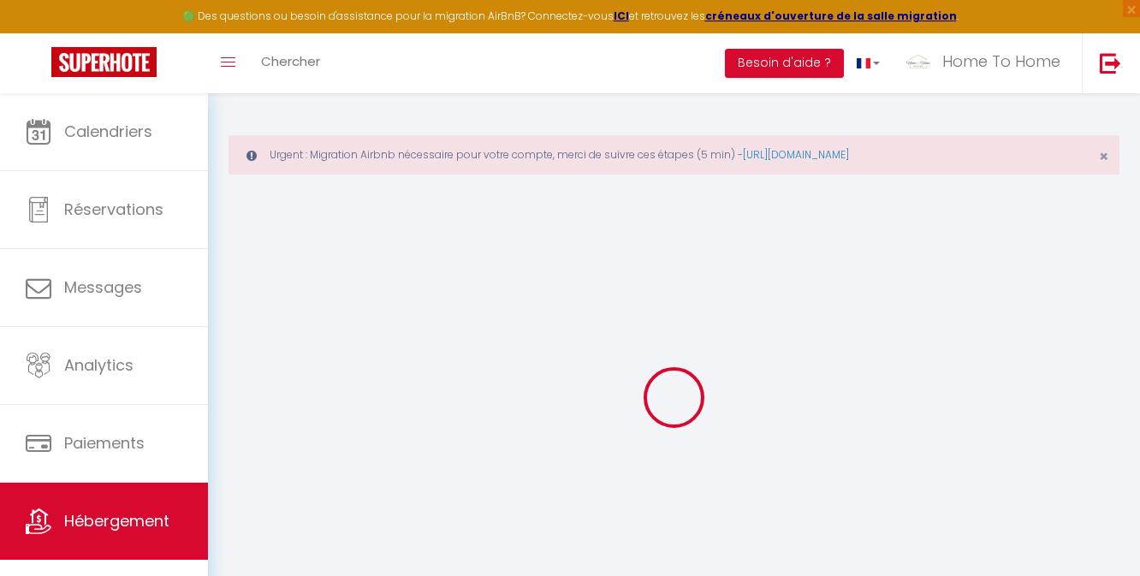
select select
checkbox input "false"
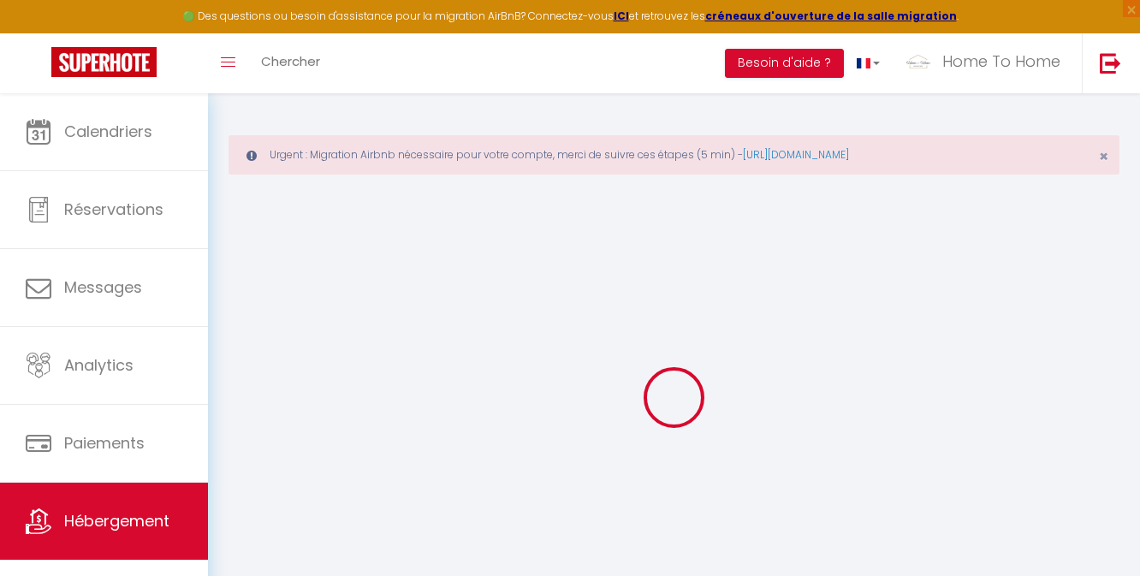
checkbox input "false"
select select
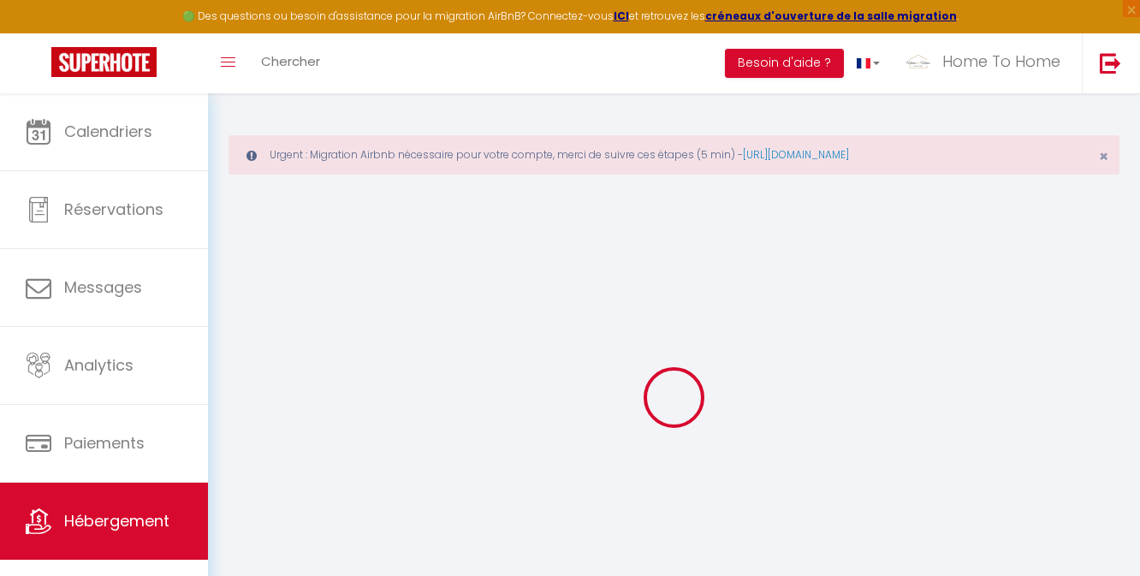
select select
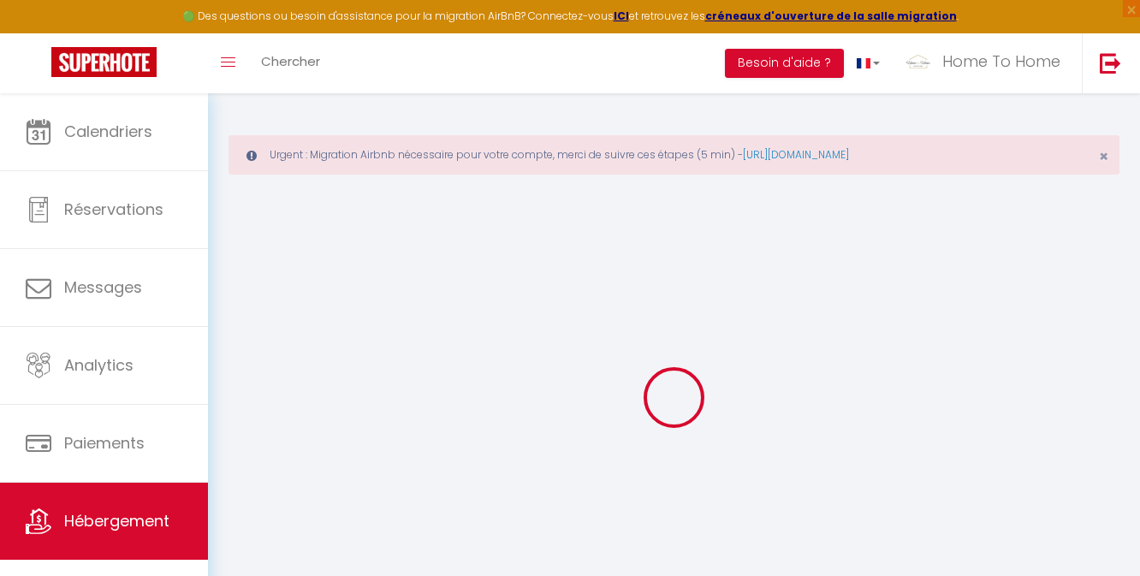
checkbox input "false"
select select
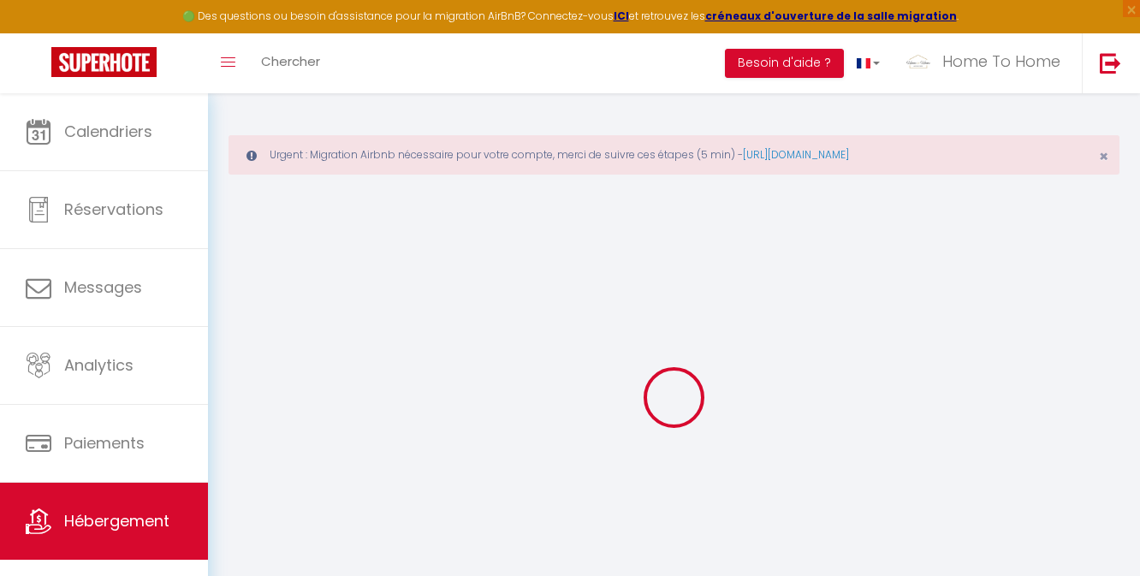
select select
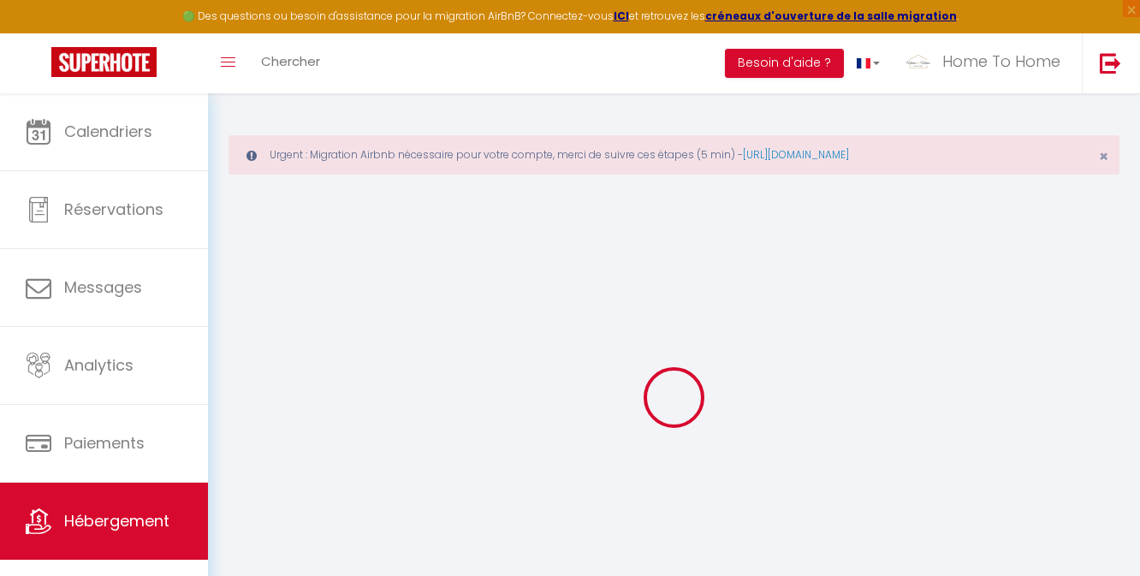
select select
checkbox input "false"
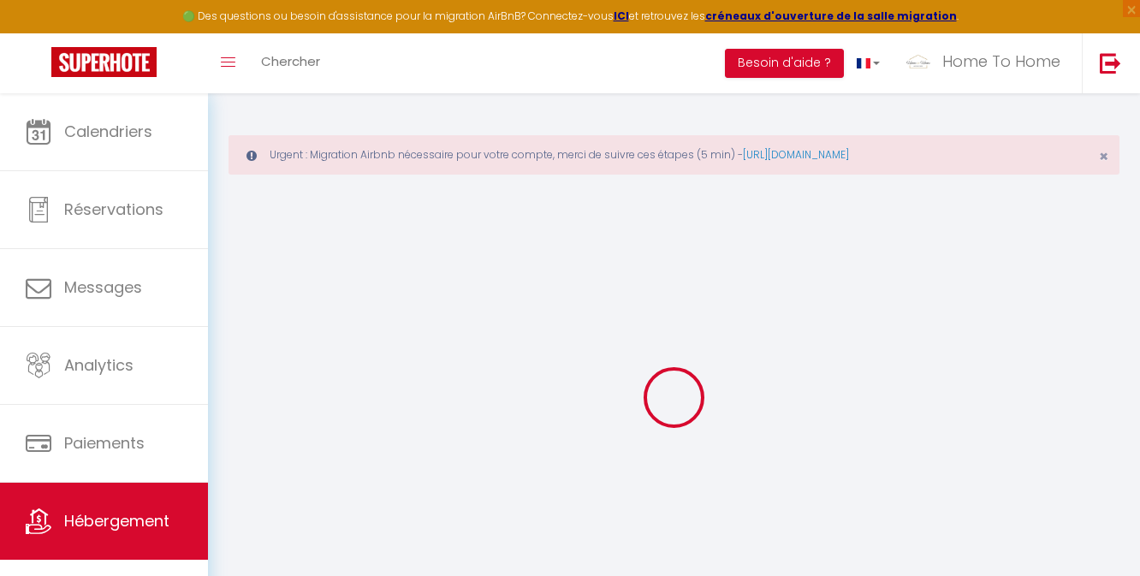
checkbox input "false"
select select
type input "JJR GRAND NEW · Louvre | [GEOGRAPHIC_DATA] | 4 Guests | Comfort & Safe"
type input "150"
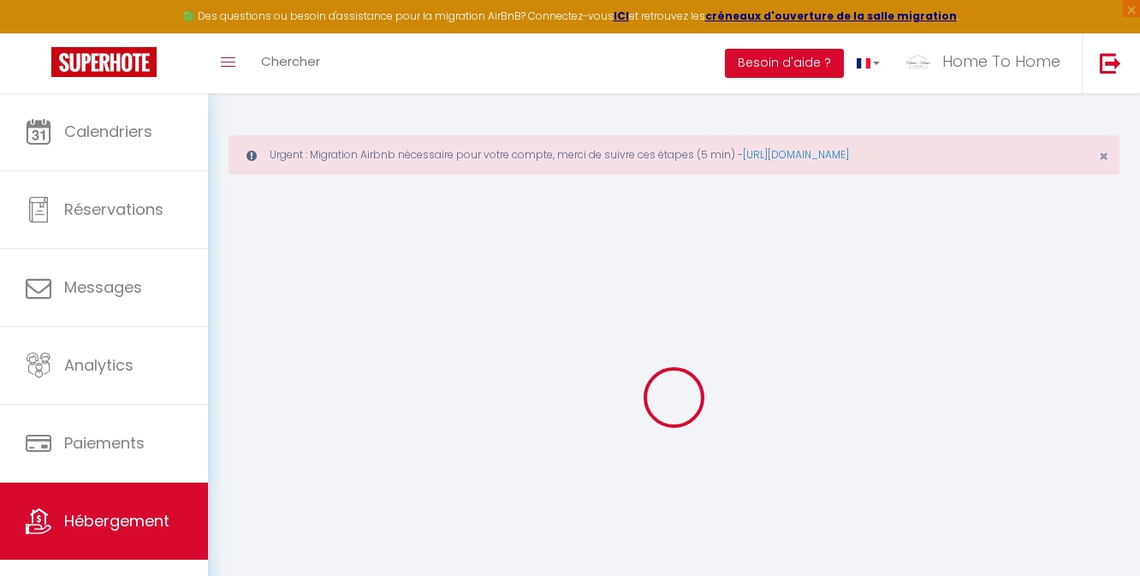
type input "85"
select select
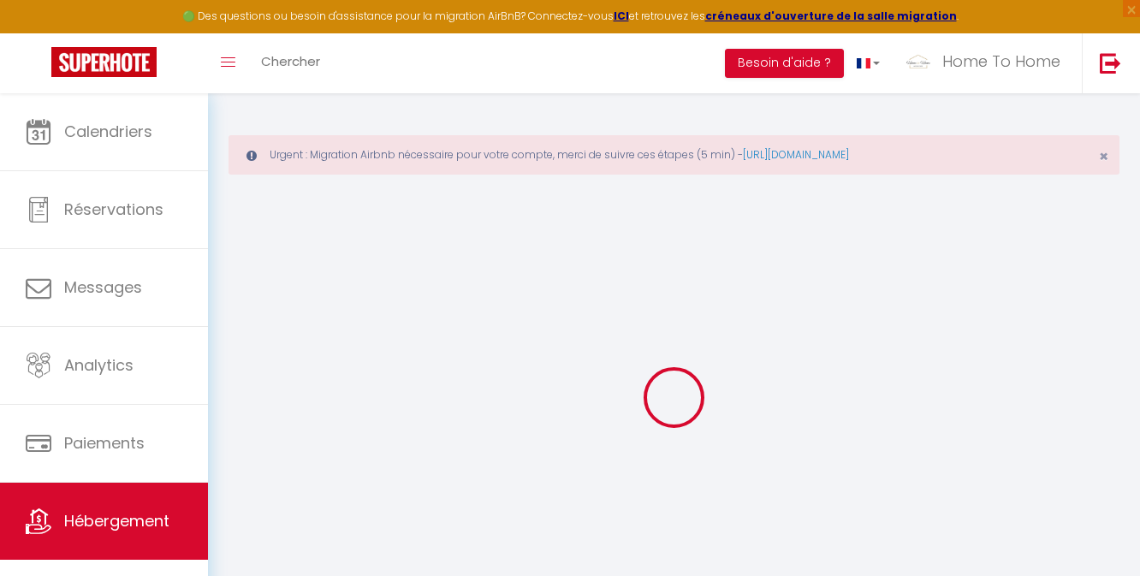
select select
type input "16 Rue Jean-Jacques Rousseau"
type input "75001"
type input "Paris"
type input "[EMAIL_ADDRESS][DOMAIN_NAME]"
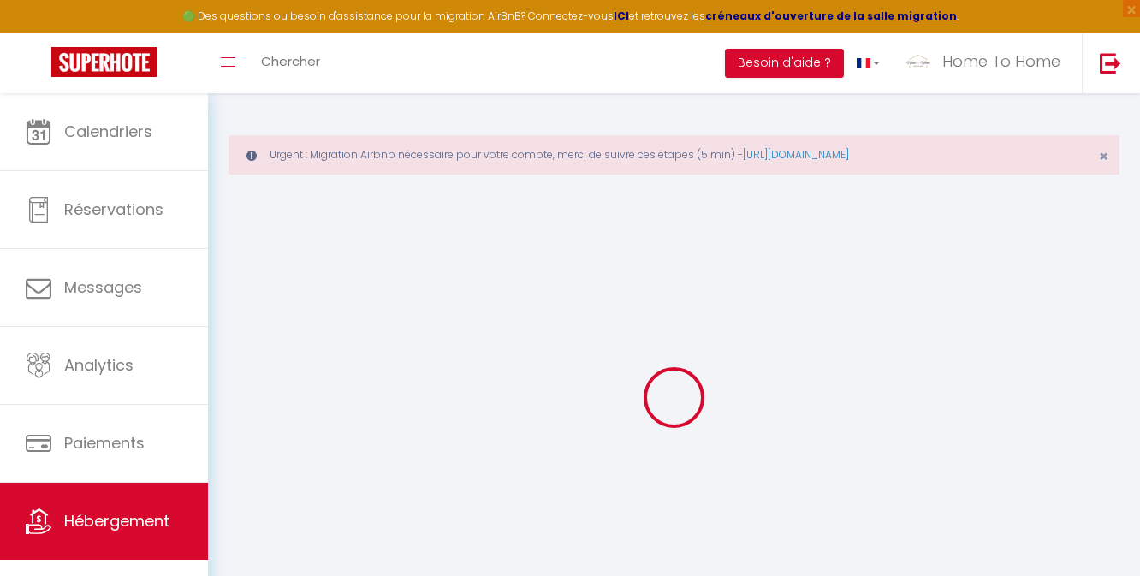
select select
checkbox input "false"
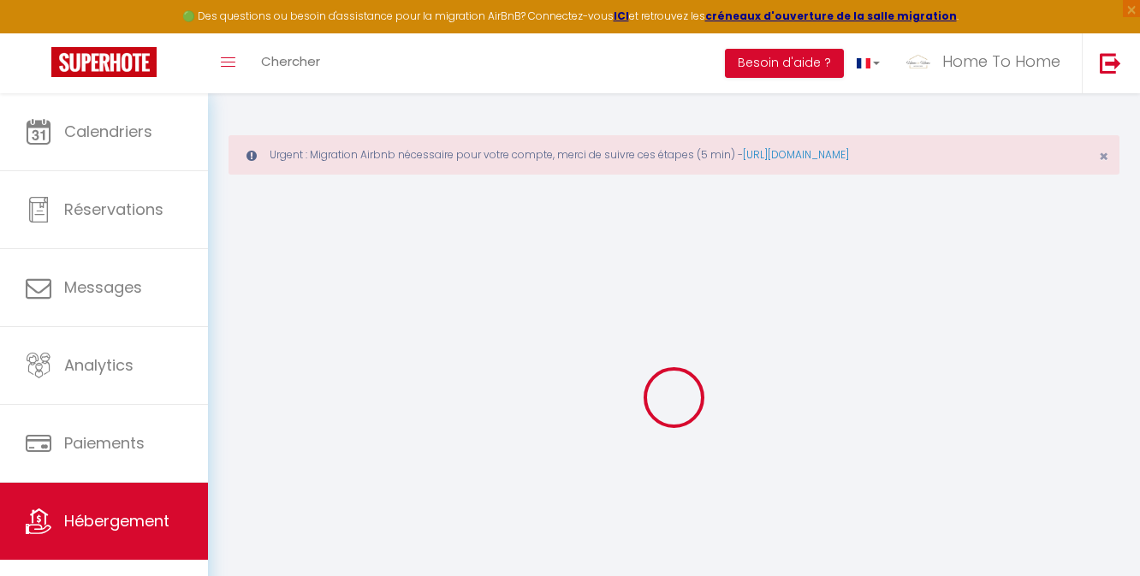
type input "0"
select select
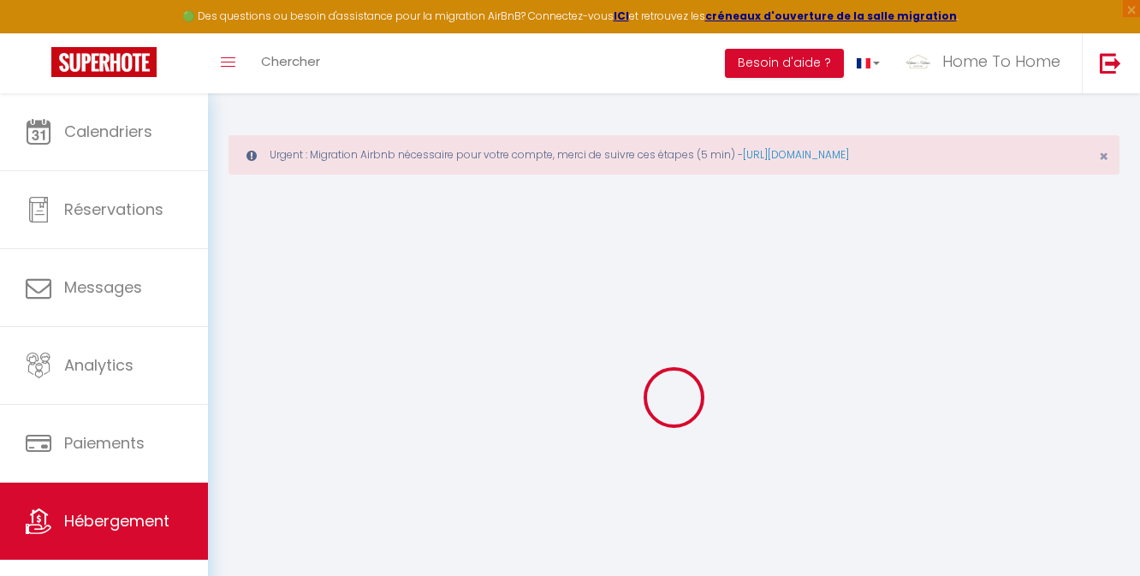
select select
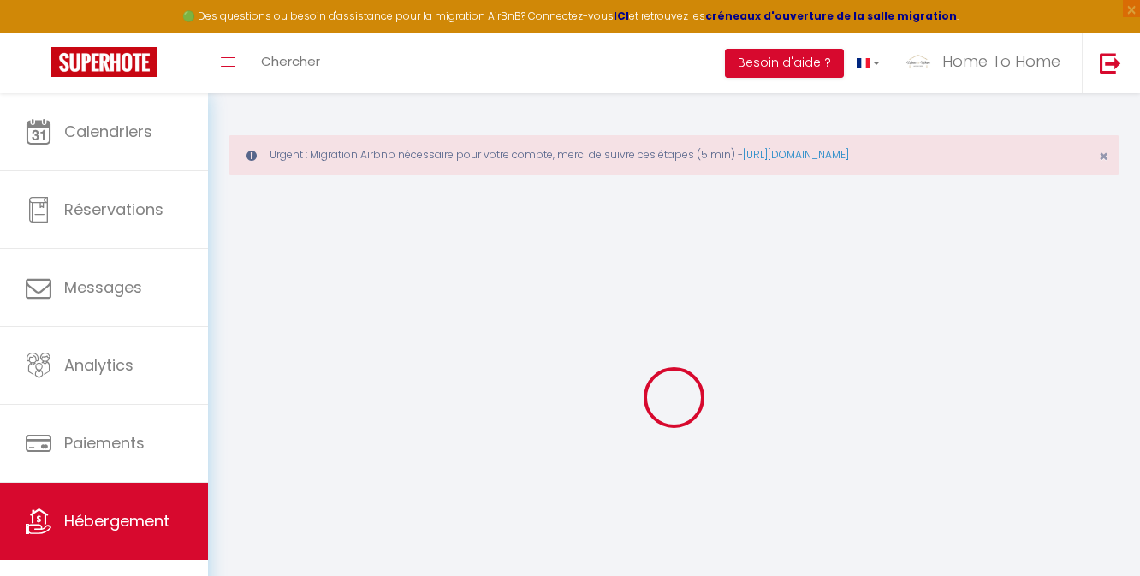
checkbox input "false"
select select
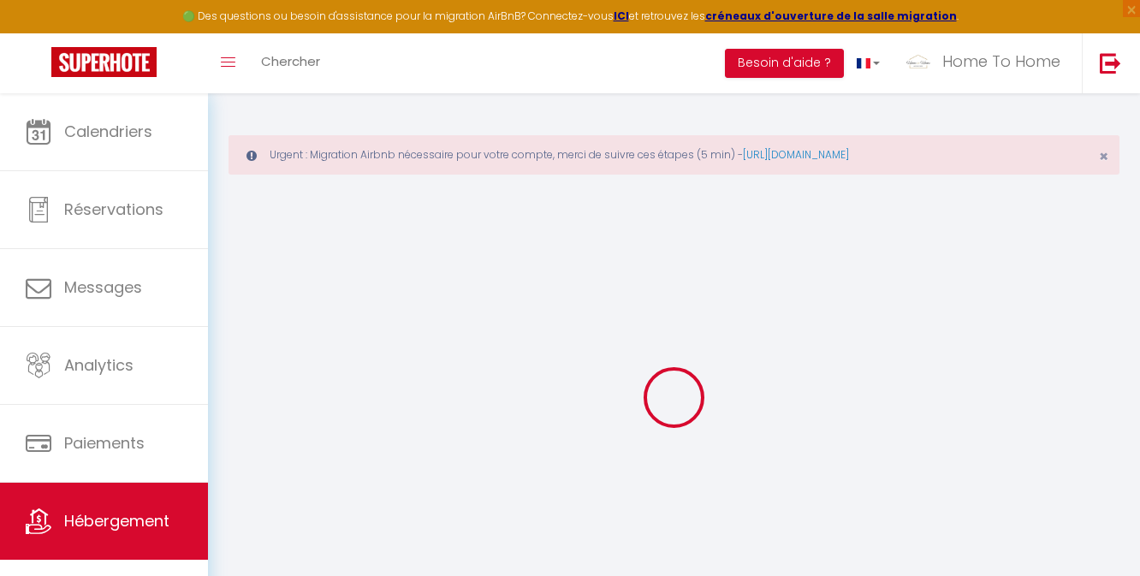
select select
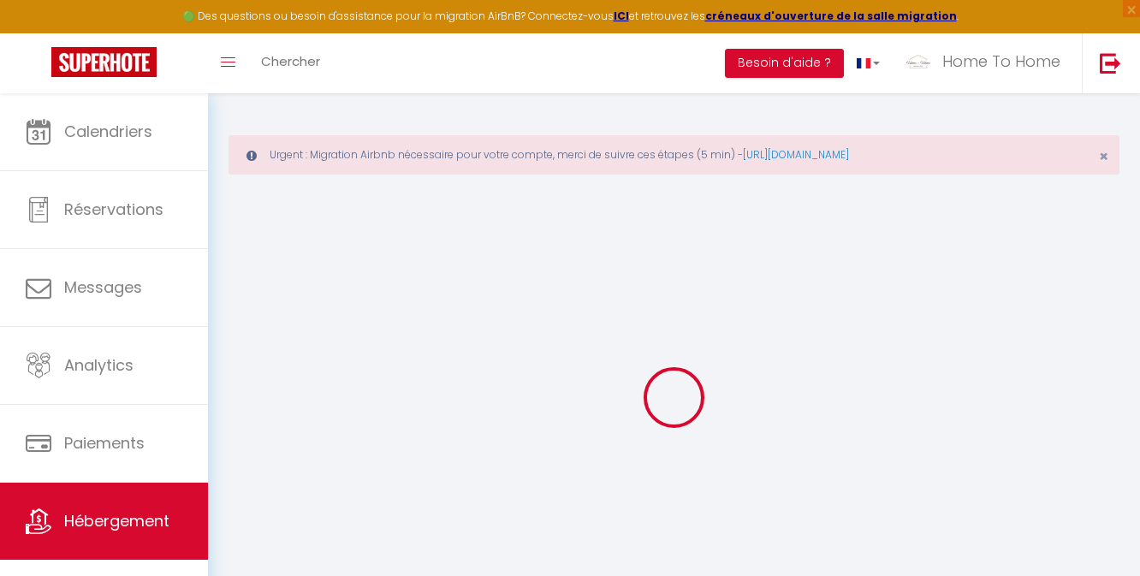
checkbox input "false"
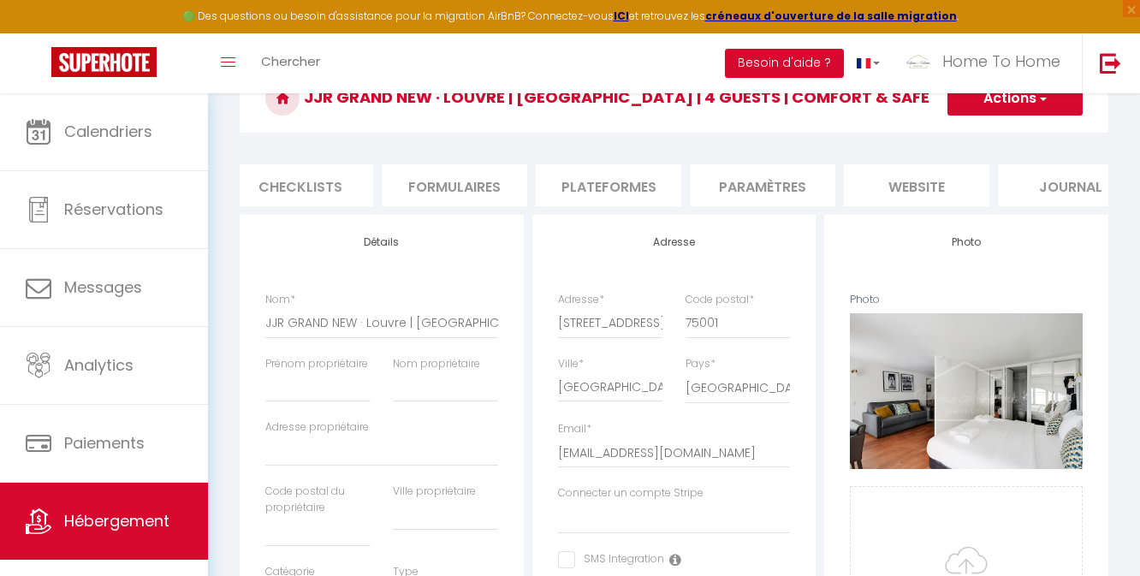
scroll to position [0, 672]
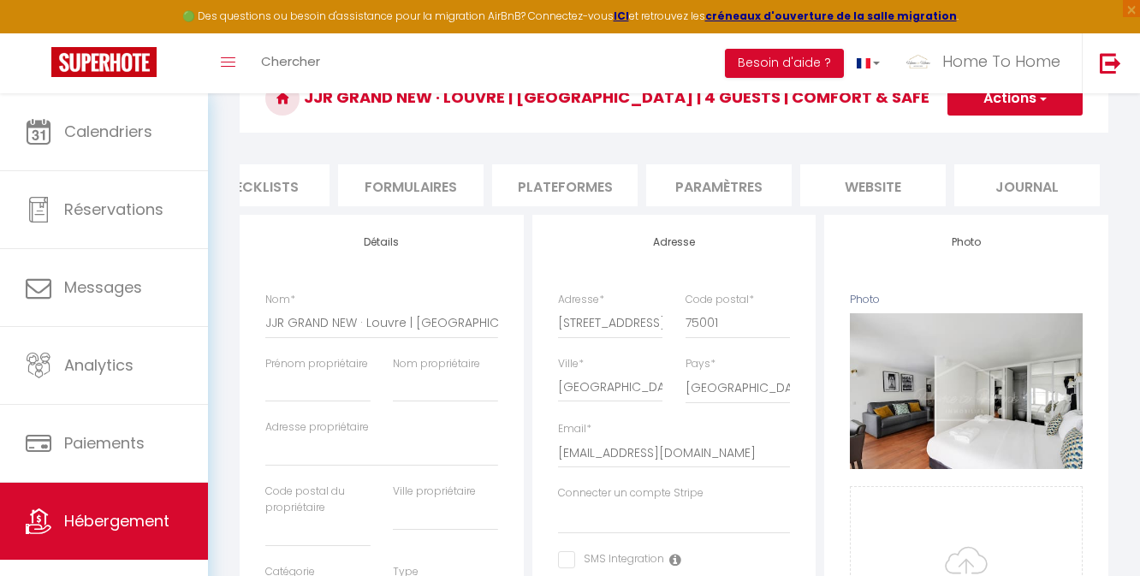
click at [861, 181] on li "website" at bounding box center [873, 185] width 146 height 42
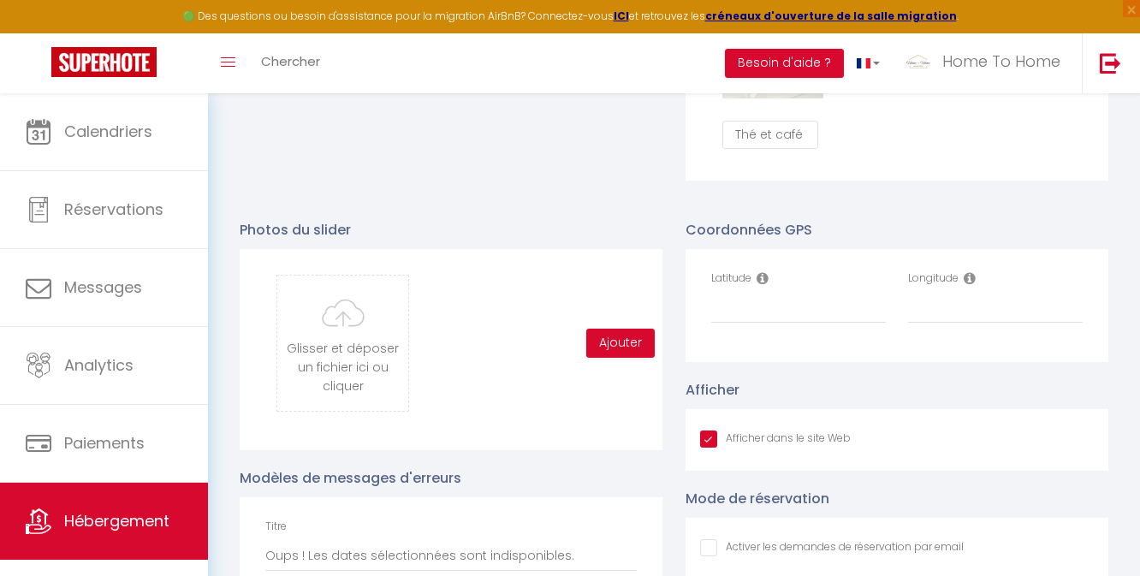
scroll to position [1771, 0]
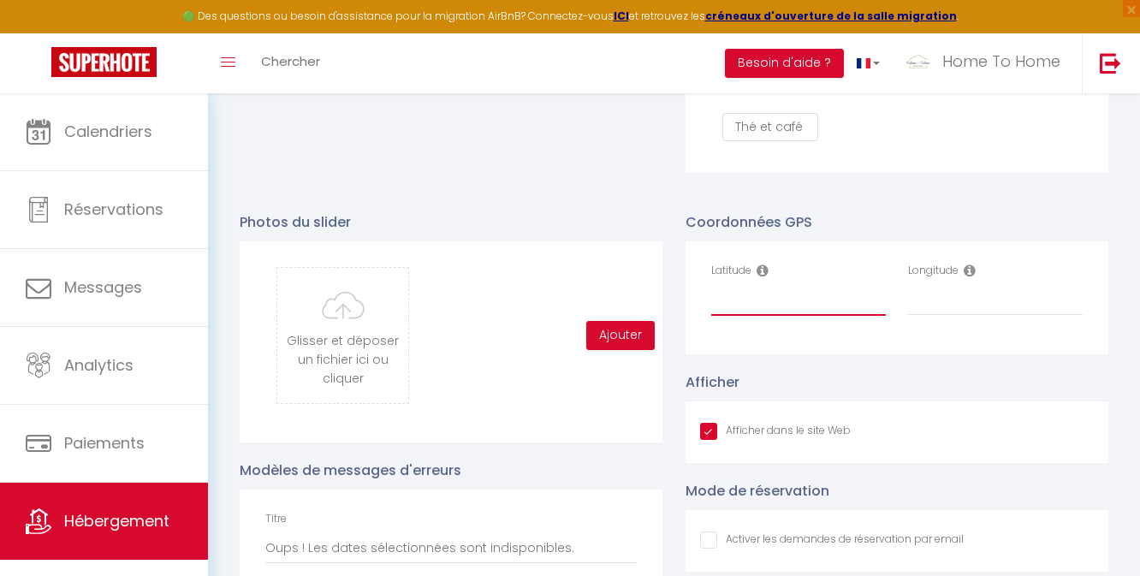
click at [740, 308] on input "Latitude" at bounding box center [798, 300] width 175 height 31
click at [967, 304] on input "Longitude" at bounding box center [995, 300] width 175 height 31
click at [926, 202] on div "Coordonnées GPS Latitude 48.86285 Longitude 2.34082 Afficher Afficher dans le s…" at bounding box center [897, 498] width 446 height 609
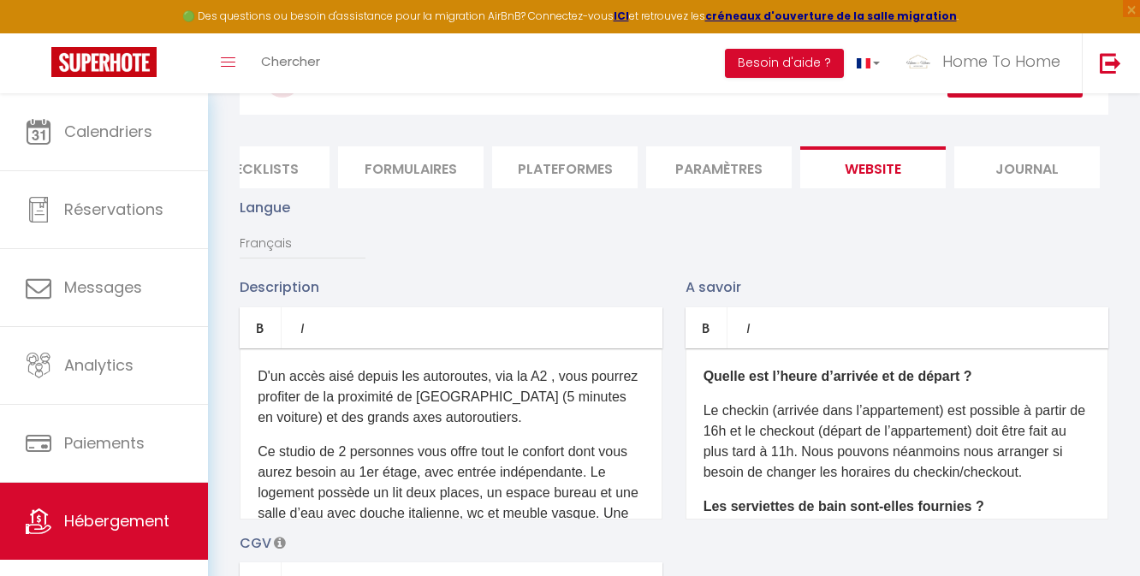
scroll to position [0, 0]
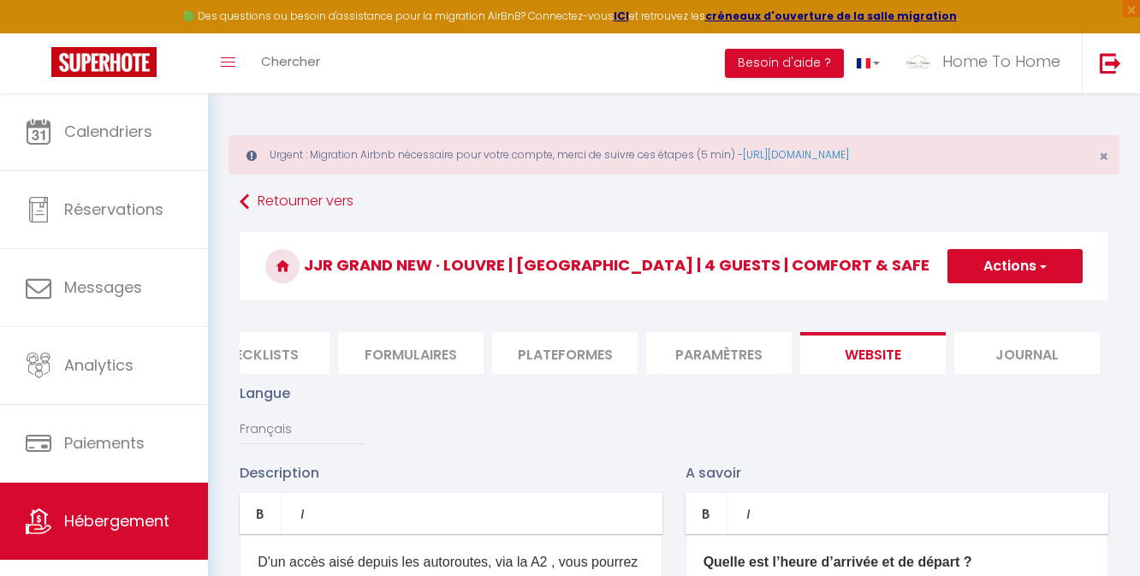
click at [1021, 280] on button "Actions" at bounding box center [1014, 266] width 135 height 34
click at [1017, 302] on input "Enregistrer" at bounding box center [995, 303] width 63 height 17
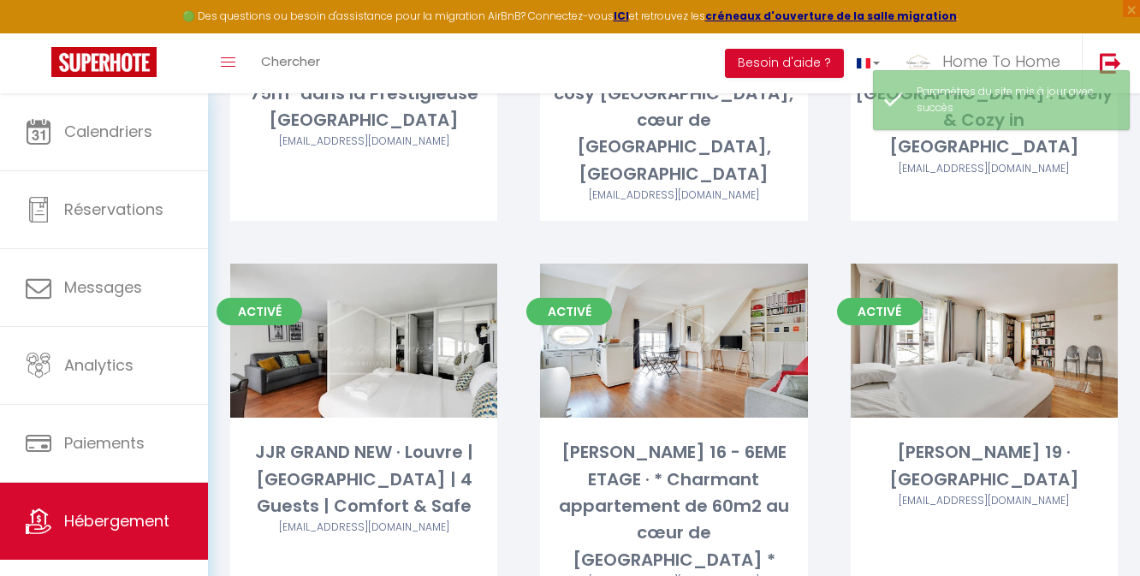
scroll to position [1798, 0]
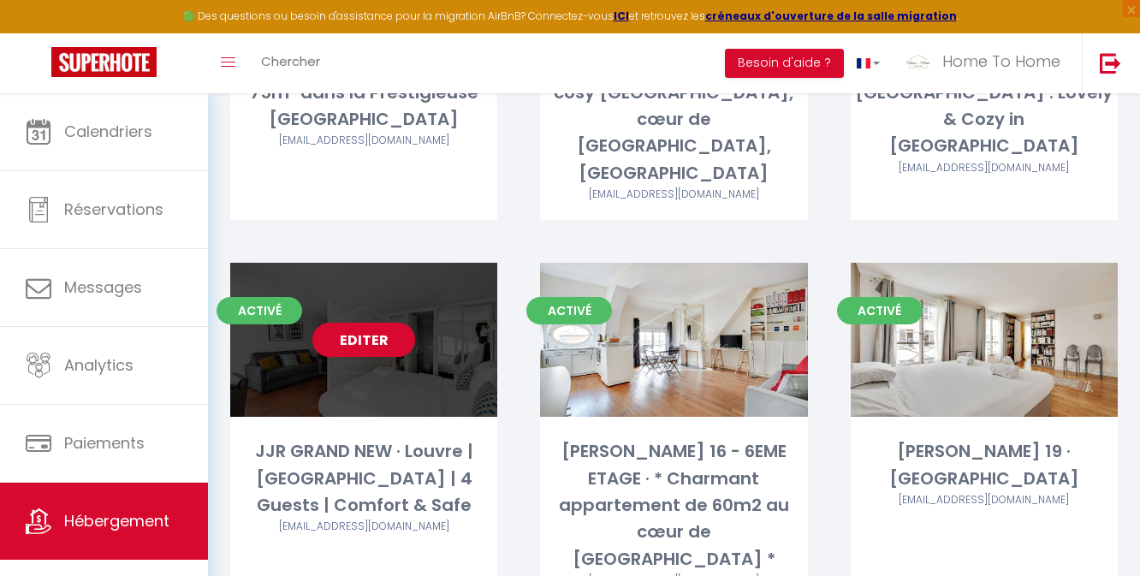
click at [373, 323] on link "Editer" at bounding box center [363, 340] width 103 height 34
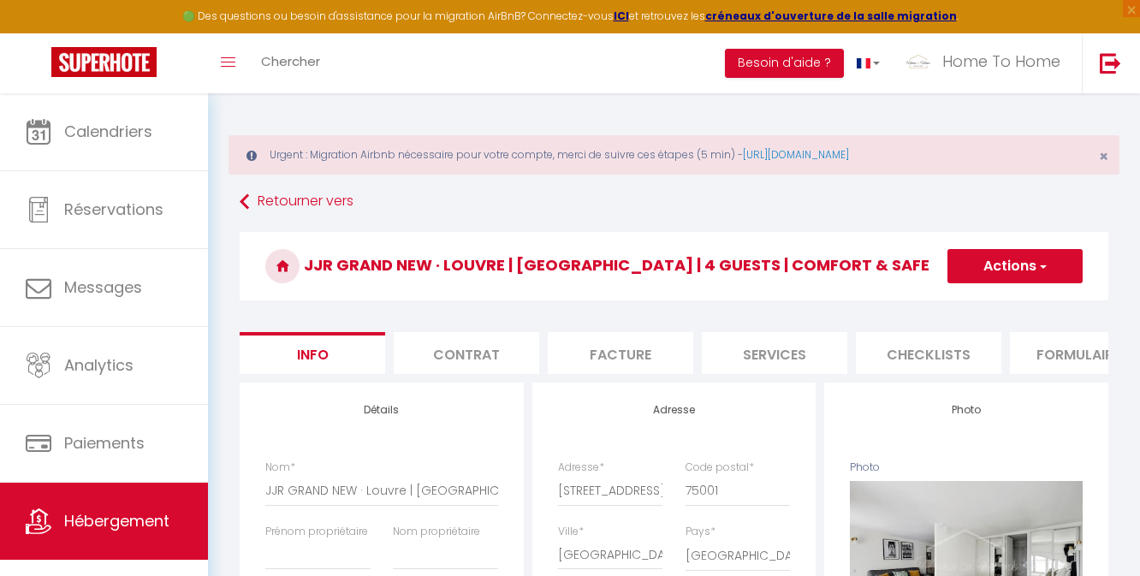
click at [777, 360] on li "Services" at bounding box center [775, 353] width 146 height 42
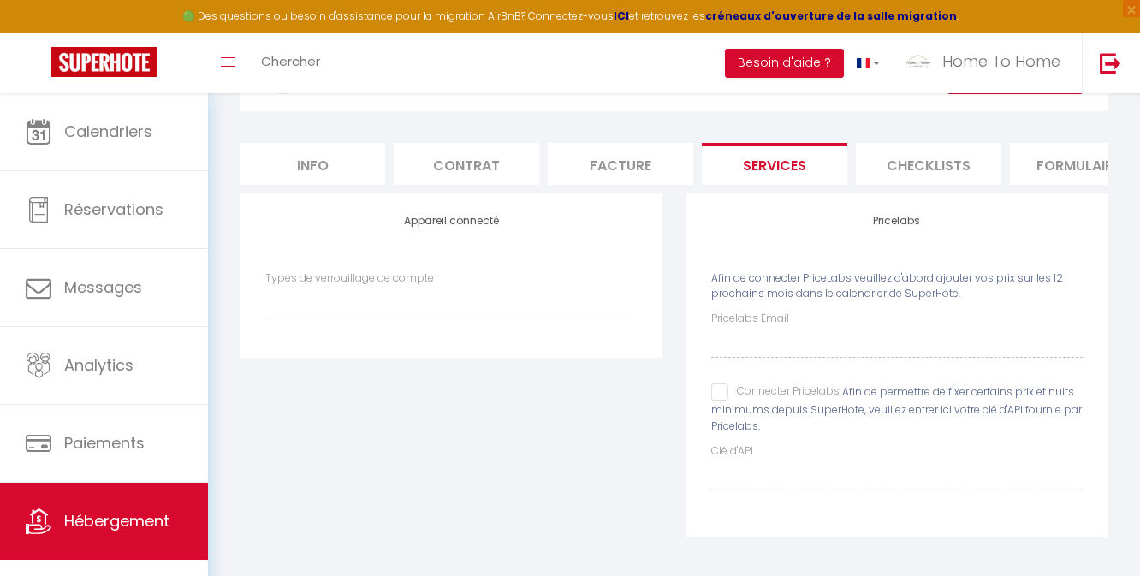
scroll to position [193, 0]
click at [717, 394] on input "Connecter Pricelabs" at bounding box center [775, 388] width 128 height 17
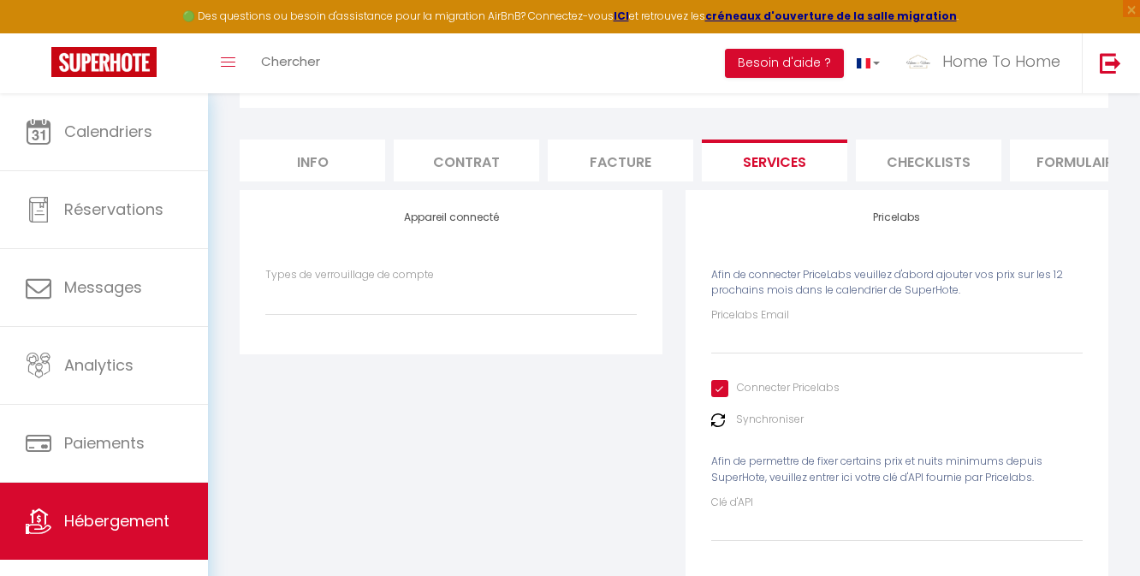
click at [731, 355] on div "Pricelabs Email Connecter Pricelabs Synchroniser Afin de permettre de fixer cer…" at bounding box center [896, 424] width 371 height 234
click at [731, 349] on input "Pricelabs Email" at bounding box center [896, 339] width 371 height 31
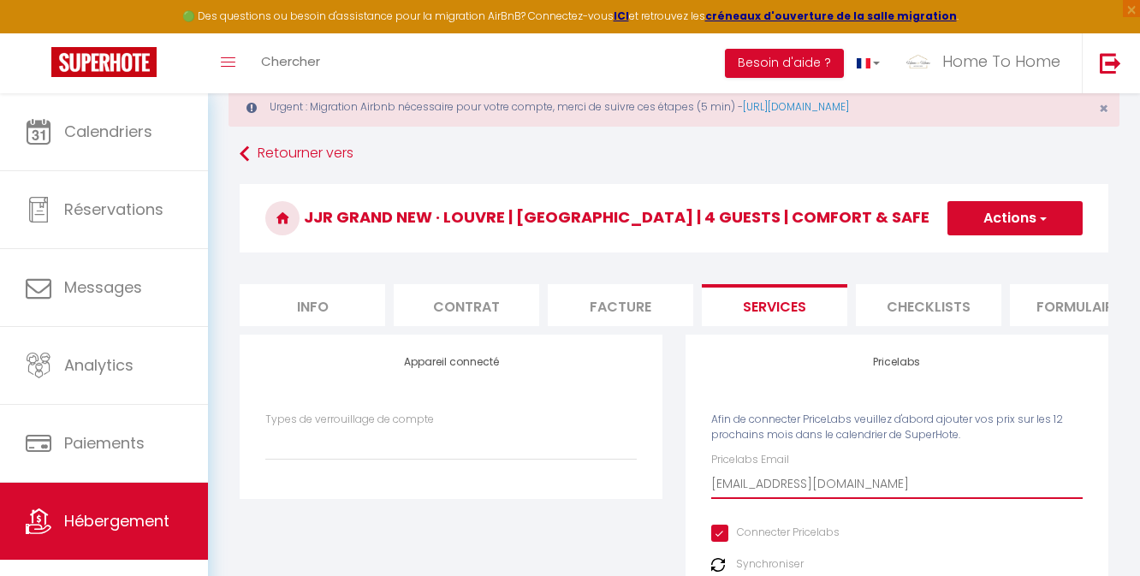
scroll to position [0, 0]
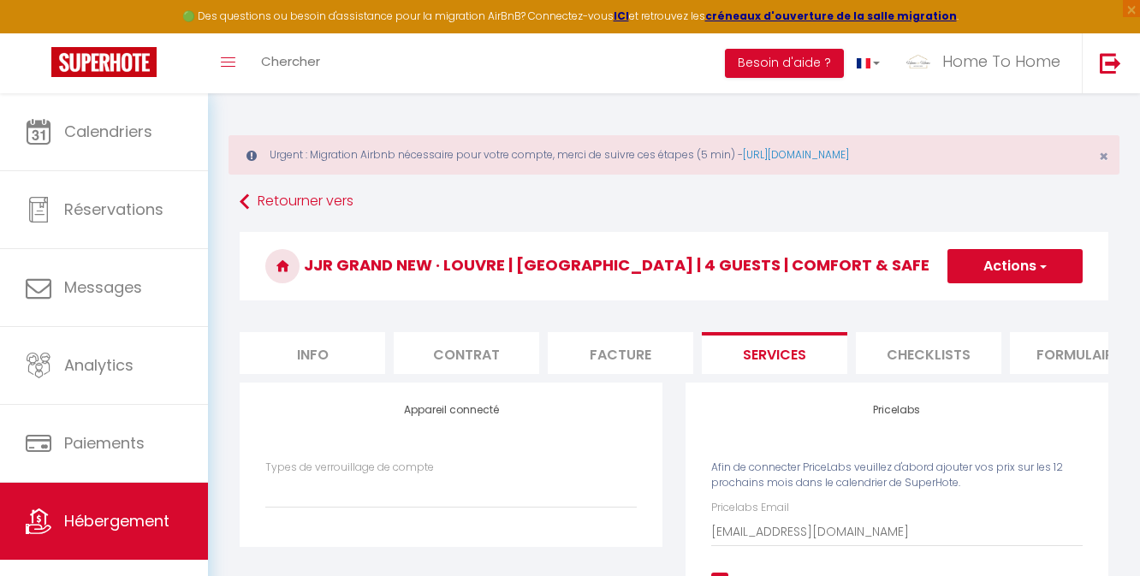
click at [1009, 258] on button "Actions" at bounding box center [1014, 266] width 135 height 34
click at [982, 303] on link "Enregistrer" at bounding box center [1014, 304] width 135 height 22
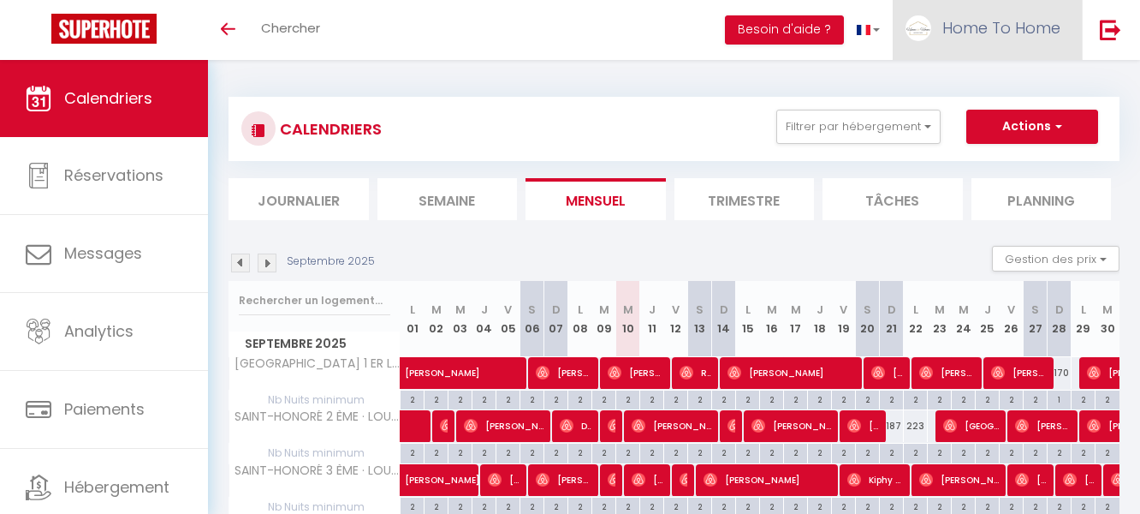
click at [1007, 32] on span "Home To Home" at bounding box center [1001, 27] width 118 height 21
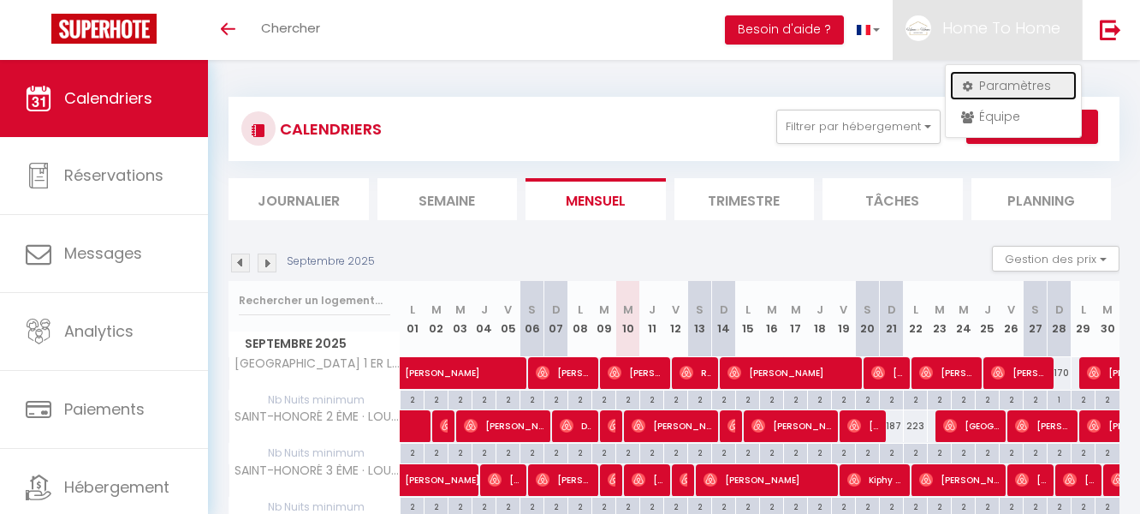
click at [996, 85] on link "Paramètres" at bounding box center [1013, 85] width 127 height 29
select select "28"
select select "fr"
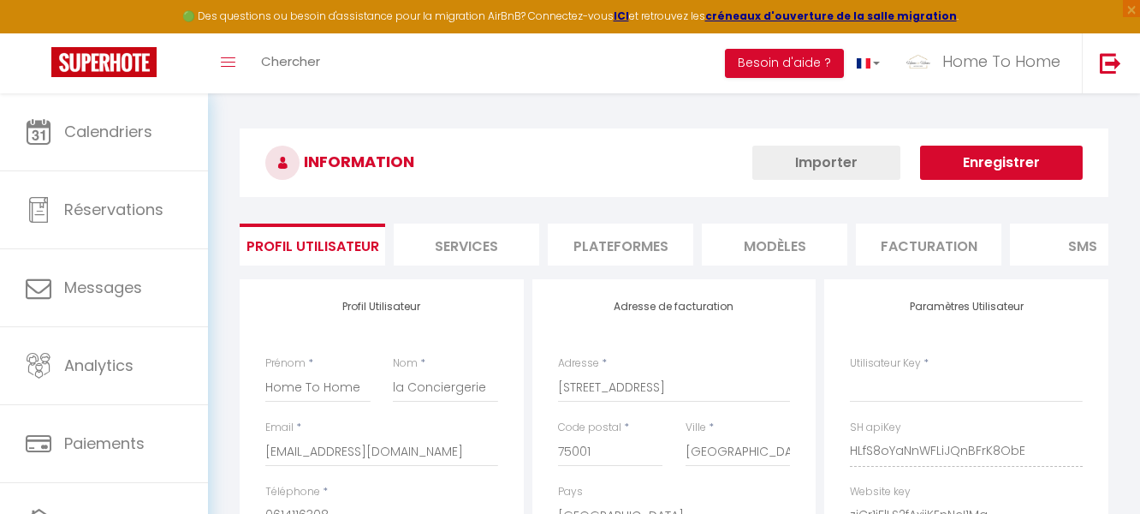
type input "HLfS8oYaNnWFLiJQnBFrK8ObE"
type input "ziCr1jFlLS2fAxjjKEnNcI1Ma"
type input "[URL][DOMAIN_NAME]"
select select "fr"
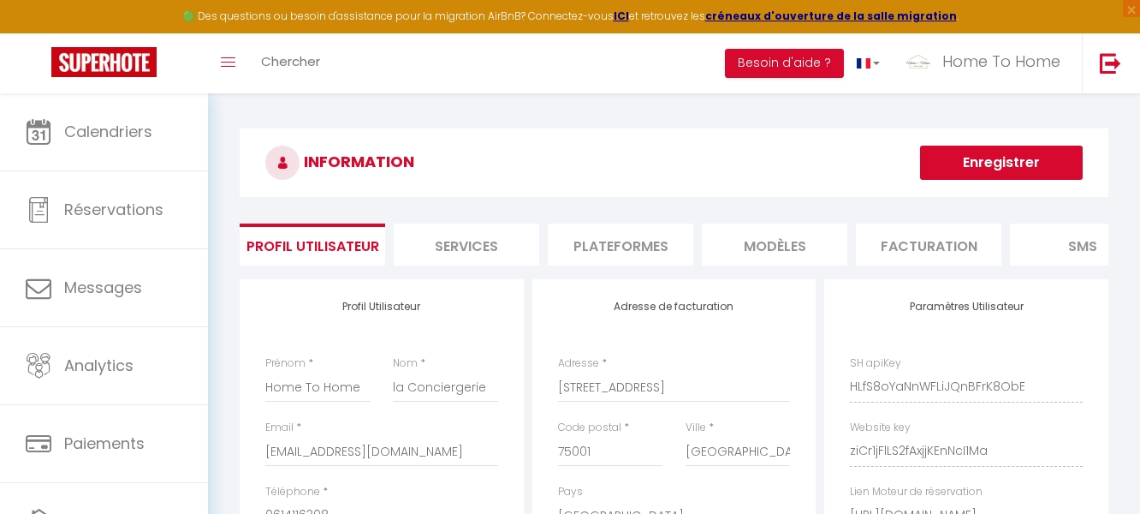
scroll to position [3, 0]
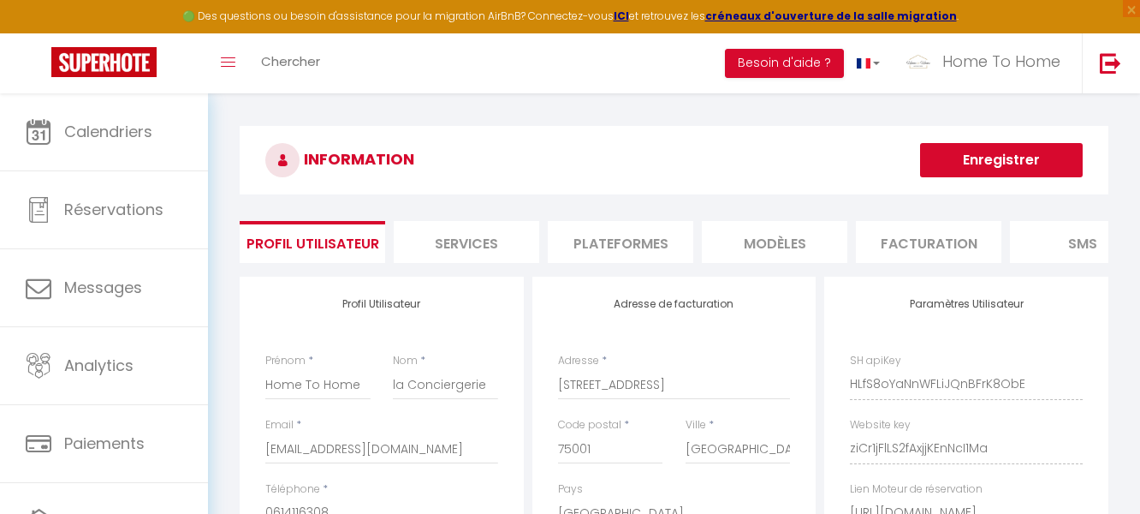
click at [573, 225] on li "Plateformes" at bounding box center [621, 242] width 146 height 42
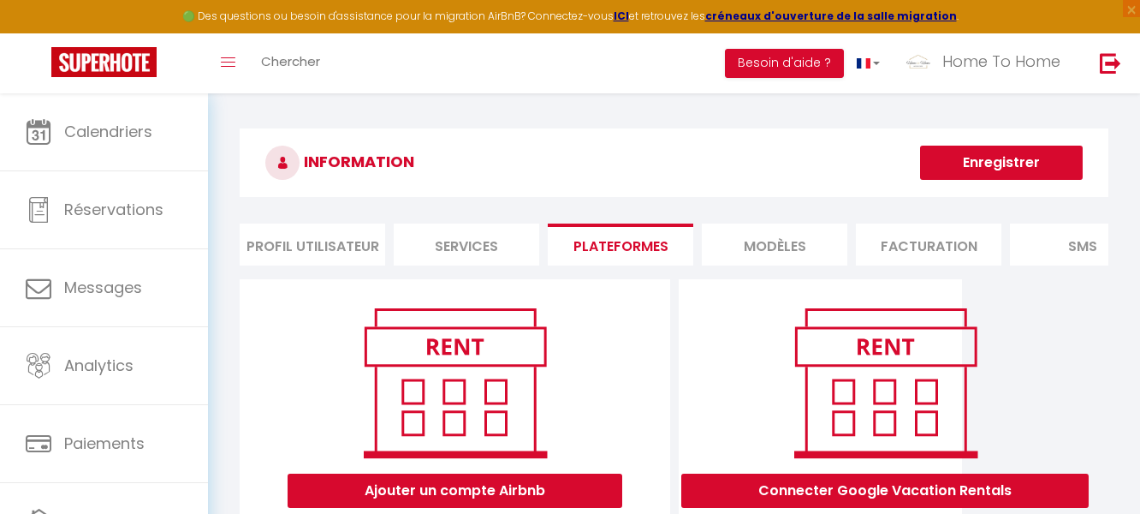
scroll to position [171, 0]
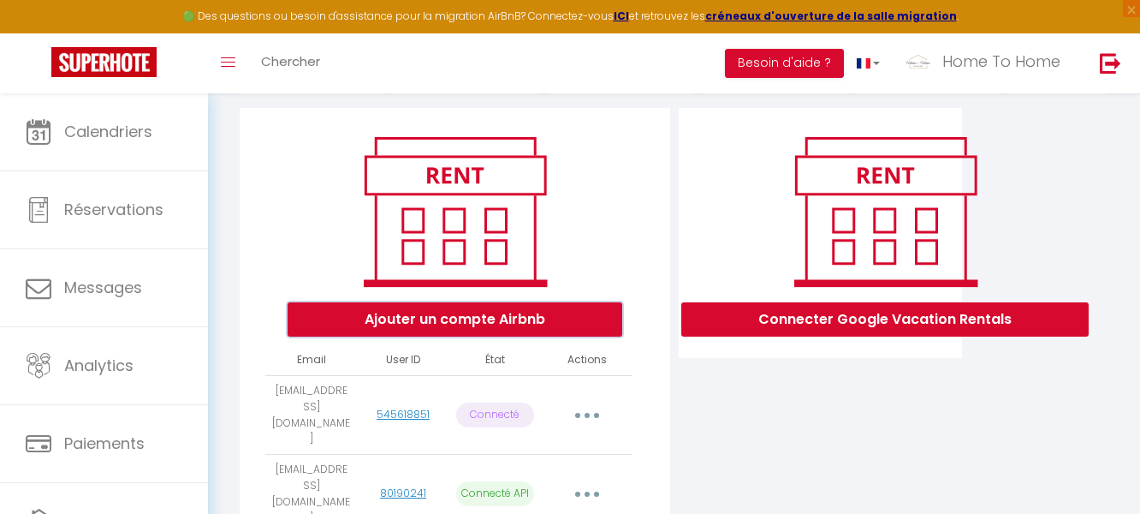
click at [513, 324] on button "Ajouter un compte Airbnb" at bounding box center [455, 319] width 335 height 34
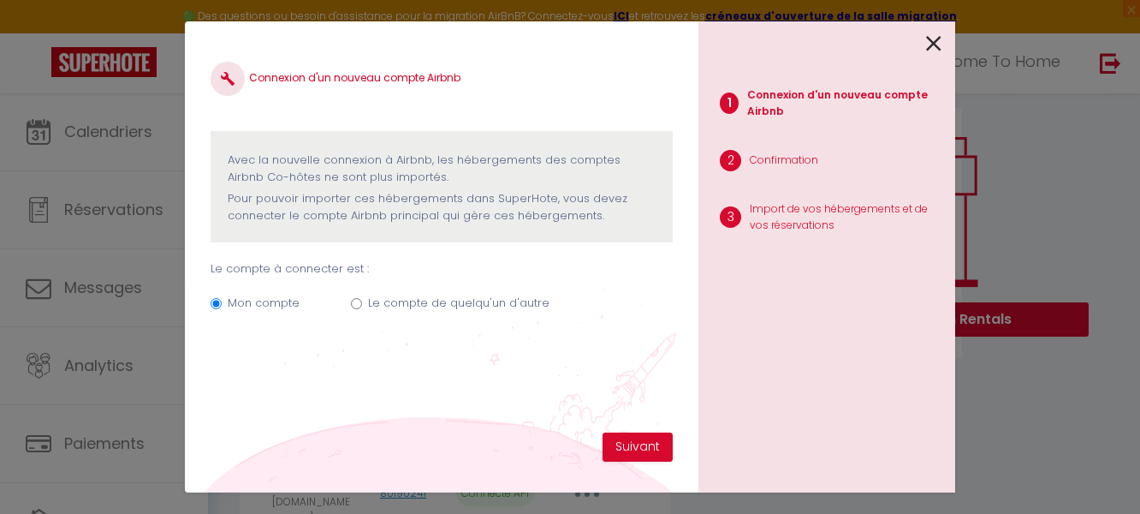
click at [488, 305] on label "Le compte de quelqu'un d'autre" at bounding box center [458, 302] width 181 height 17
click at [362, 305] on input "Le compte de quelqu'un d'autre" at bounding box center [356, 303] width 11 height 11
radio input "true"
radio input "false"
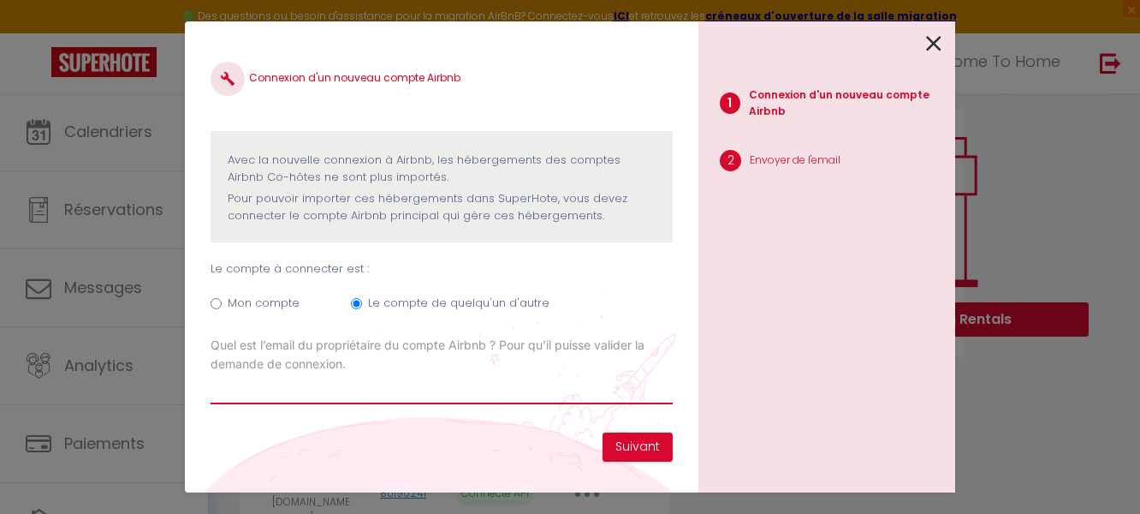
click at [437, 384] on input "Email connexion Airbnb" at bounding box center [442, 388] width 462 height 31
paste input "[EMAIL_ADDRESS][DOMAIN_NAME]"
type input "[EMAIL_ADDRESS][DOMAIN_NAME]"
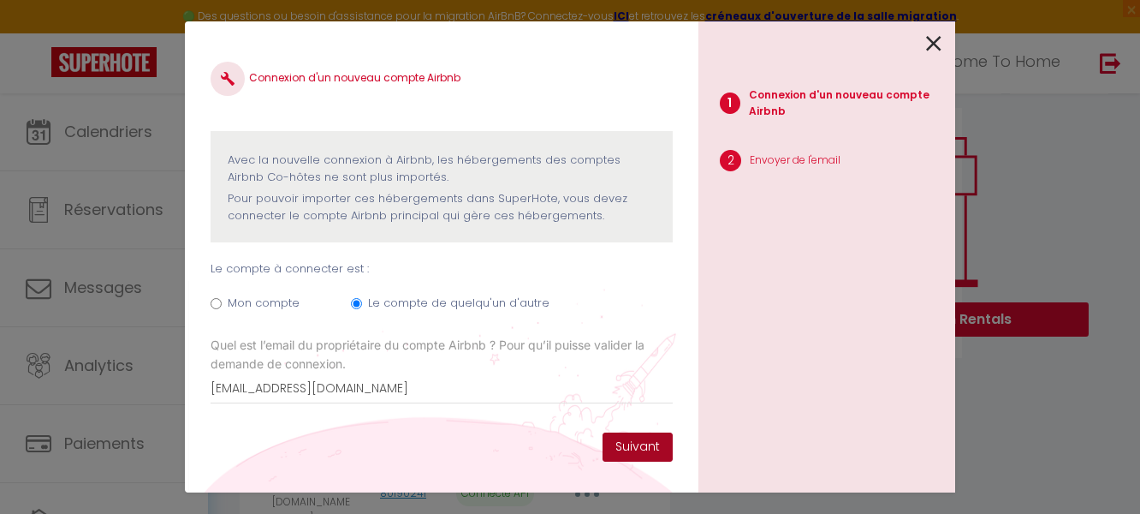
click at [647, 441] on button "Suivant" at bounding box center [638, 446] width 70 height 29
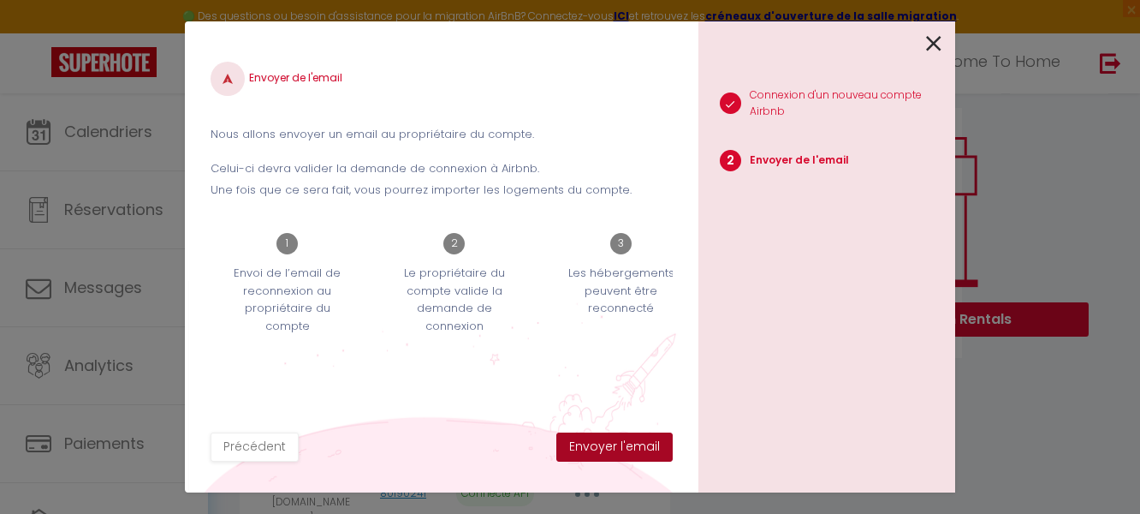
click at [647, 441] on button "Envoyer l'email" at bounding box center [614, 446] width 116 height 29
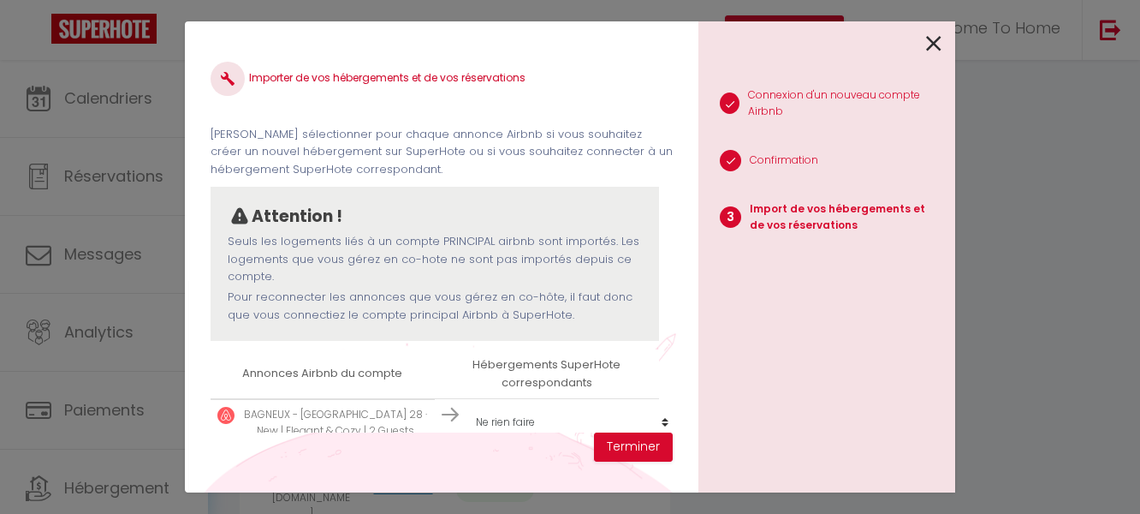
scroll to position [27, 0]
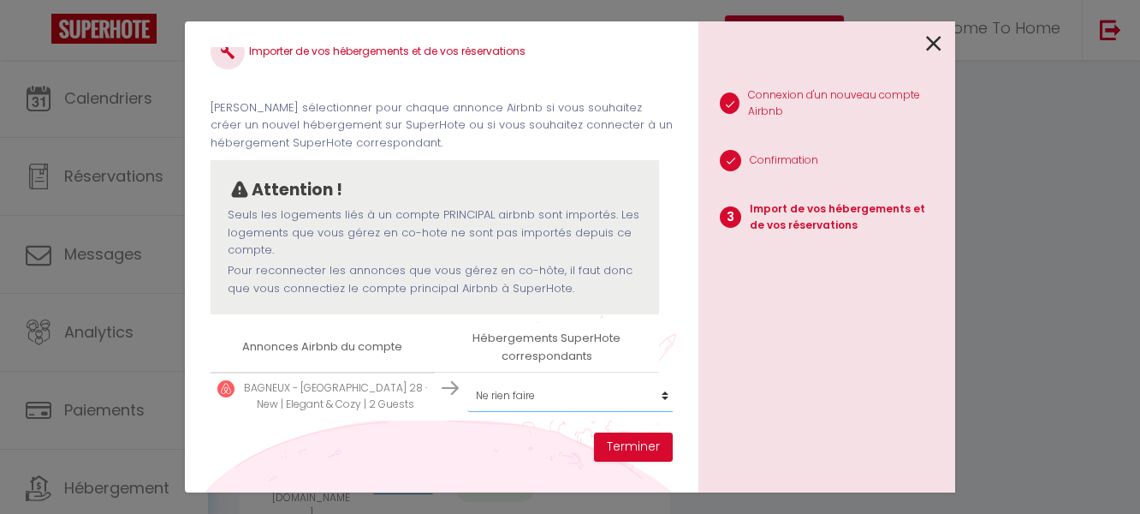
click at [515, 392] on select "Créer un nouvel hébergement Ne rien faire [GEOGRAPHIC_DATA] ER LOUVRE 1: [GEOGR…" at bounding box center [572, 395] width 211 height 33
select select "create_new"
click at [628, 442] on button "Terminer" at bounding box center [633, 446] width 79 height 29
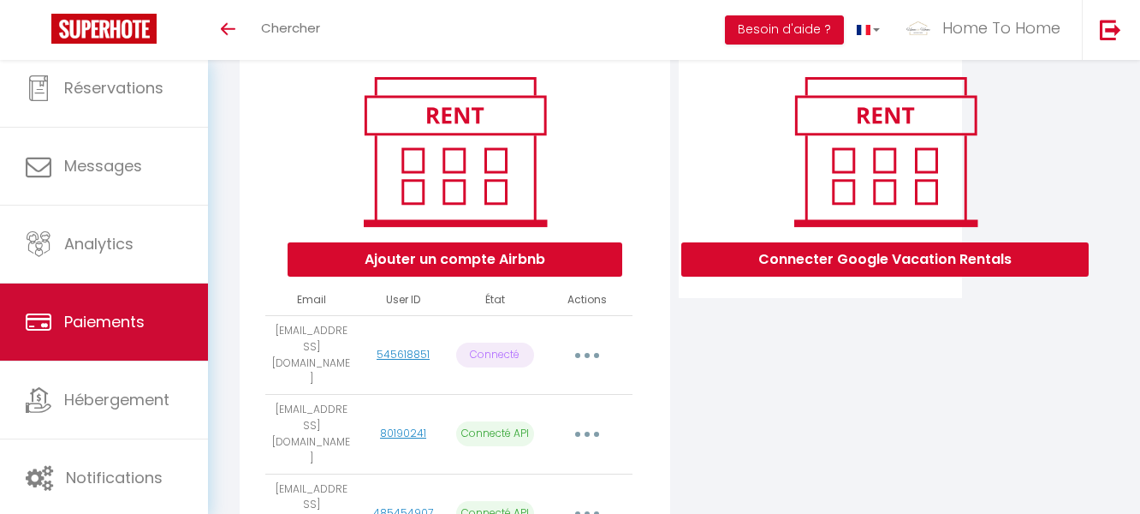
scroll to position [36, 0]
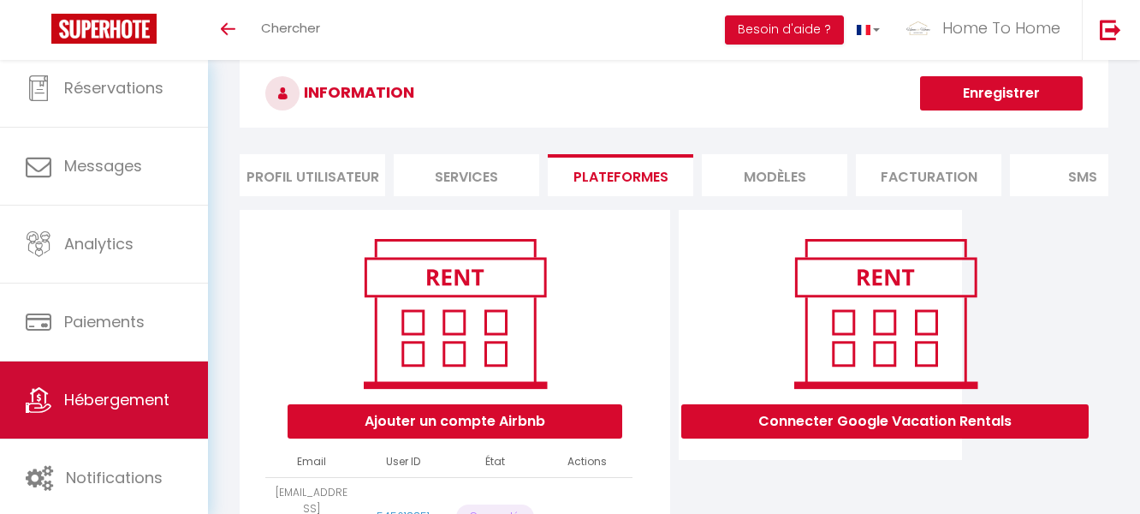
click at [140, 402] on span "Hébergement" at bounding box center [116, 399] width 105 height 21
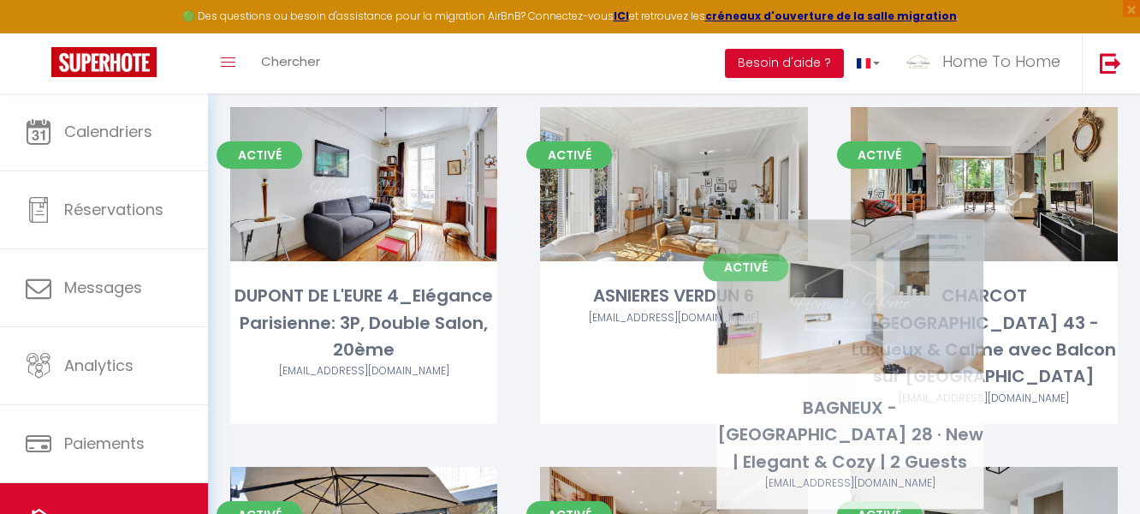
scroll to position [6174, 0]
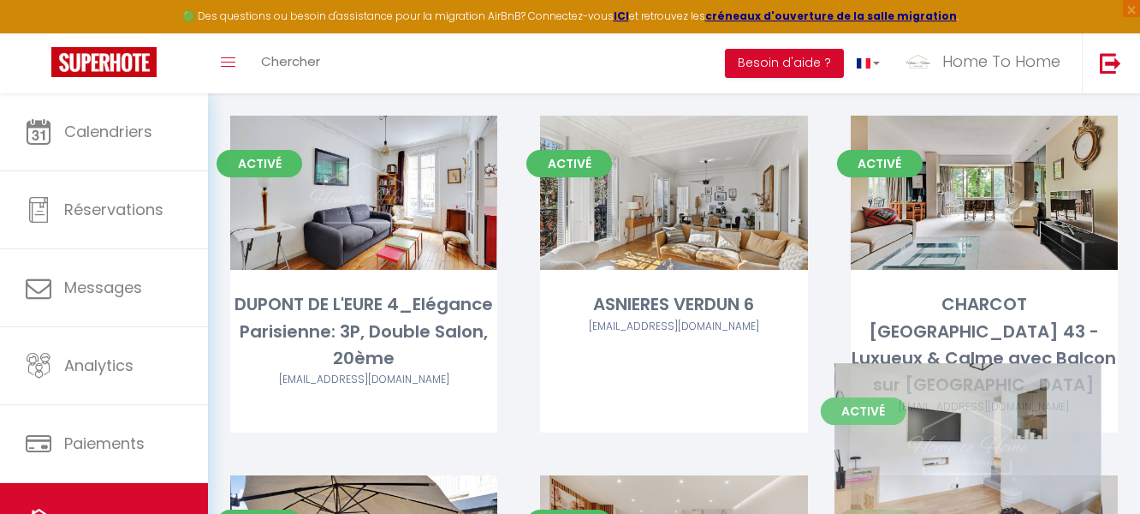
drag, startPoint x: 977, startPoint y: 252, endPoint x: 959, endPoint y: 454, distance: 202.8
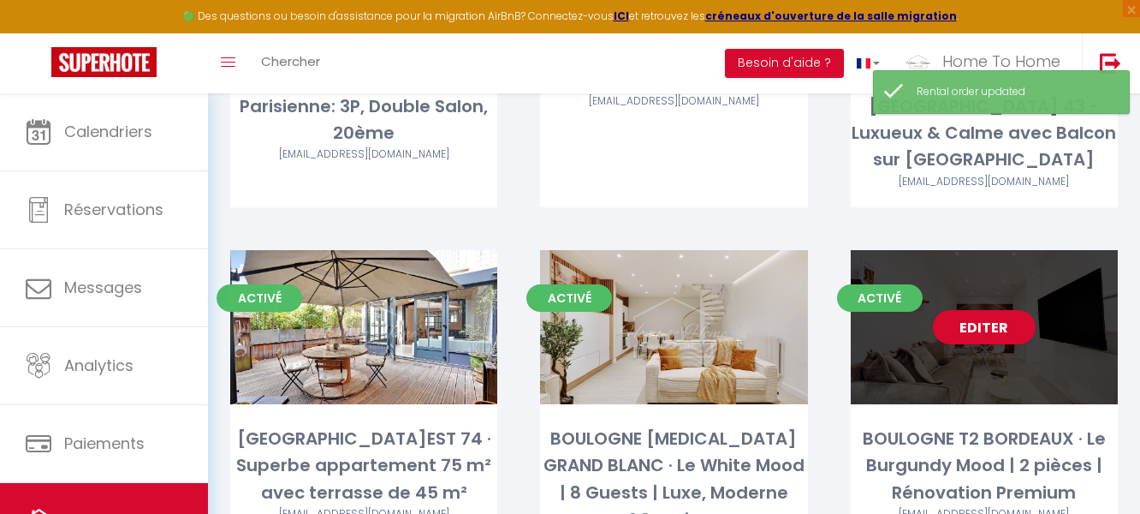
scroll to position [6395, 0]
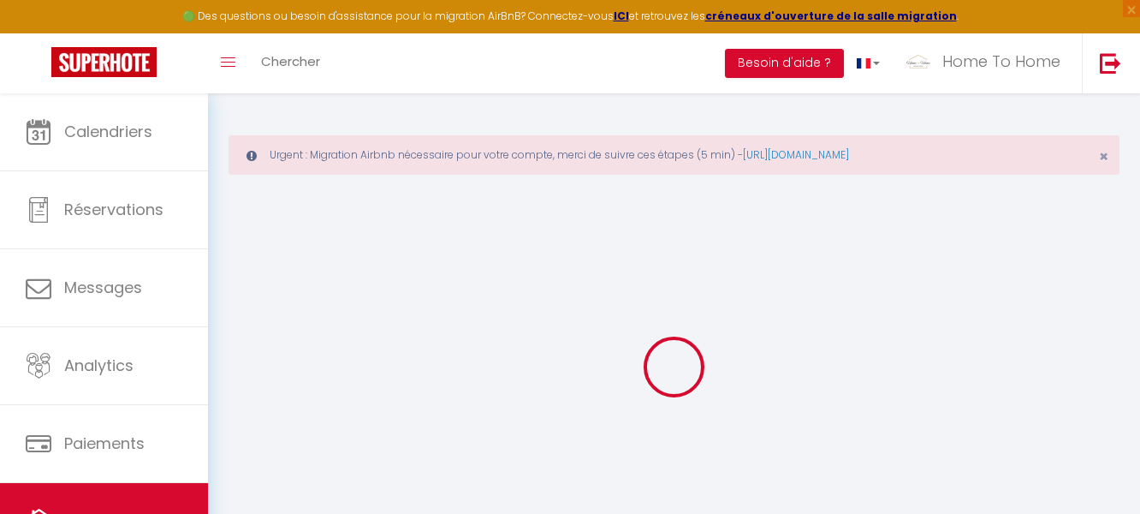
select select
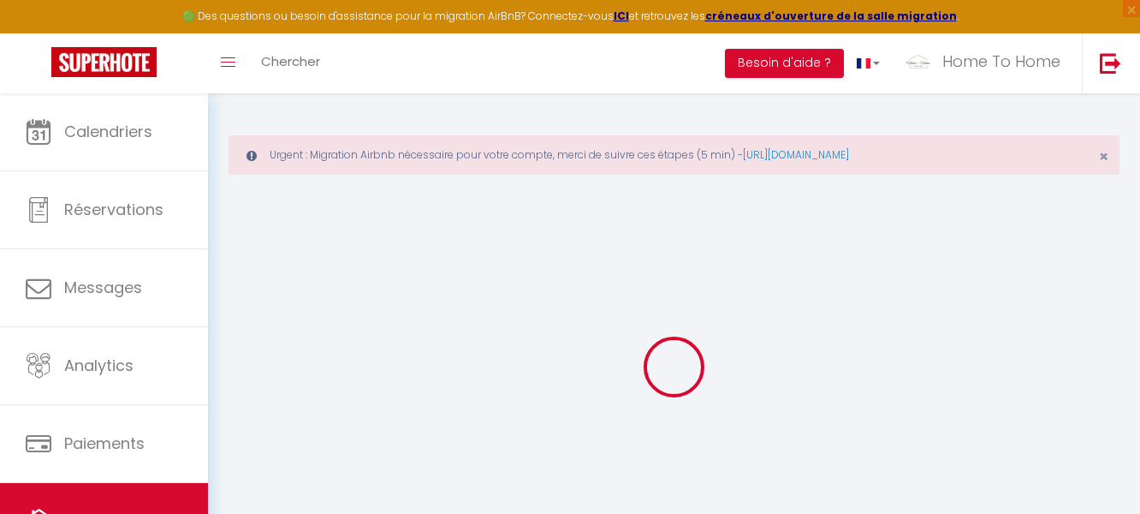
select select
checkbox input "false"
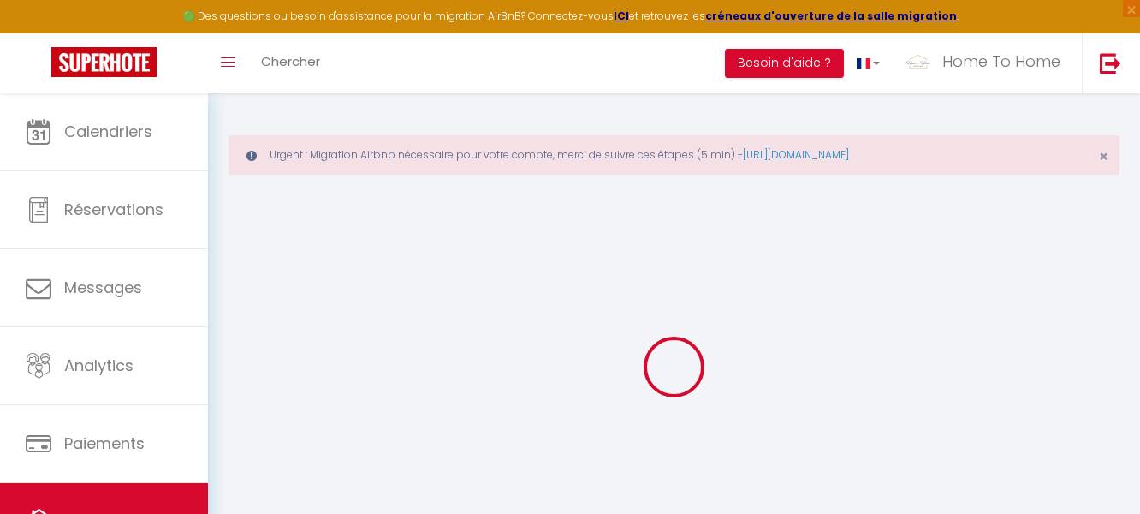
select select
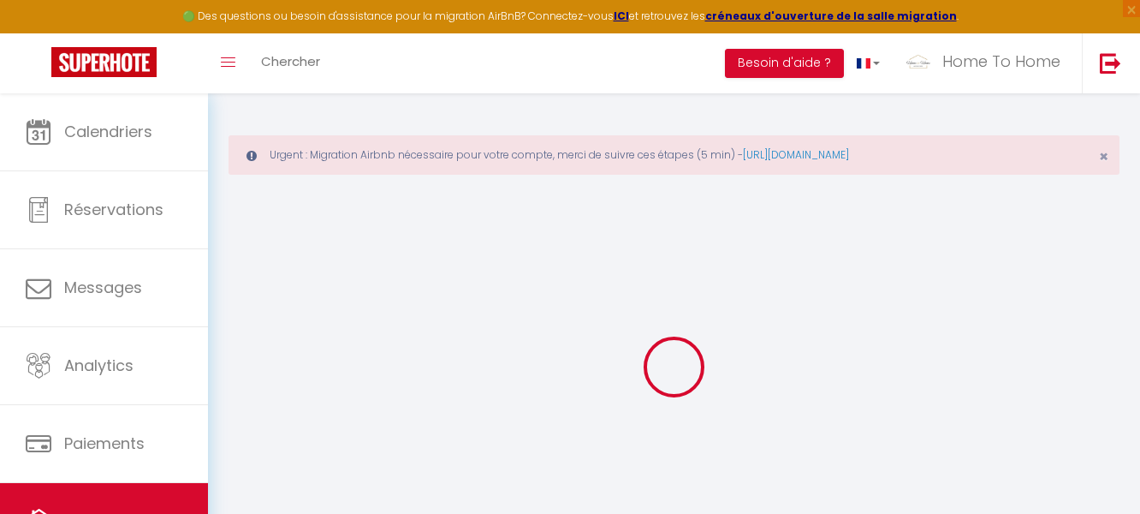
select select
checkbox input "false"
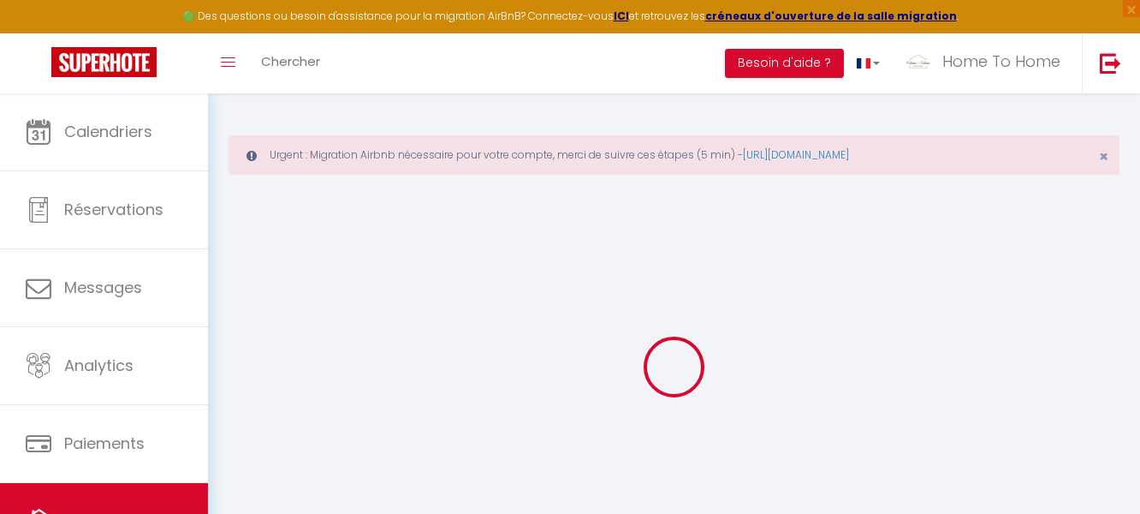
checkbox input "false"
select select
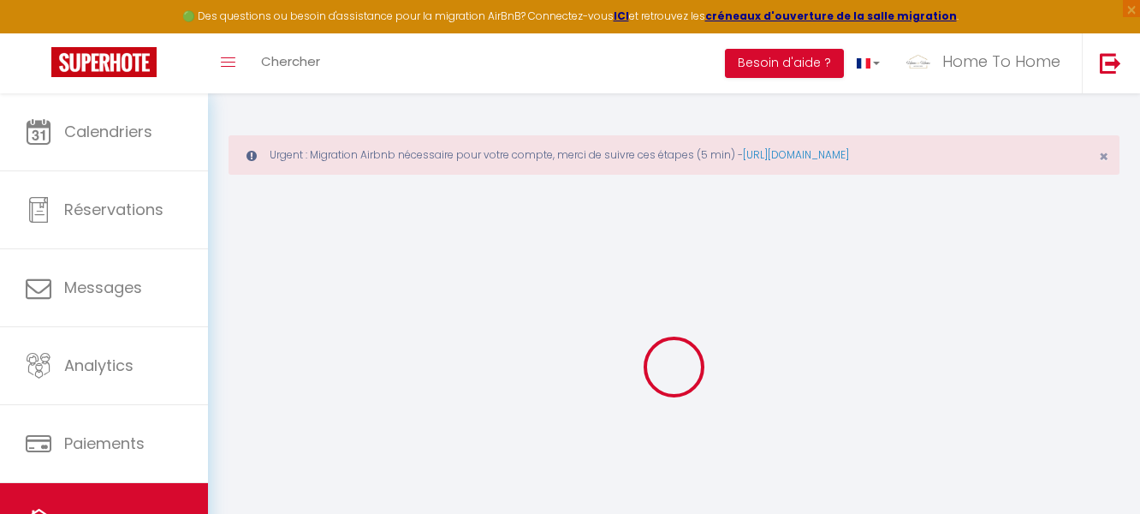
select select
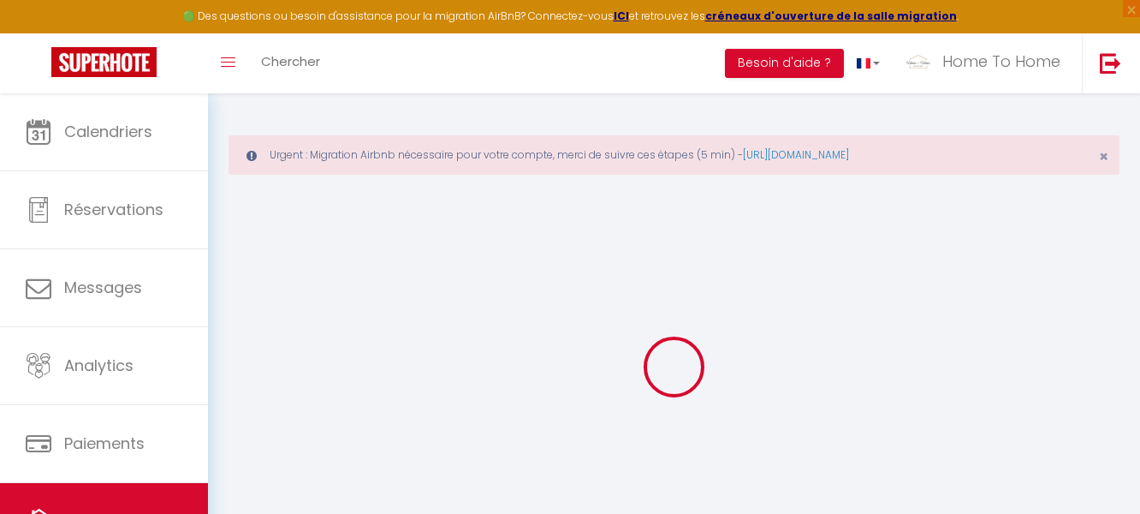
checkbox input "false"
select select
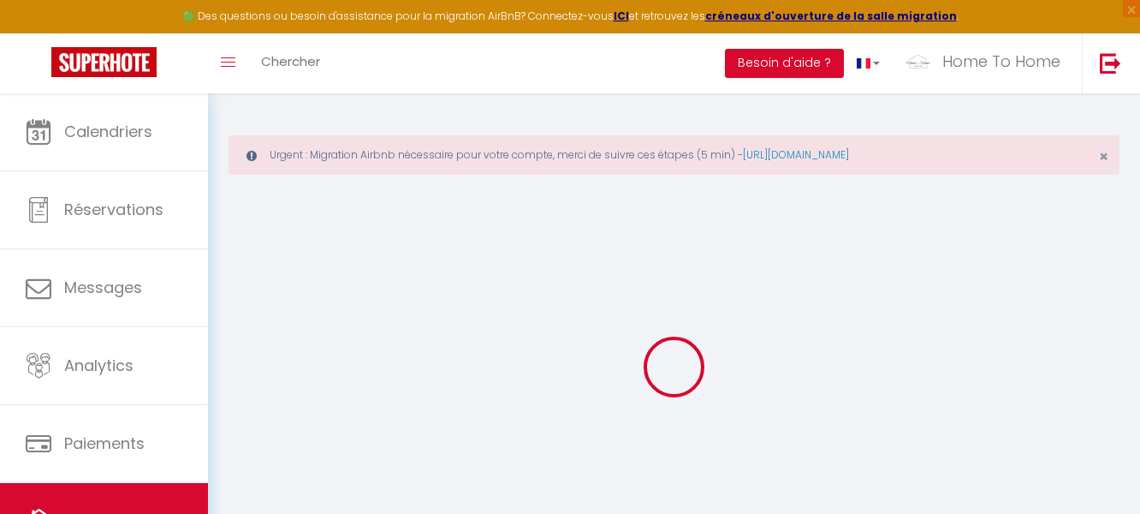
select select
type input "BAGNEUX - [GEOGRAPHIC_DATA] 28 · New | Elegant & Cozy | 2 Guests"
select select "2"
type input "55"
type input "70"
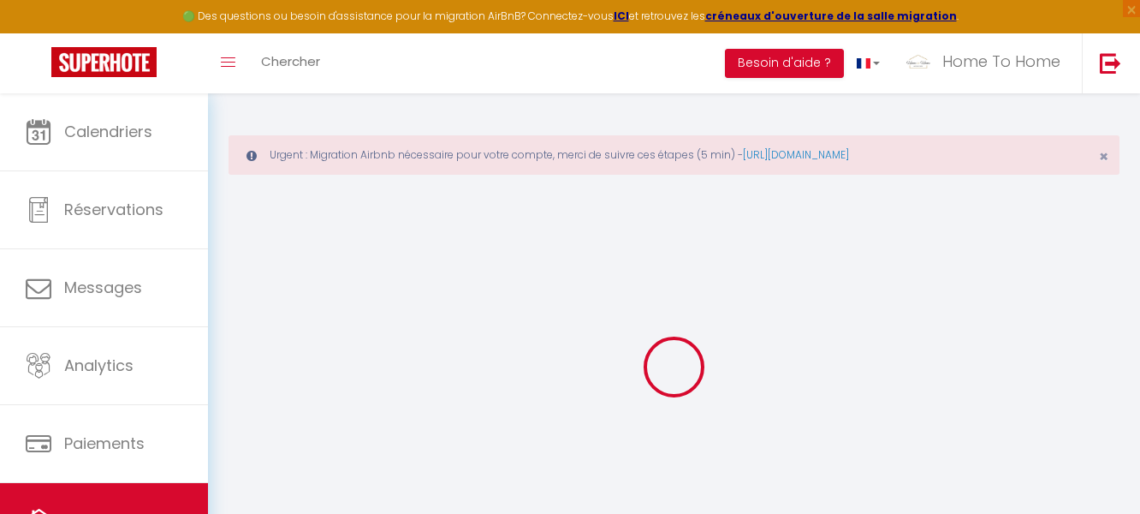
select select
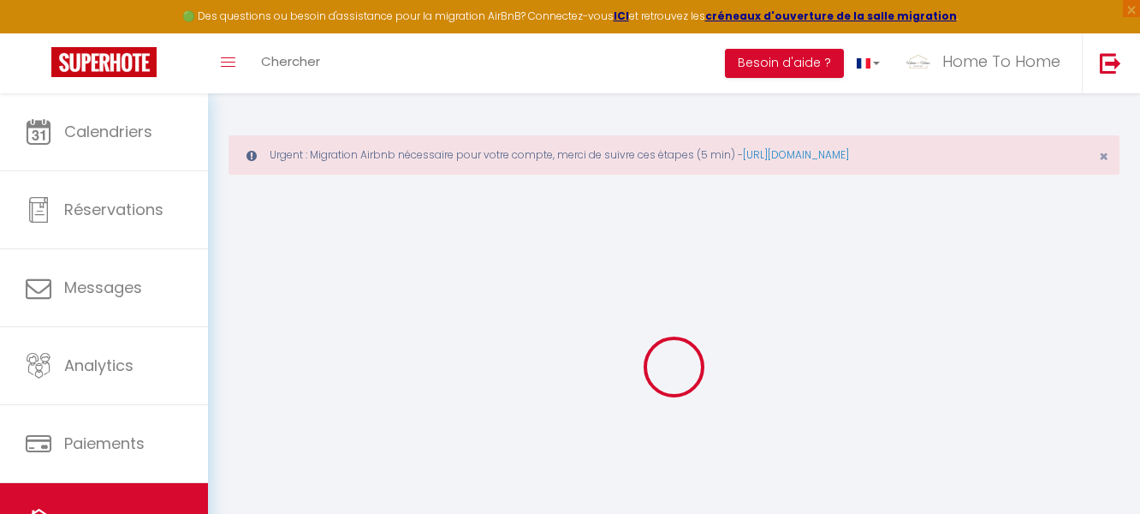
type input "28 Villa des Iris"
type input "92220"
type input "Bagneux"
type input "[EMAIL_ADDRESS][DOMAIN_NAME]"
select select
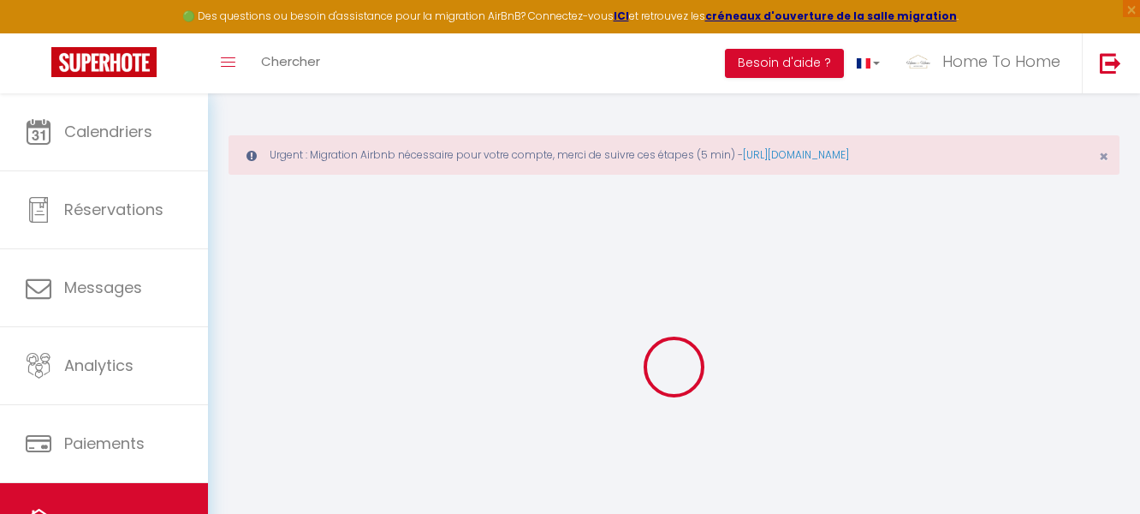
checkbox input "false"
type input "0"
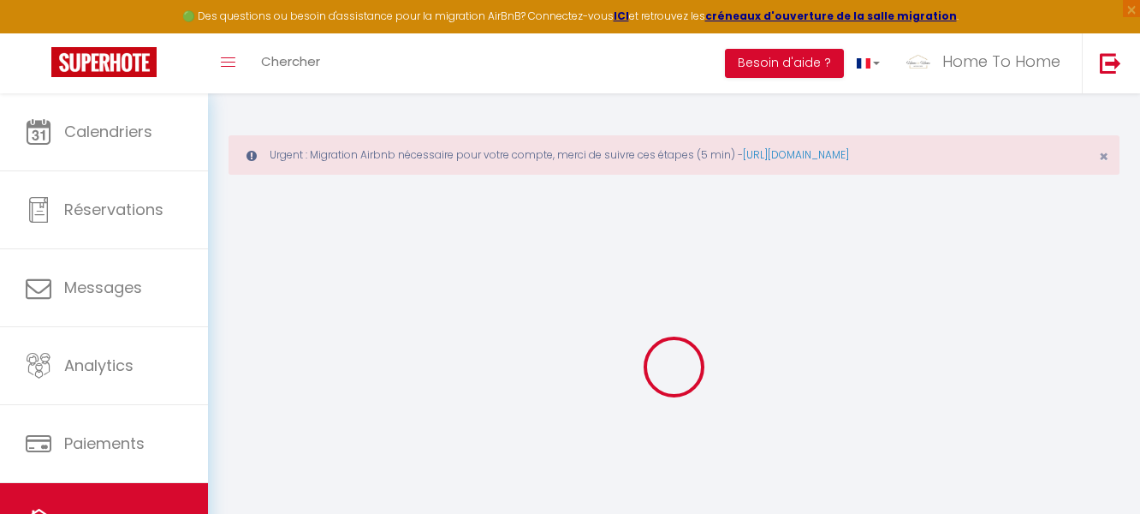
type input "0"
select select
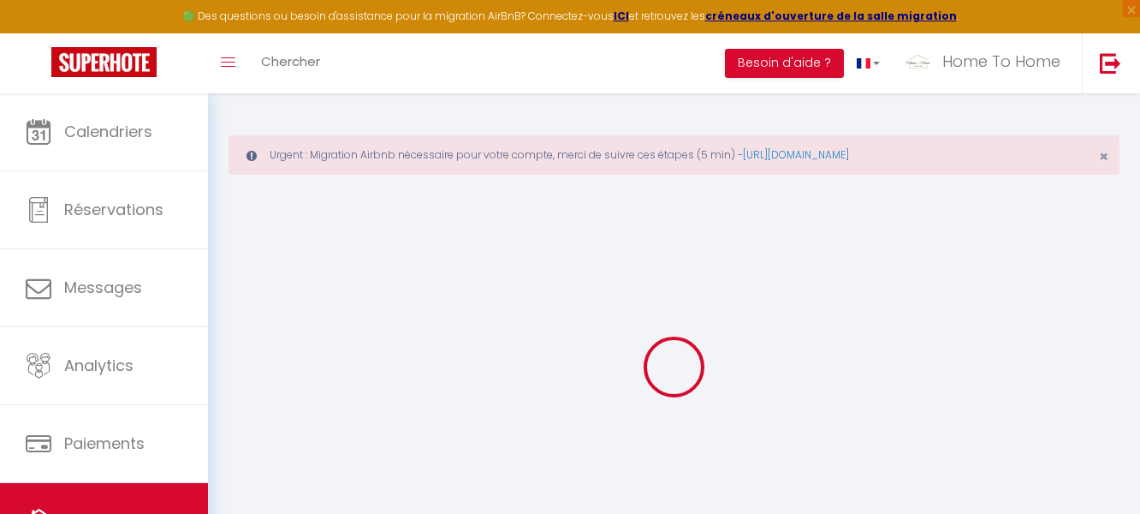
select select
checkbox input "false"
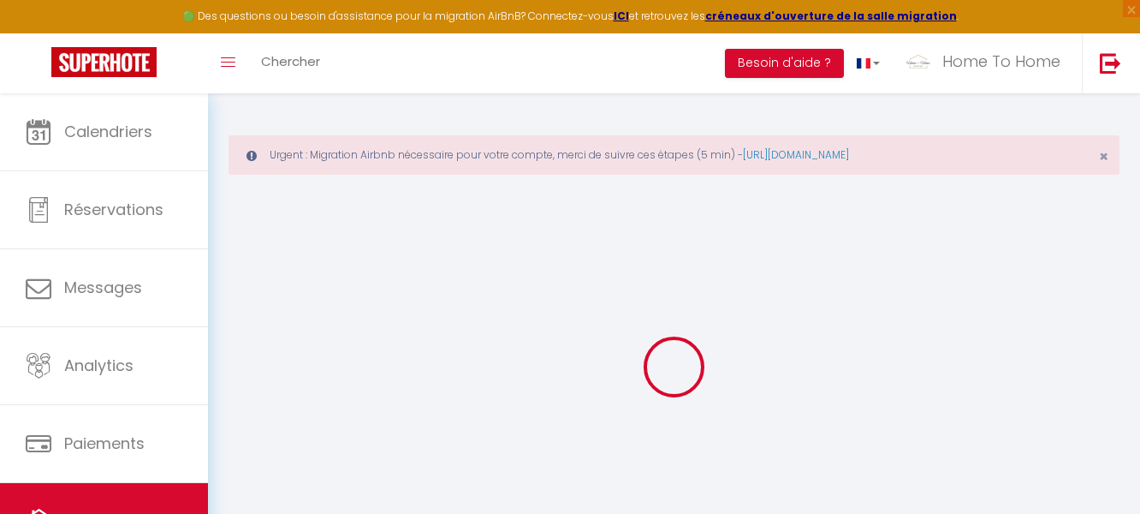
checkbox input "false"
select select
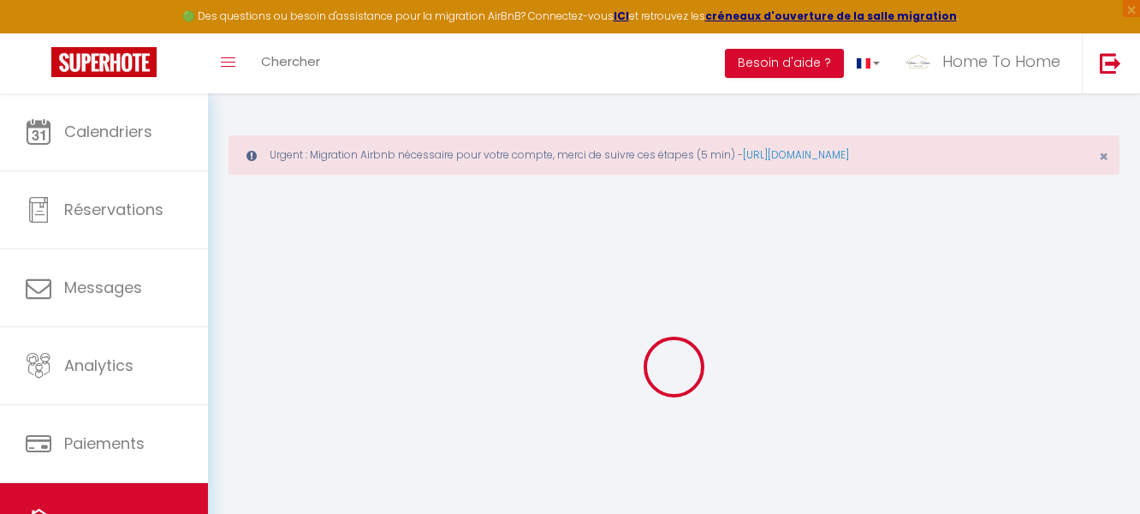
select select
checkbox input "false"
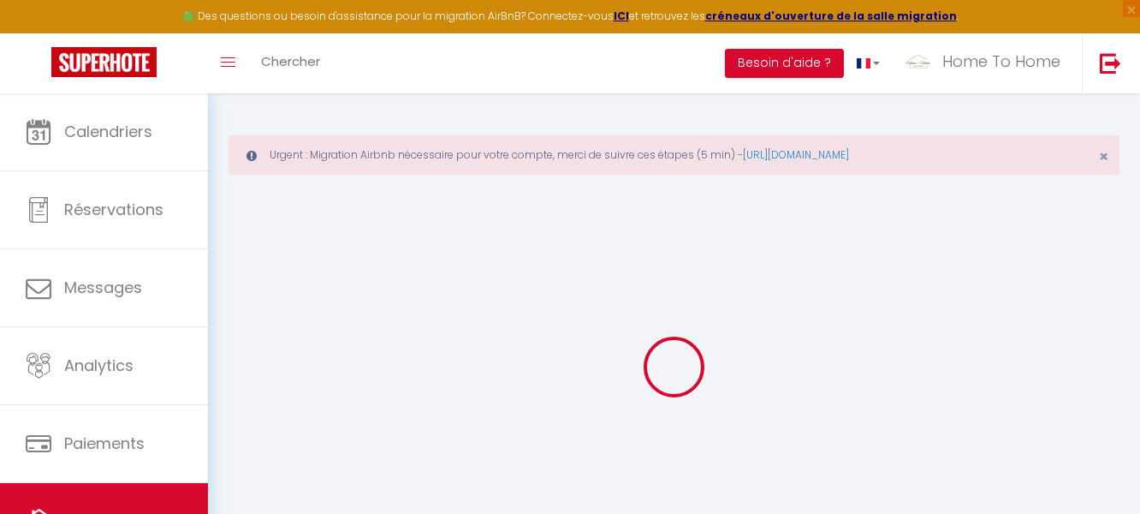
checkbox input "false"
select select
checkbox input "false"
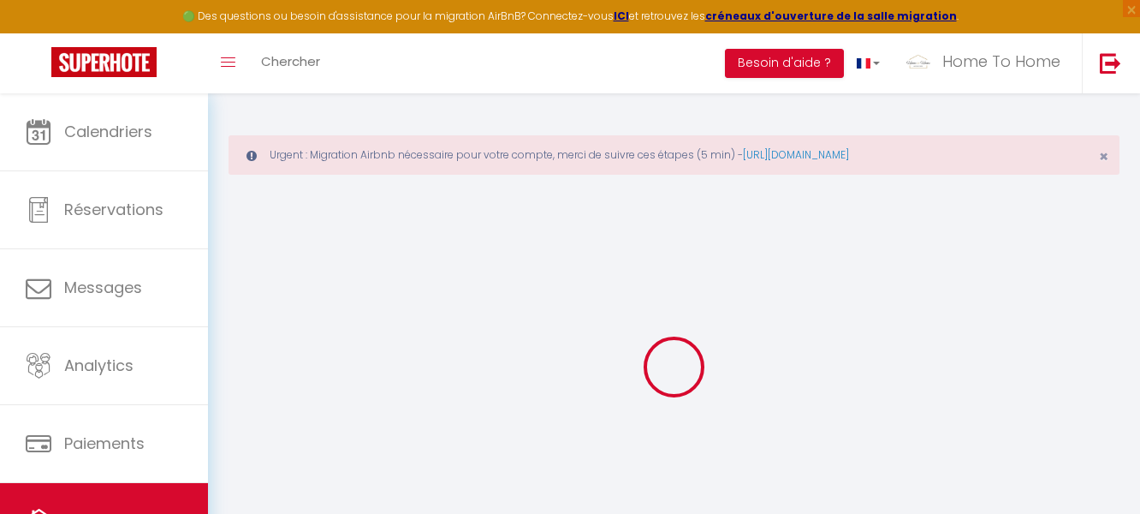
checkbox input "false"
select select "15:00"
select select "23:45"
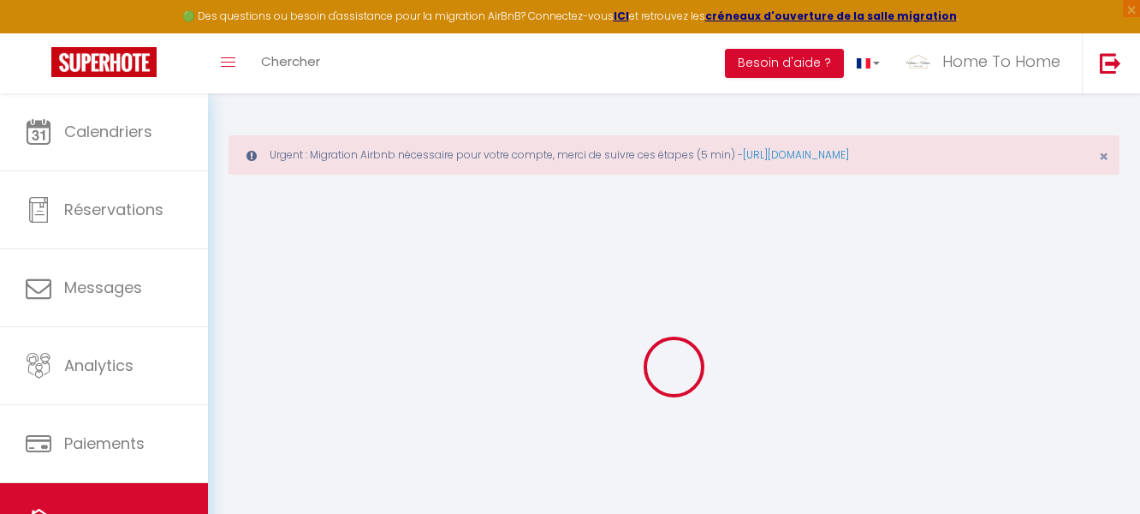
select select "12:00"
select select "30"
select select "120"
select select
checkbox input "false"
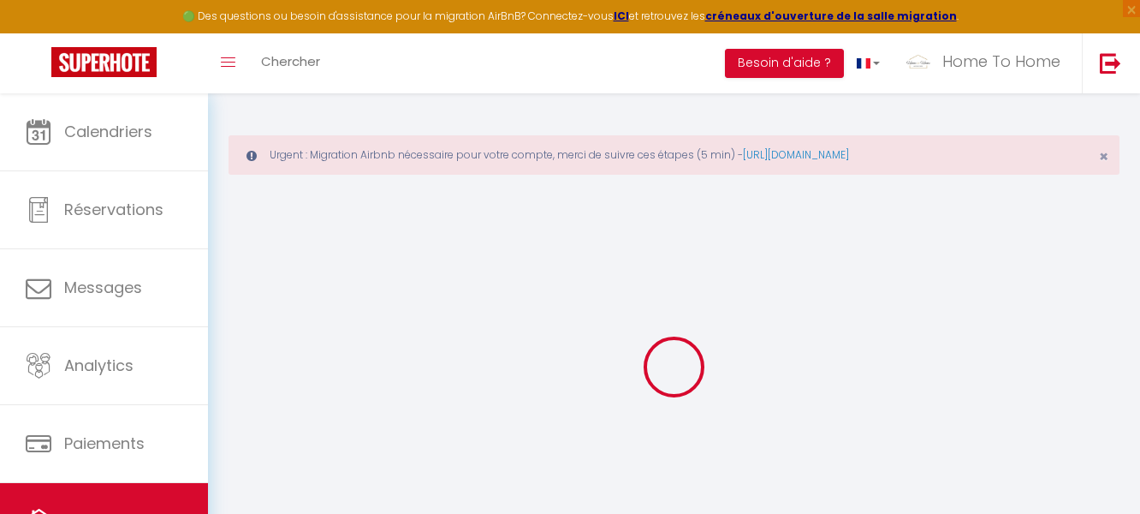
checkbox input "false"
select select
checkbox input "false"
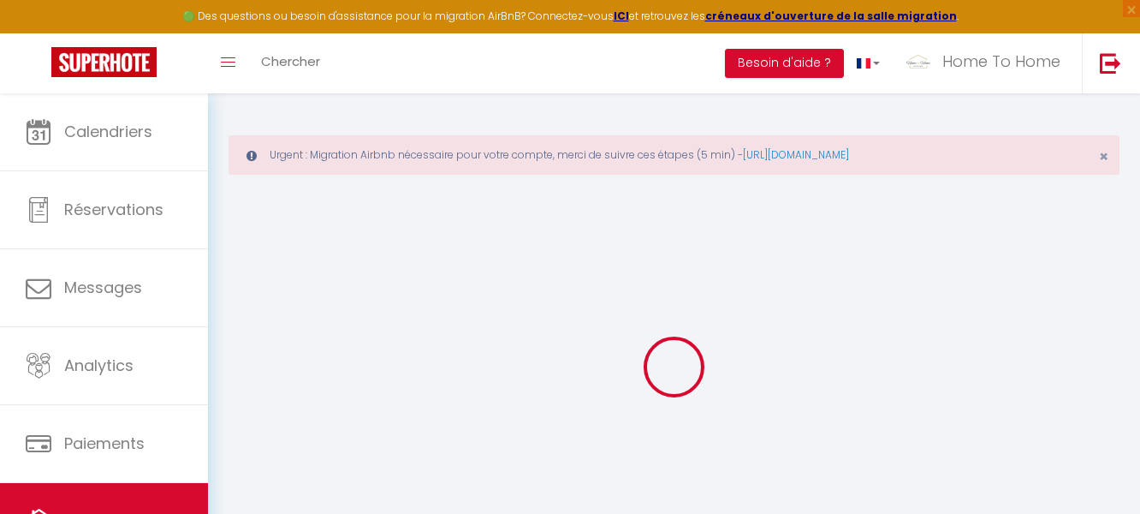
checkbox input "false"
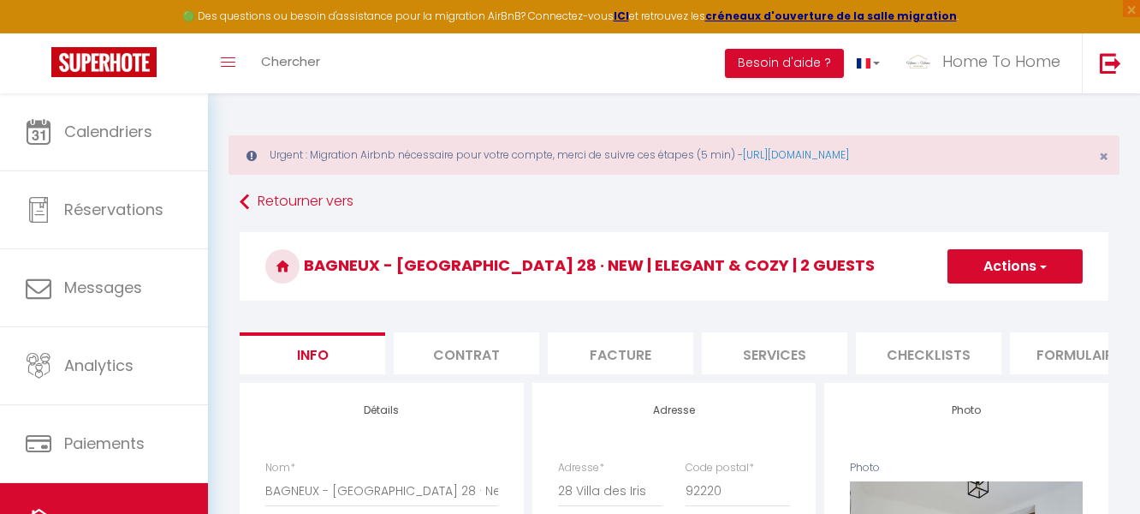
select select
checkbox input "false"
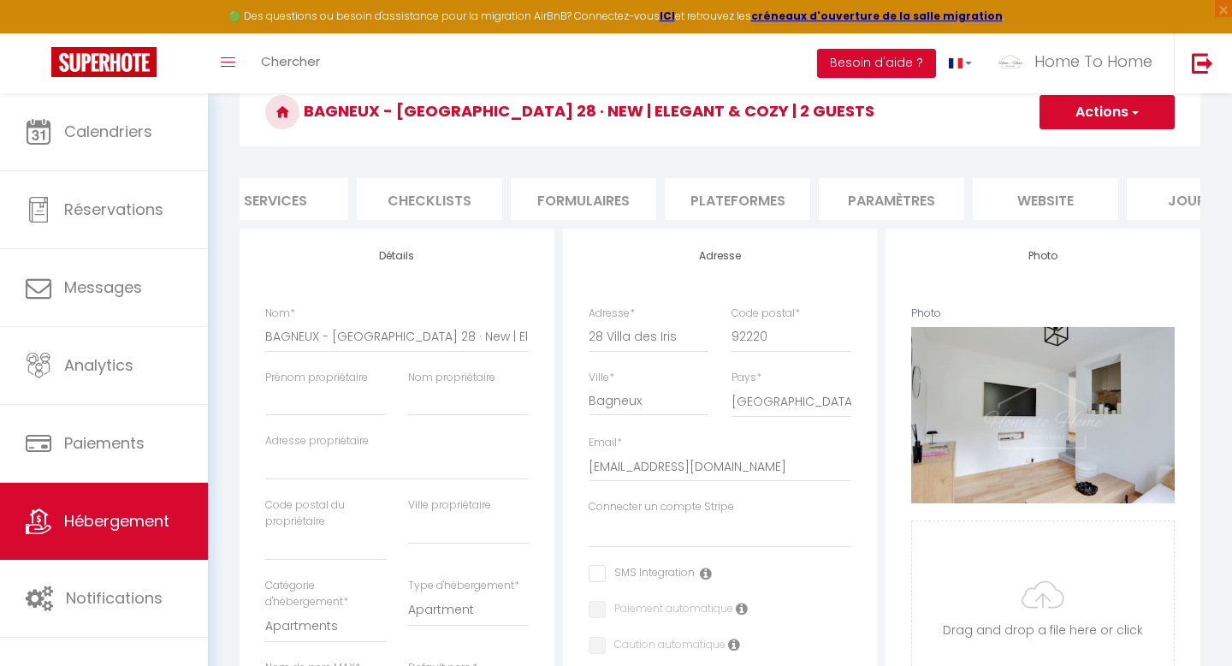
scroll to position [0, 579]
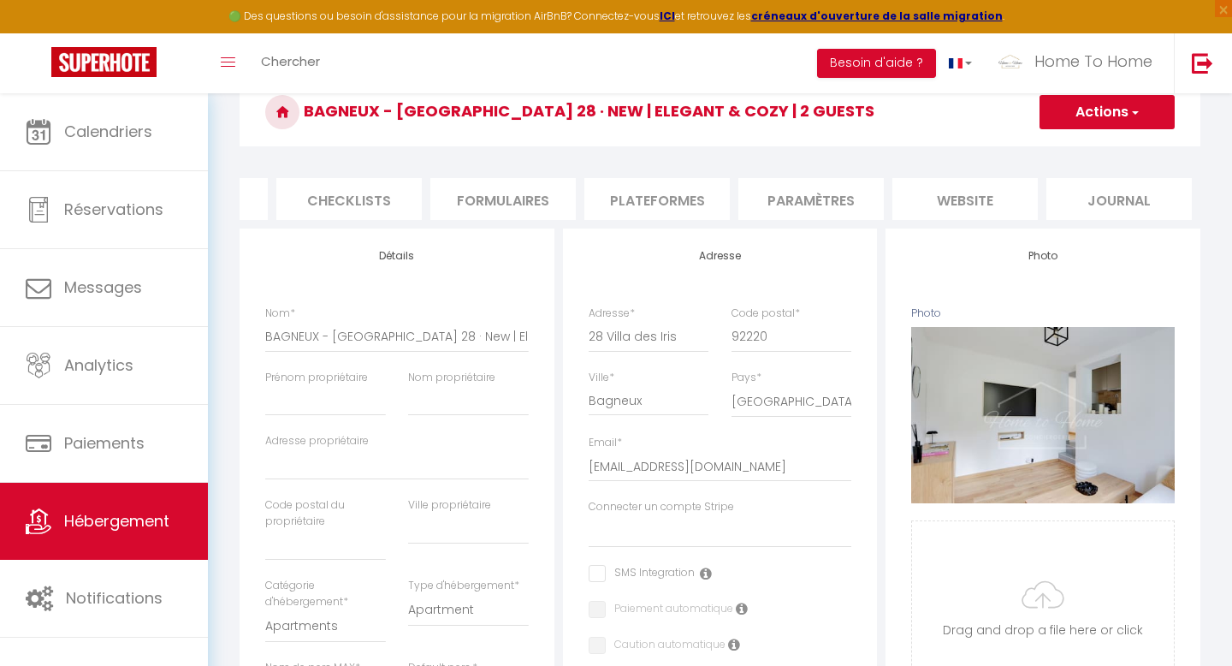
click at [958, 205] on li "website" at bounding box center [966, 199] width 146 height 42
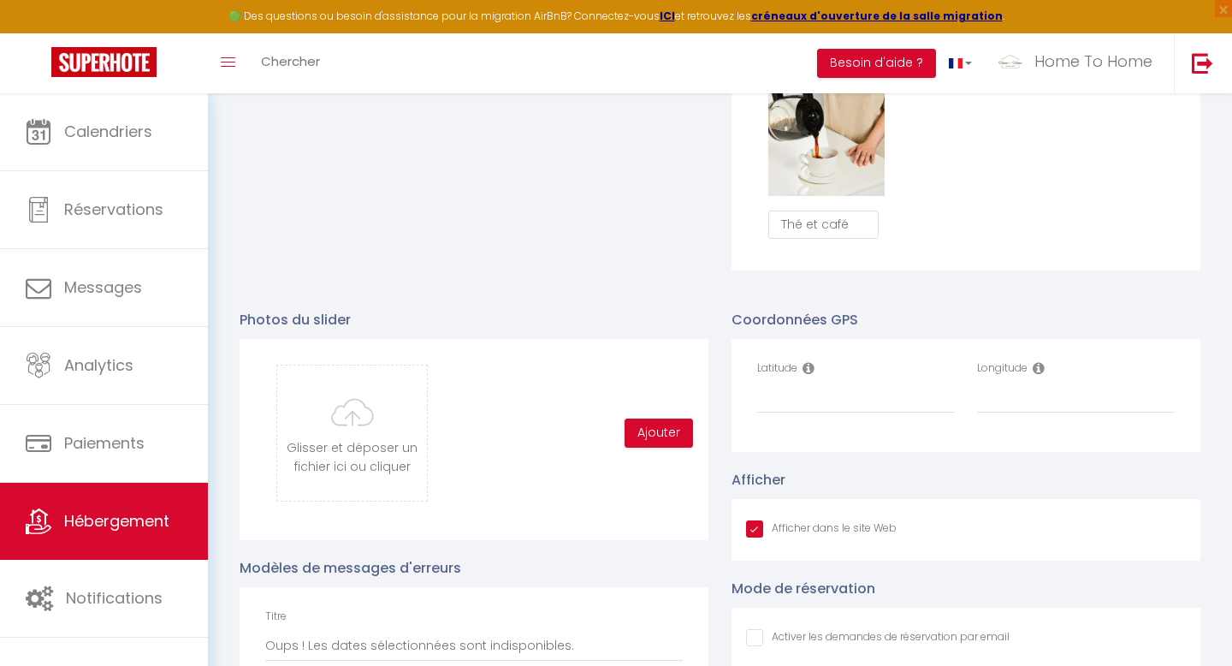
scroll to position [1688, 0]
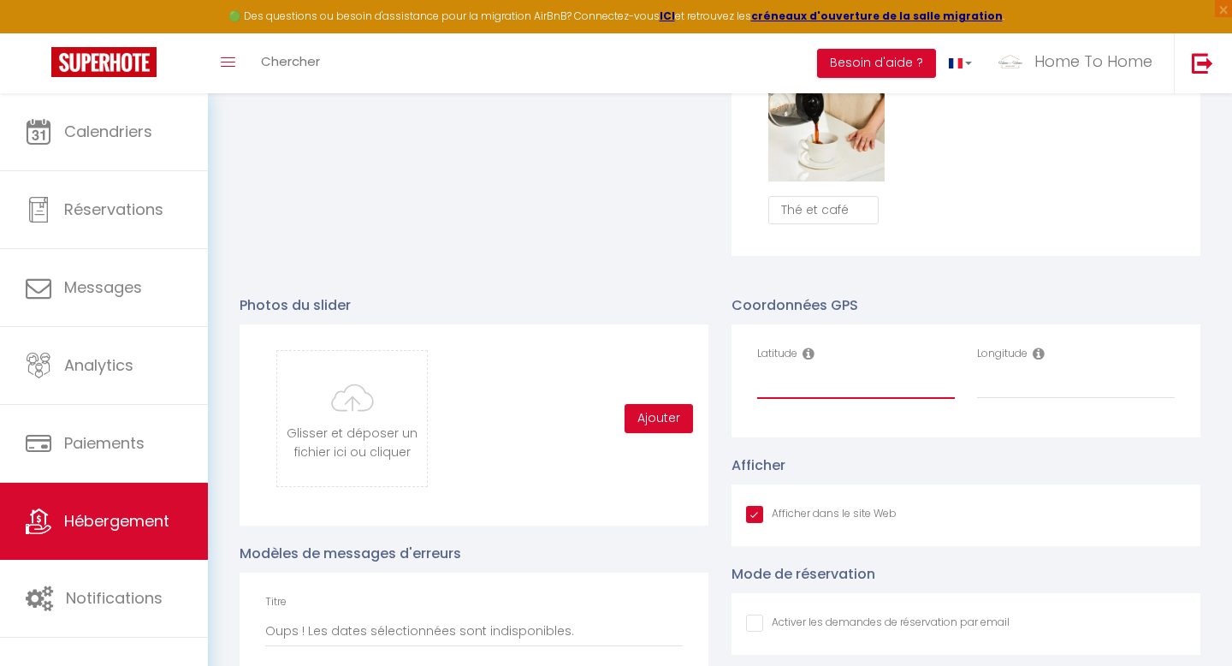
drag, startPoint x: 958, startPoint y: 205, endPoint x: 806, endPoint y: 382, distance: 232.5
click at [806, 382] on input "Latitude" at bounding box center [856, 383] width 198 height 31
type input "48.79741"
click at [1016, 383] on input "Longitude" at bounding box center [1076, 383] width 198 height 31
type input "2.31378"
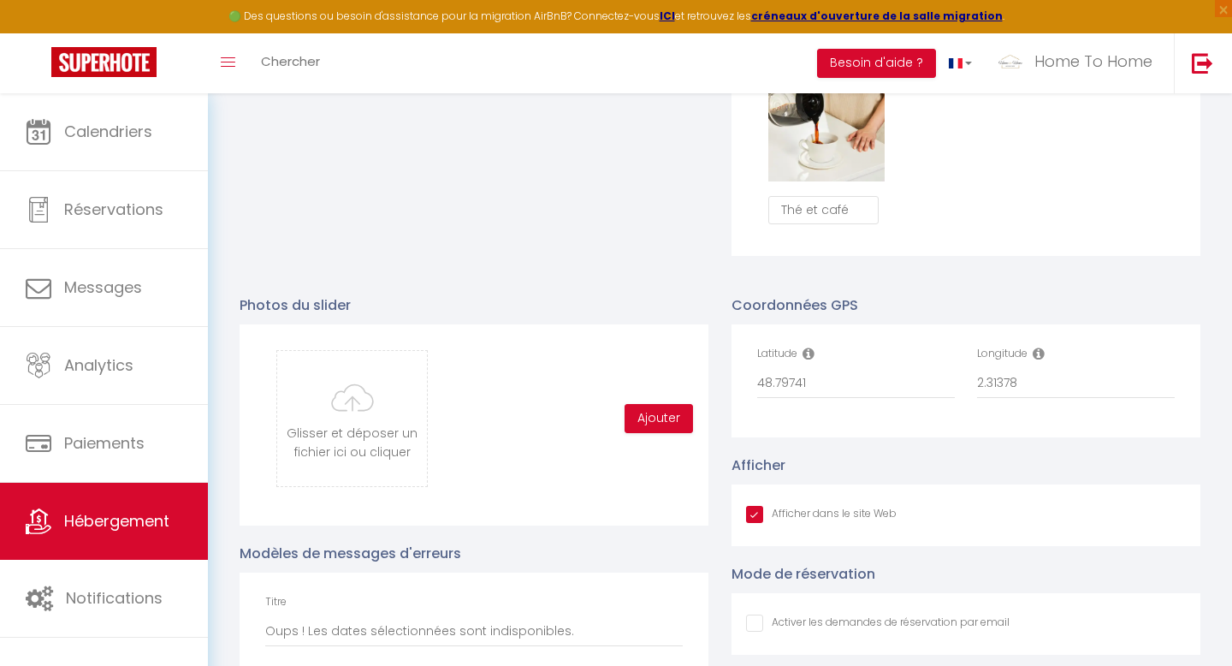
click at [993, 418] on div "Latitude 48.79741 Longitude 2.31378" at bounding box center [966, 380] width 469 height 113
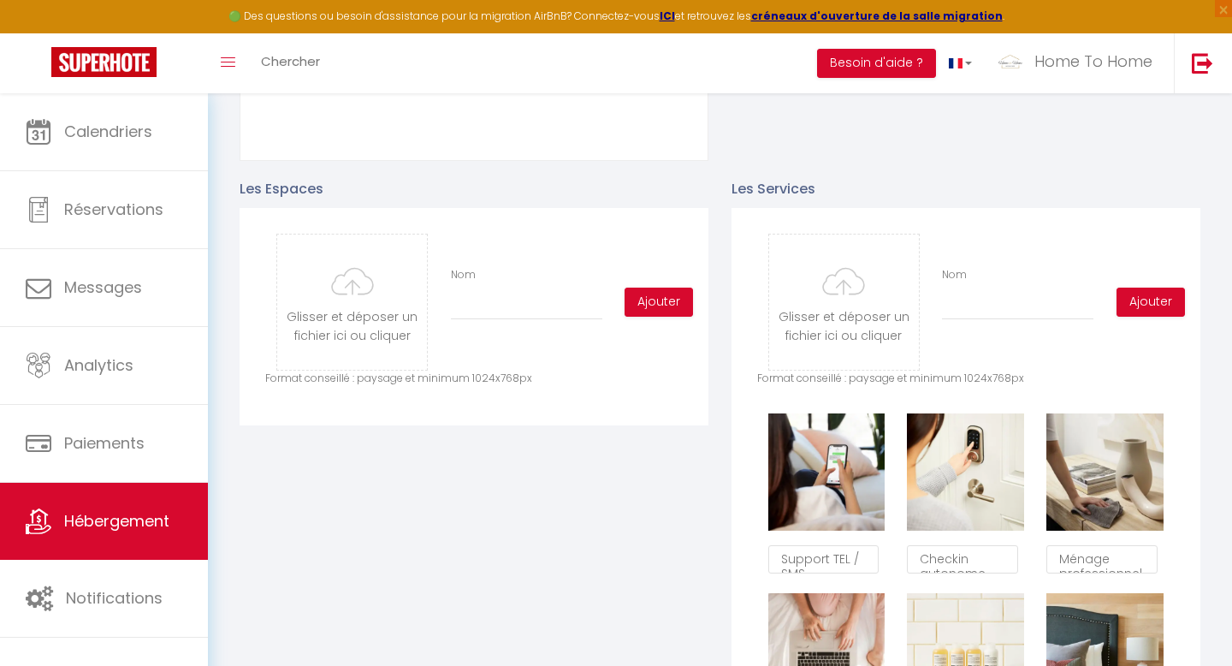
scroll to position [0, 0]
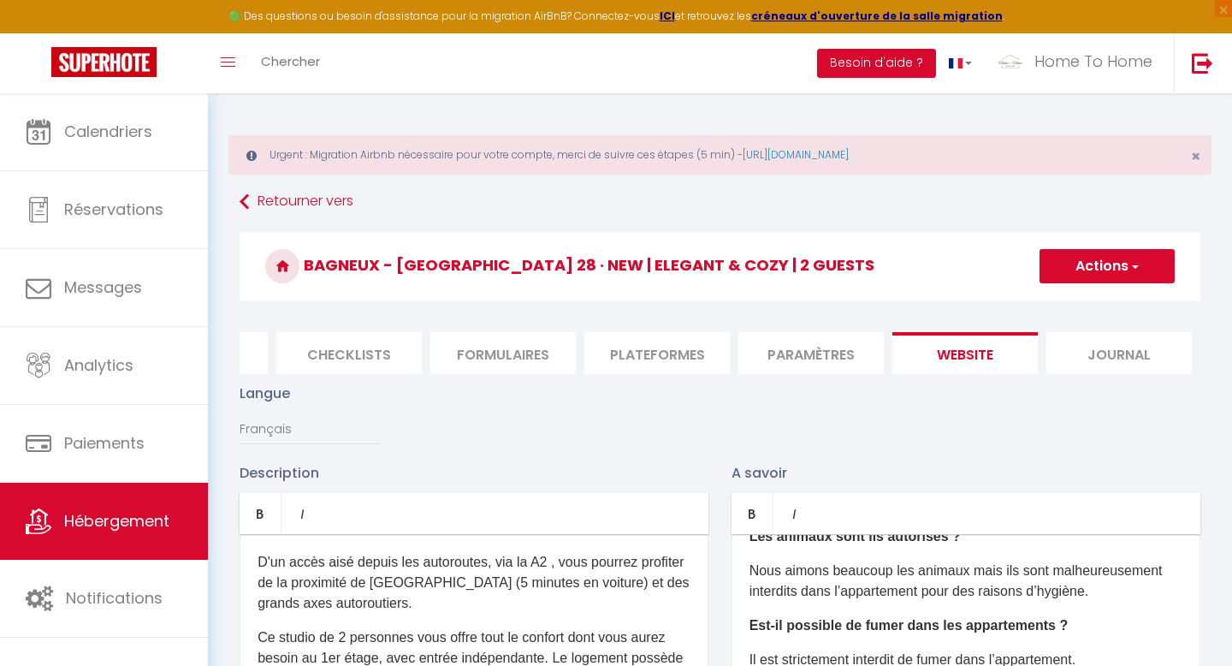
click at [1112, 258] on button "Actions" at bounding box center [1107, 266] width 135 height 34
click at [1083, 310] on input "Enregistrer" at bounding box center [1087, 303] width 63 height 17
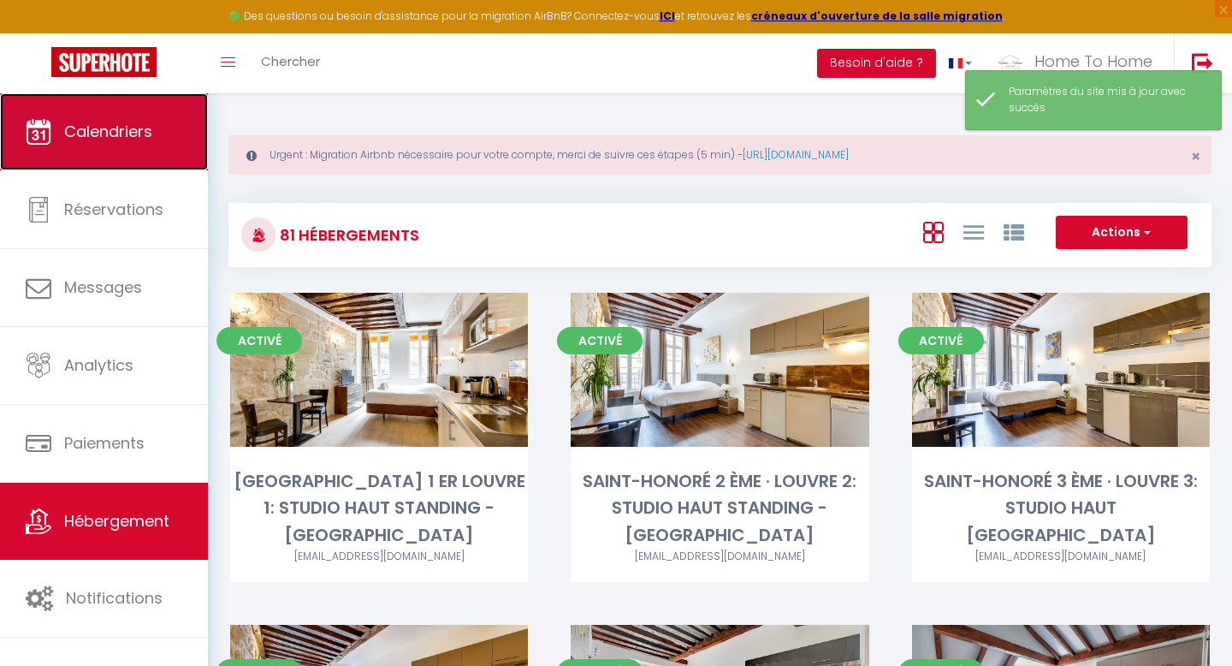
click at [104, 140] on span "Calendriers" at bounding box center [108, 131] width 88 height 21
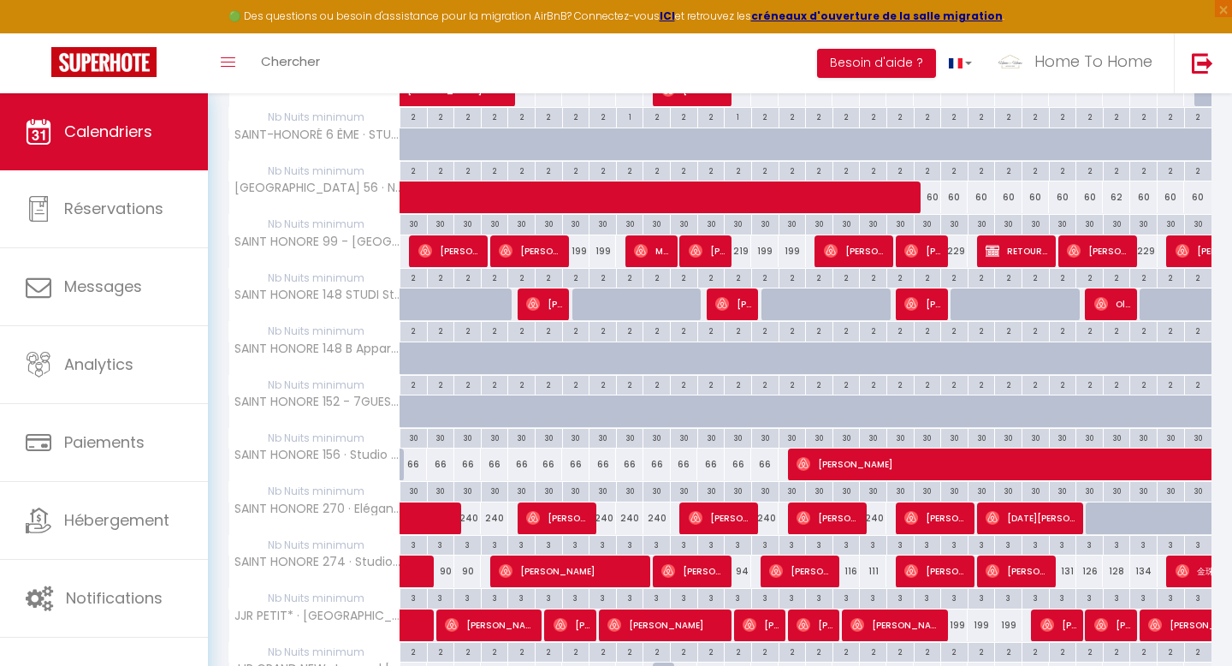
scroll to position [977, 0]
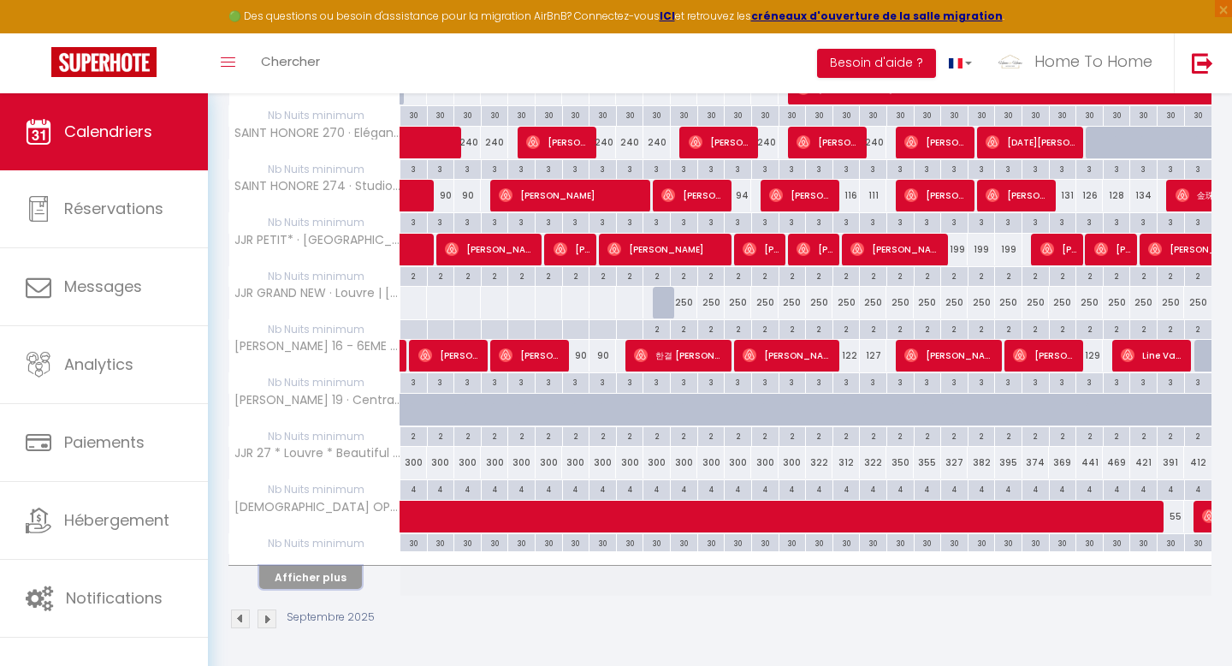
click at [334, 513] on button "Afficher plus" at bounding box center [310, 577] width 103 height 23
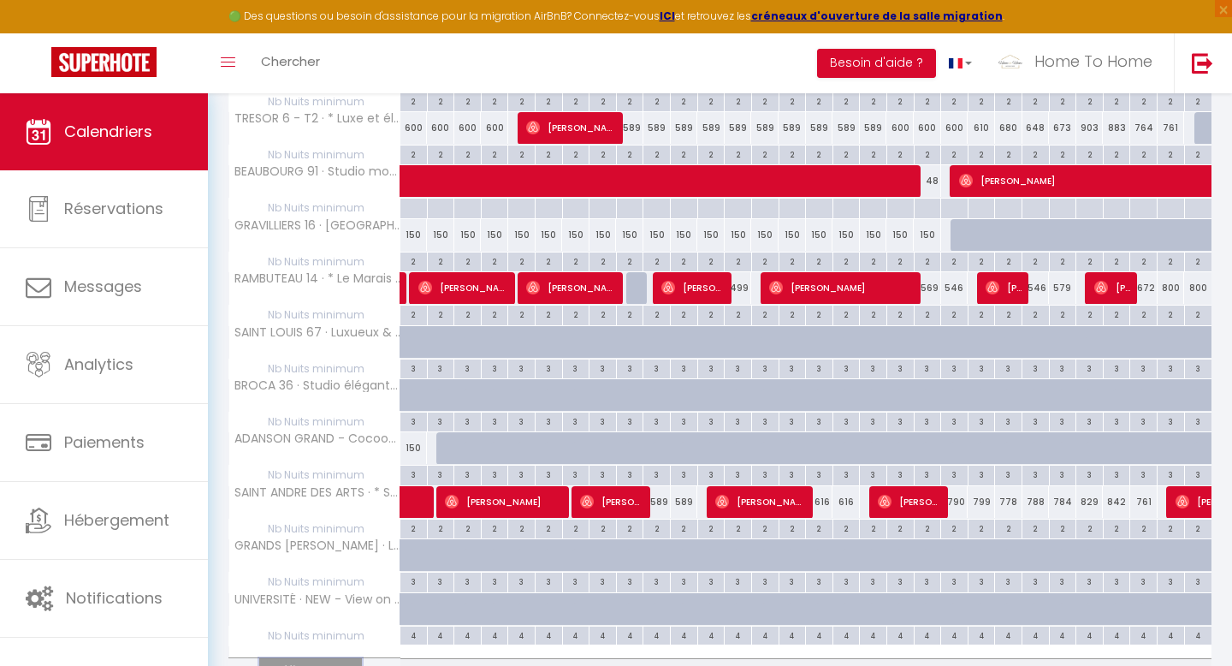
scroll to position [2046, 0]
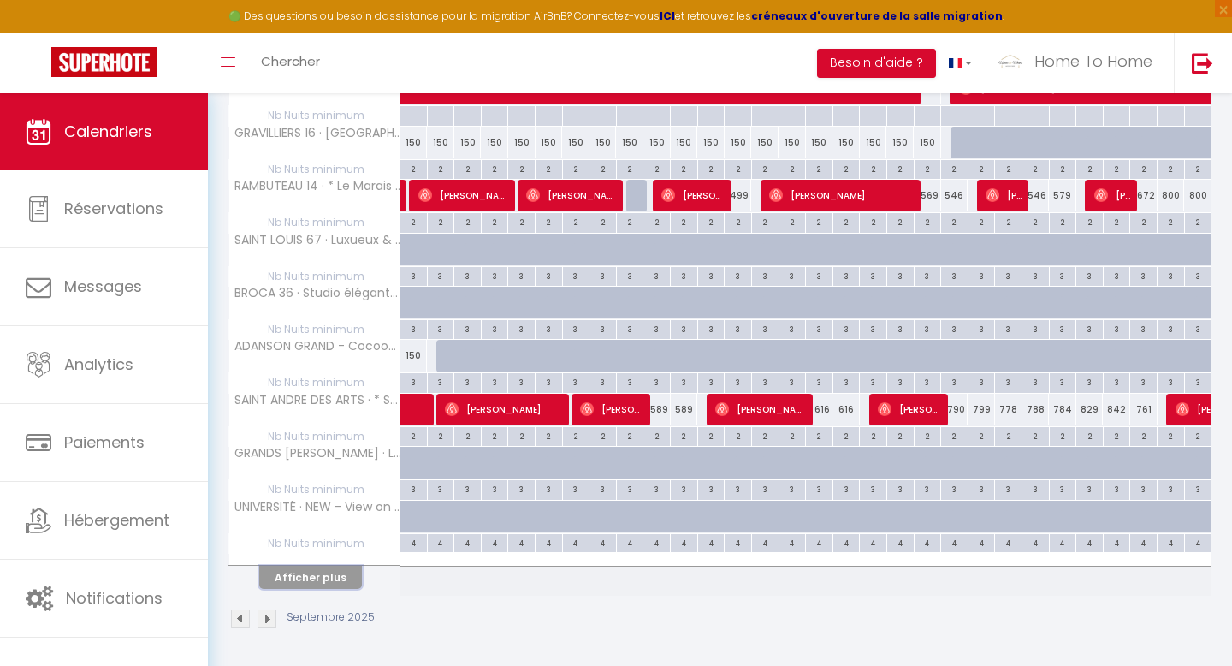
click at [334, 513] on button "Afficher plus" at bounding box center [310, 577] width 103 height 23
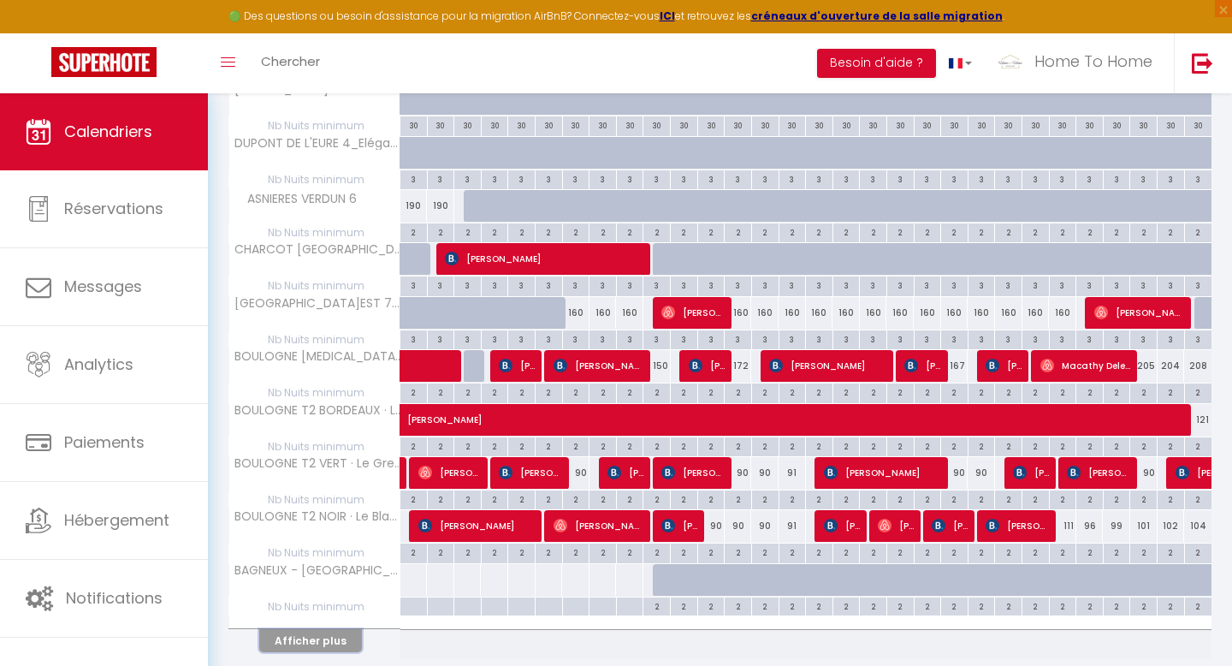
scroll to position [3114, 0]
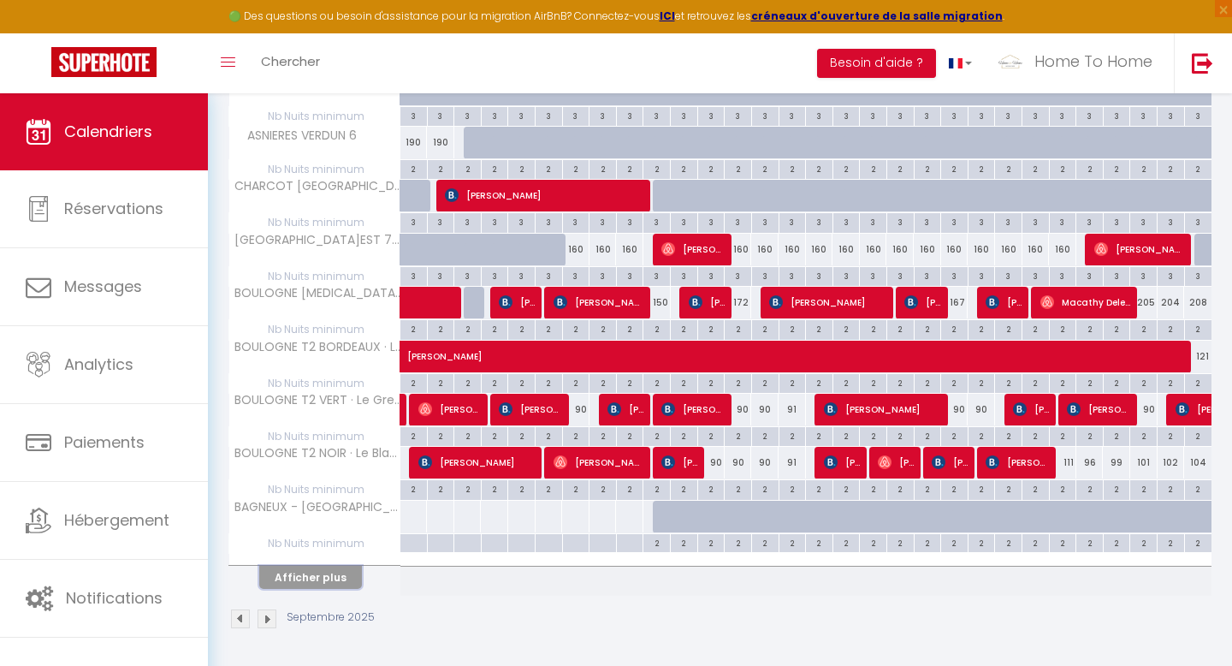
click at [334, 513] on button "Afficher plus" at bounding box center [310, 577] width 103 height 23
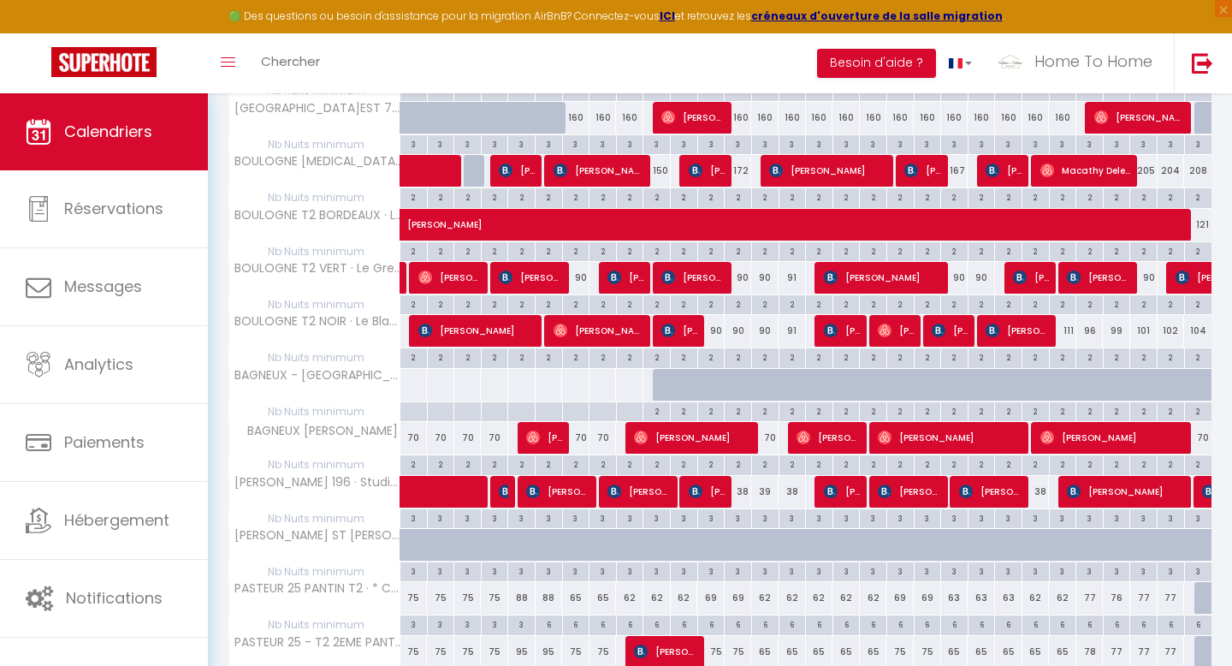
scroll to position [3248, 0]
